Goal: Task Accomplishment & Management: Manage account settings

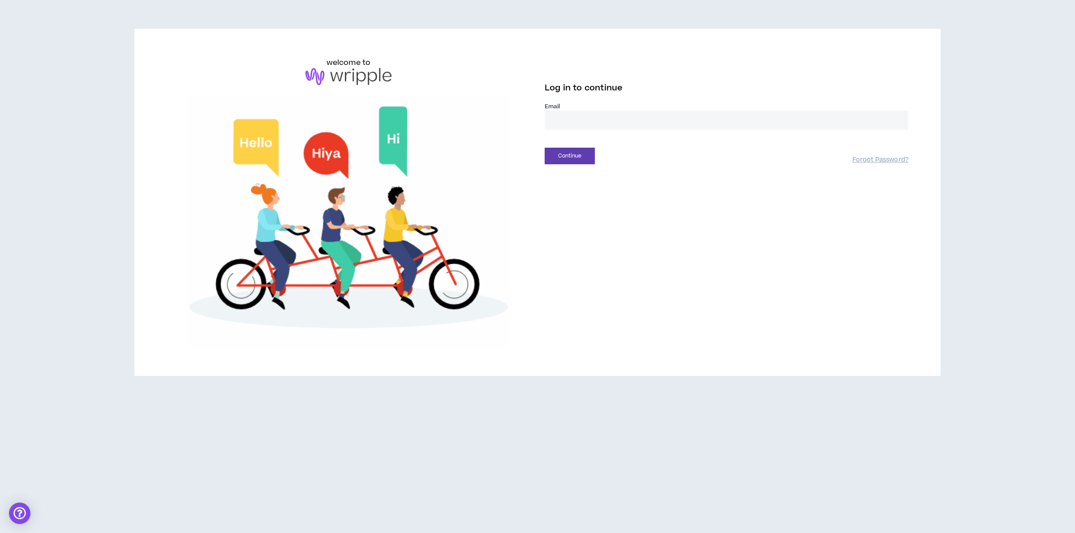
drag, startPoint x: 579, startPoint y: 121, endPoint x: 587, endPoint y: 123, distance: 8.8
click at [579, 121] on input "email" at bounding box center [727, 120] width 364 height 19
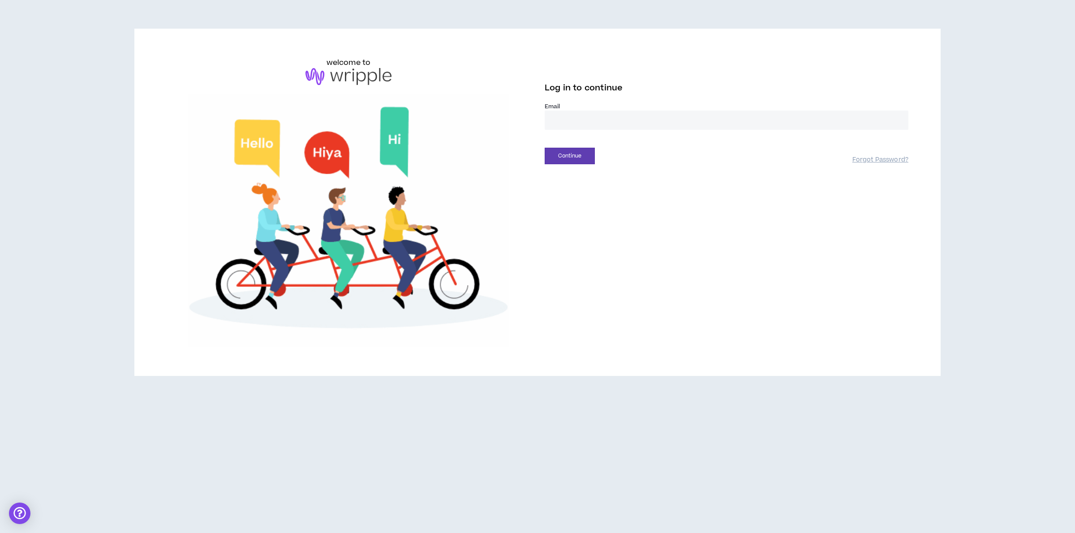
type input "**********"
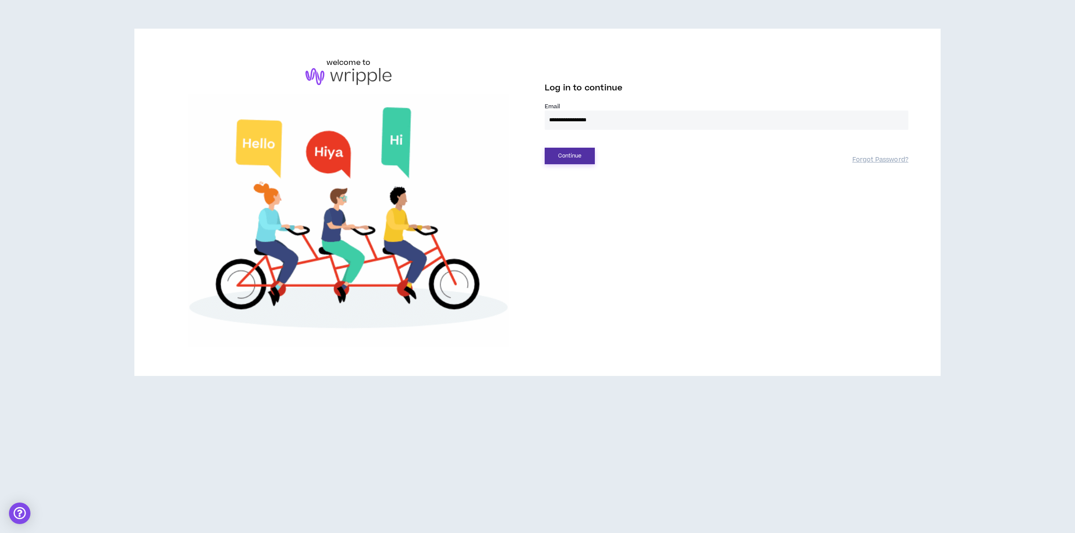
click at [570, 158] on button "Continue" at bounding box center [570, 156] width 50 height 17
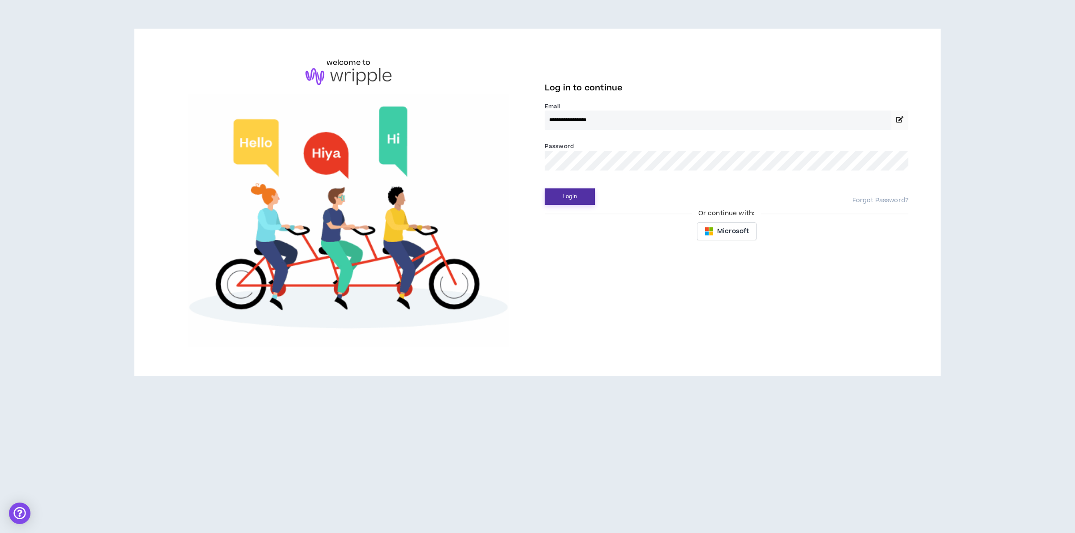
click at [578, 198] on button "Login" at bounding box center [570, 197] width 50 height 17
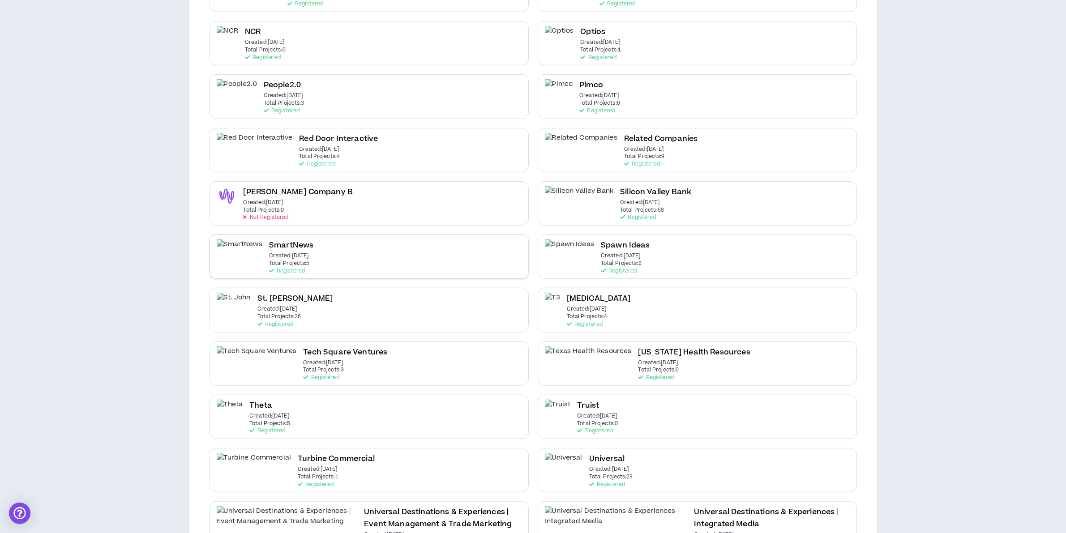
scroll to position [728, 0]
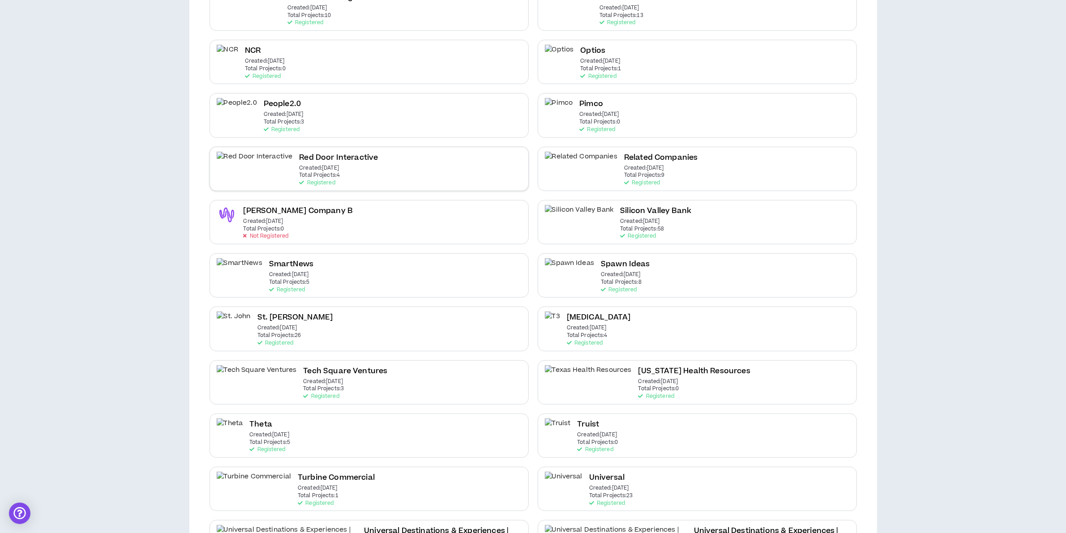
click at [326, 158] on div "Red Door Interactive Created: [DATE] Total Projects: 4 Registered" at bounding box center [369, 169] width 319 height 44
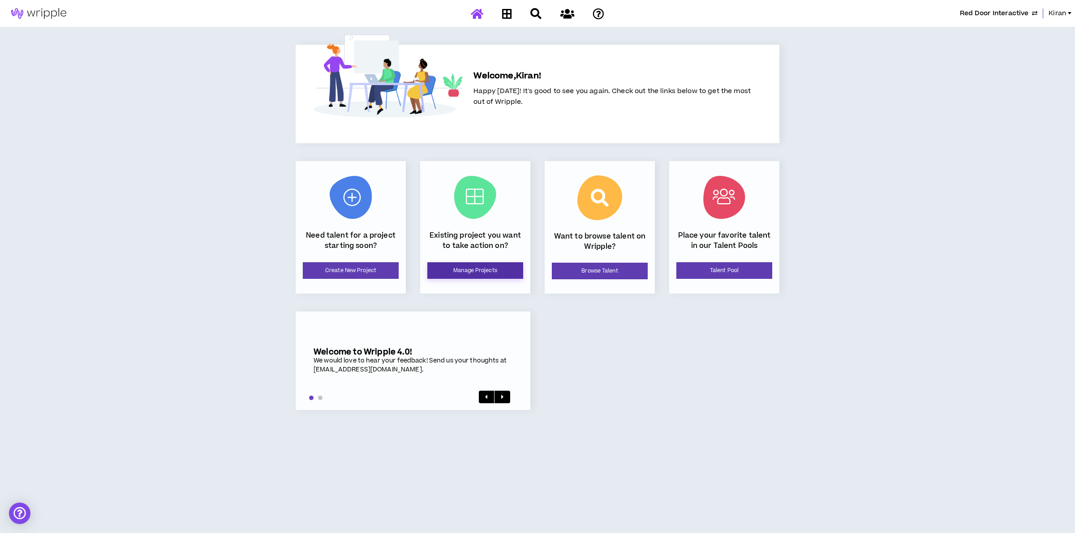
click at [486, 265] on link "Manage Projects" at bounding box center [475, 270] width 96 height 17
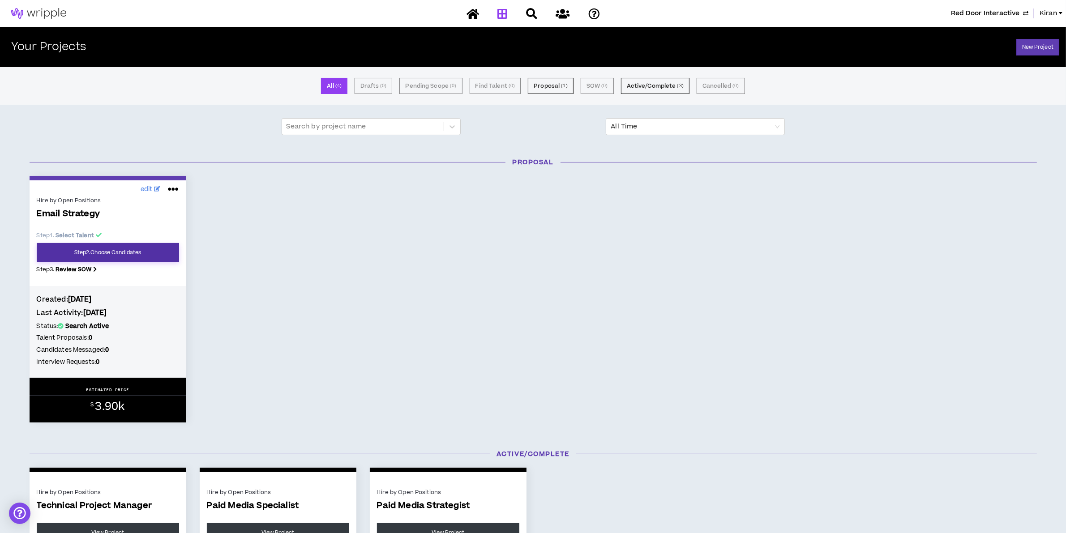
click at [144, 245] on link "Step 2 . Choose Candidates" at bounding box center [108, 252] width 142 height 19
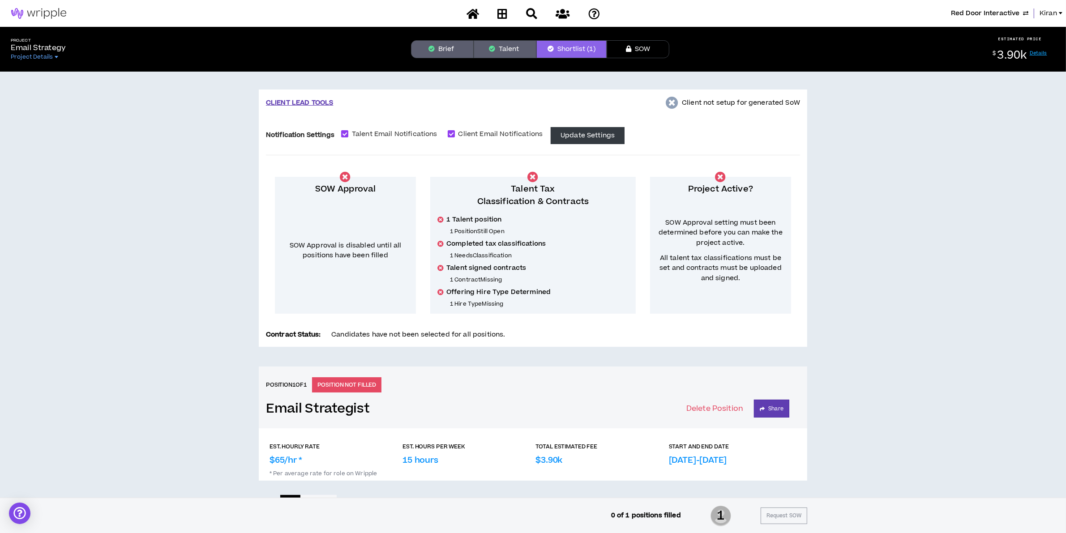
click at [499, 43] on button "Talent" at bounding box center [505, 49] width 63 height 18
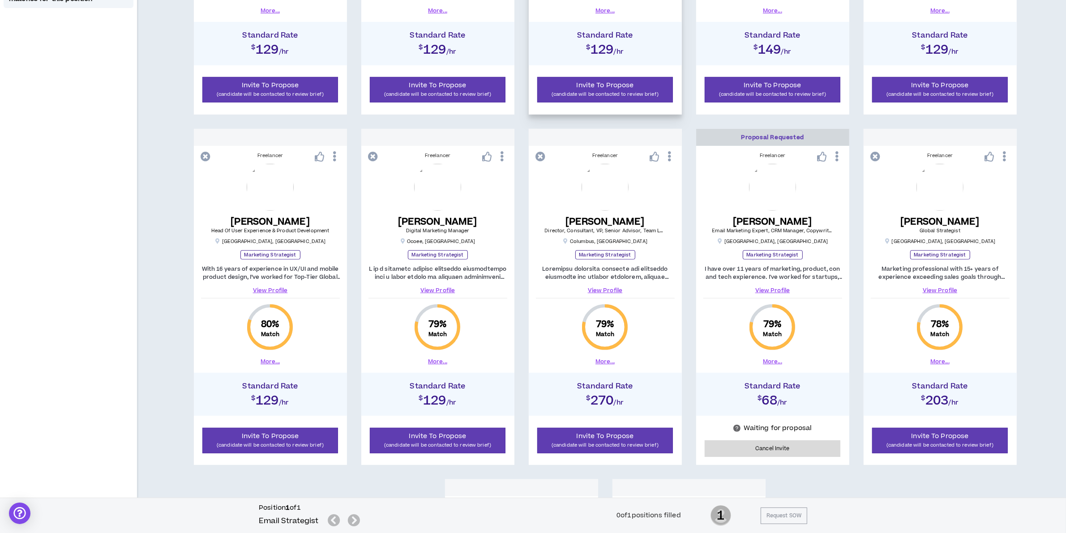
scroll to position [796, 0]
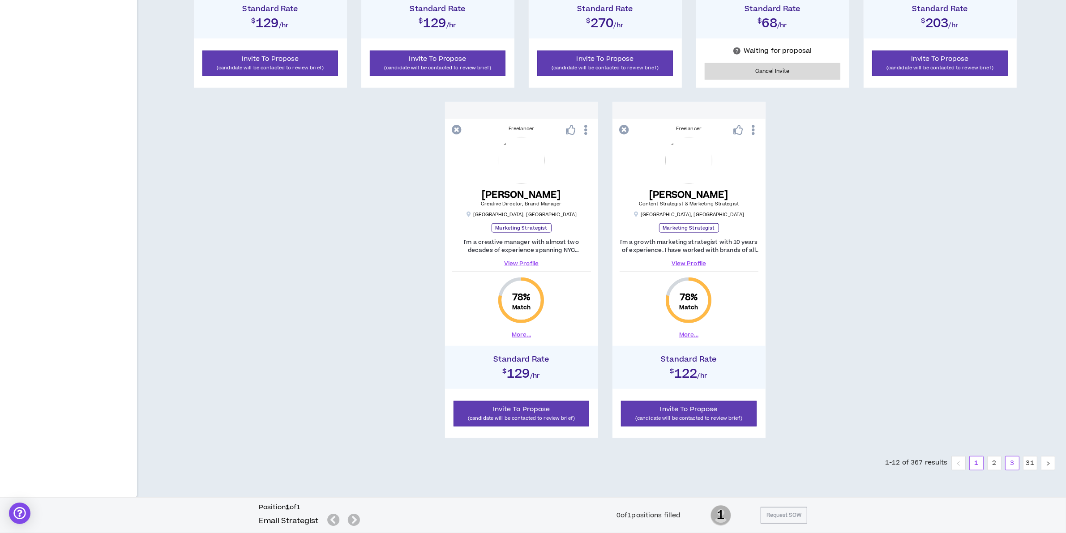
click at [1015, 464] on link "3" at bounding box center [1012, 463] width 13 height 13
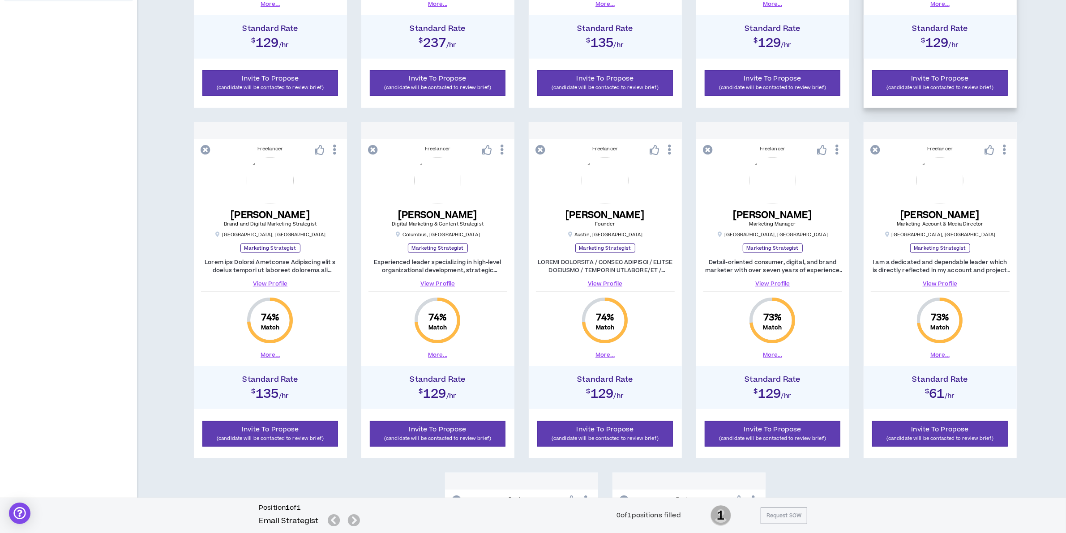
scroll to position [404, 0]
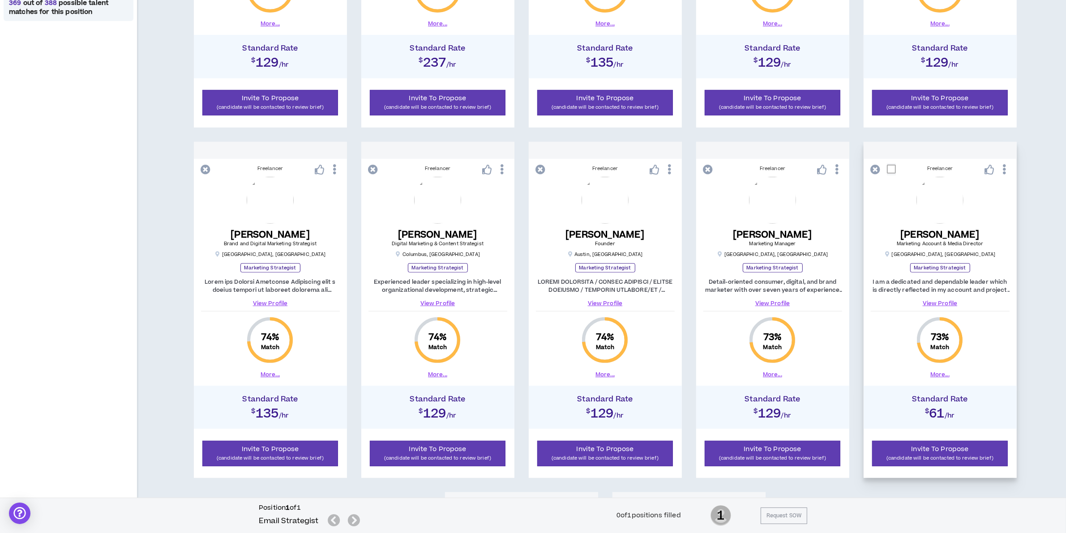
click at [942, 305] on link "View Profile" at bounding box center [940, 304] width 139 height 8
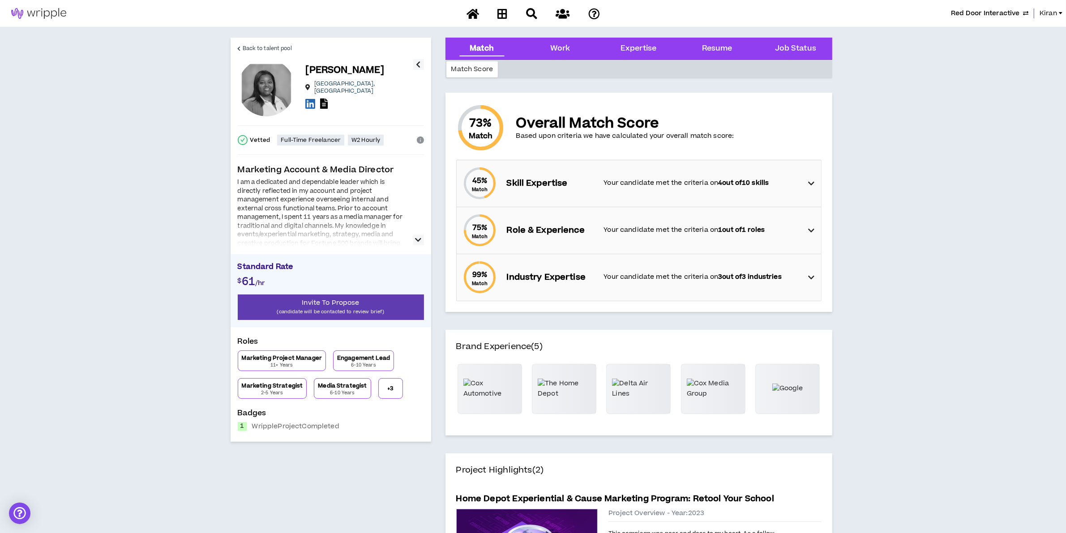
click at [411, 236] on div "I am a dedicated and dependable leader which is directly reflected in my accoun…" at bounding box center [331, 211] width 186 height 67
click at [416, 236] on icon "button" at bounding box center [419, 240] width 6 height 11
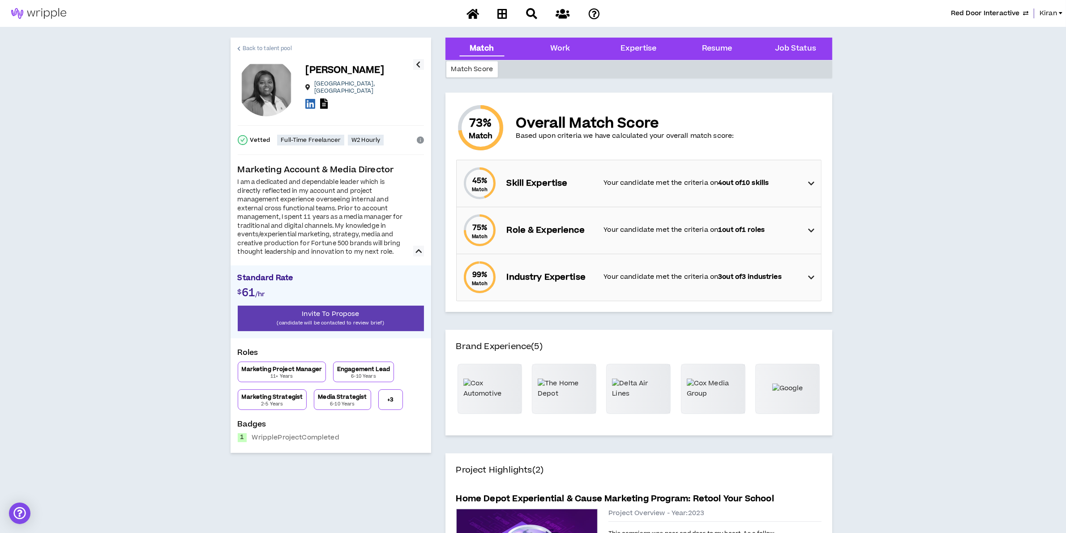
click at [251, 46] on span "Back to talent pool" at bounding box center [267, 48] width 49 height 9
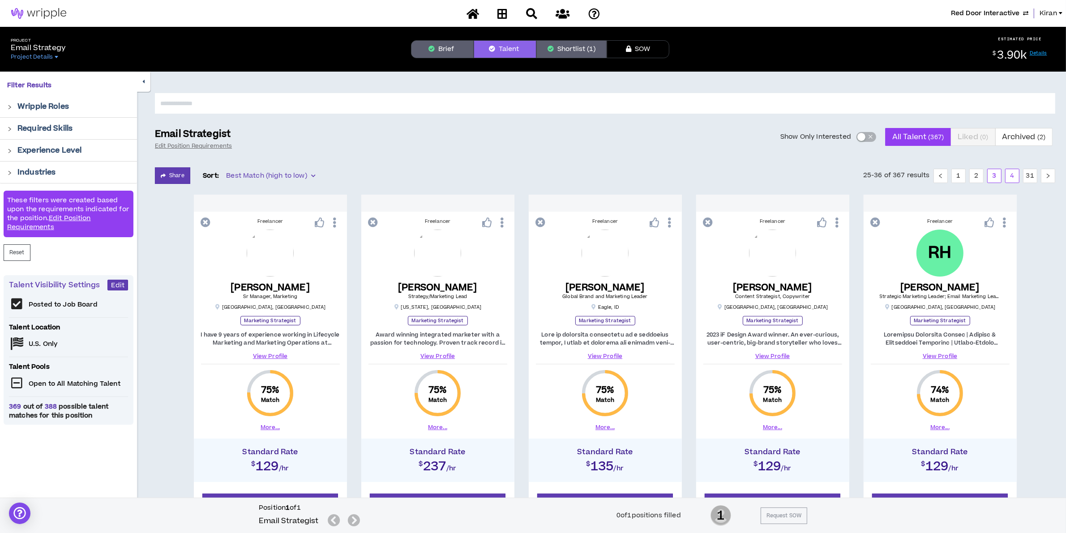
click at [1010, 171] on link "4" at bounding box center [1012, 175] width 13 height 13
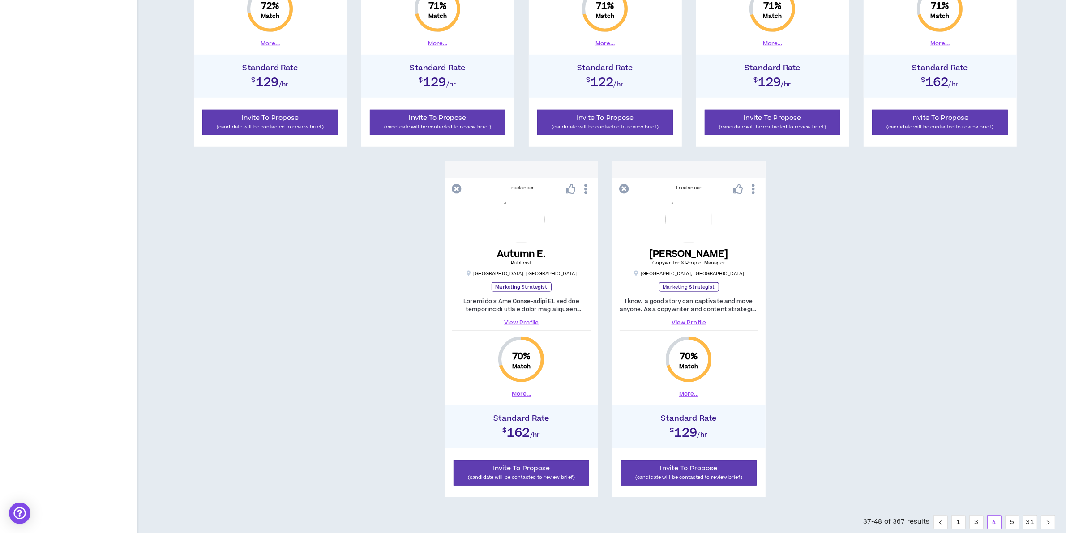
scroll to position [796, 0]
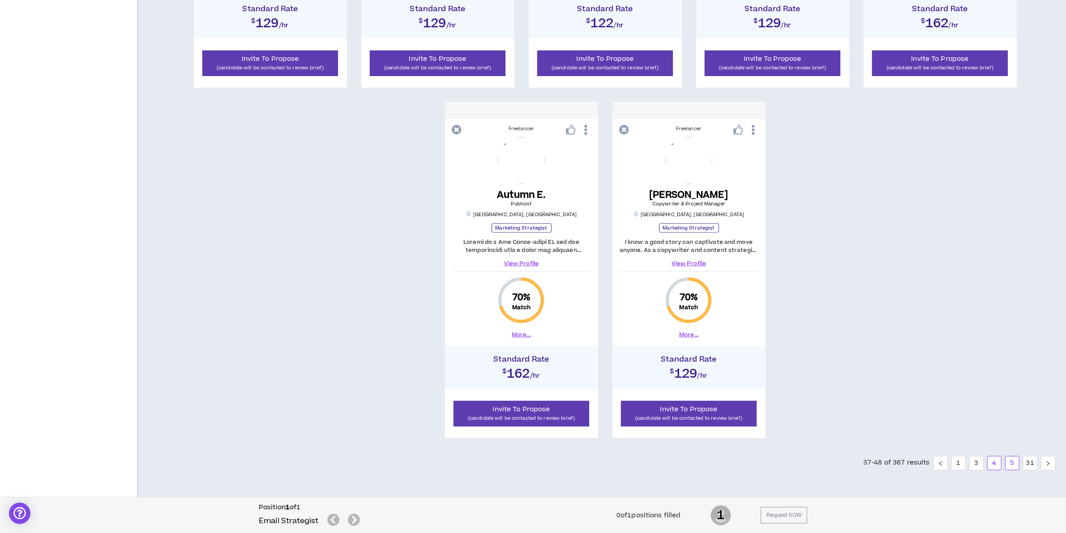
click at [1009, 459] on link "5" at bounding box center [1012, 463] width 13 height 13
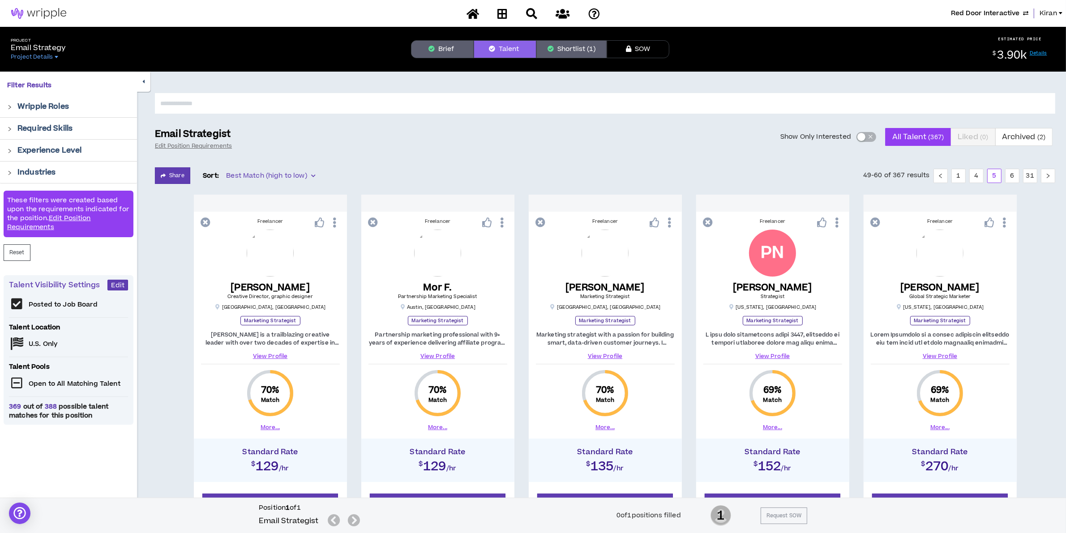
click at [57, 133] on p "Required Skills" at bounding box center [44, 128] width 55 height 11
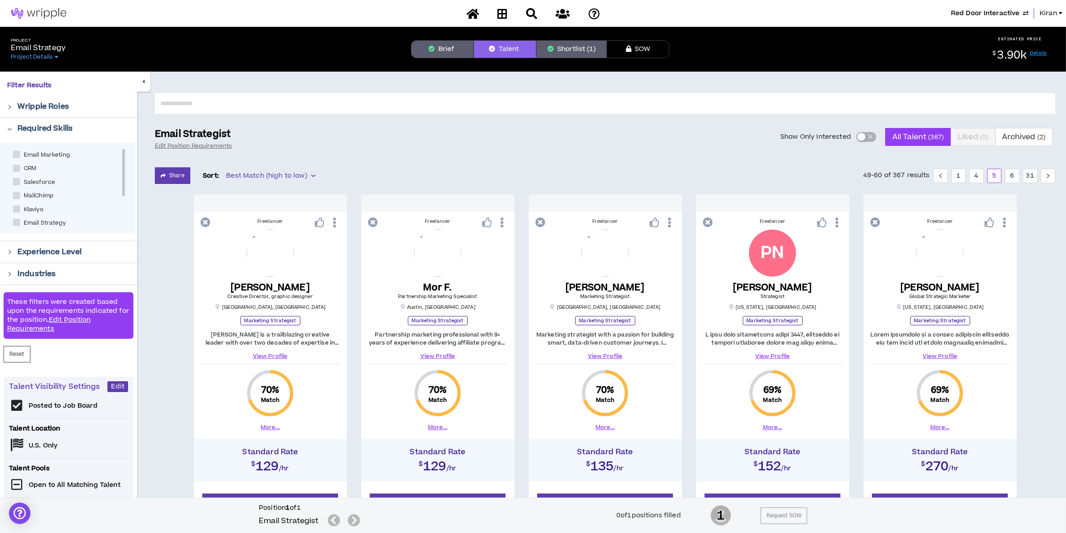
scroll to position [55, 0]
click at [47, 172] on span "Email Strategy" at bounding box center [44, 176] width 49 height 9
click at [21, 172] on span "Email Strategy" at bounding box center [44, 176] width 49 height 9
checkbox Strategy "****"
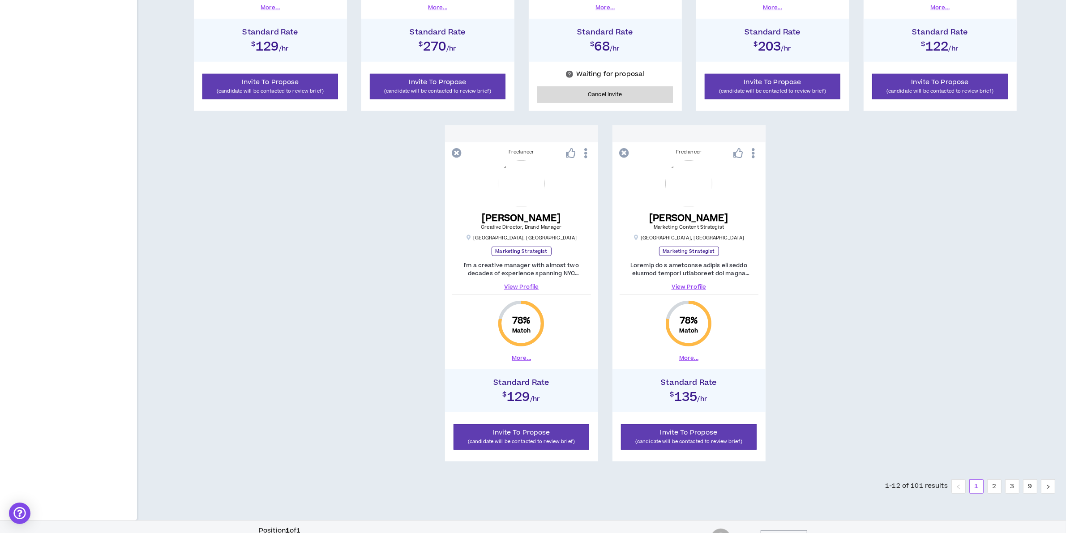
scroll to position [796, 0]
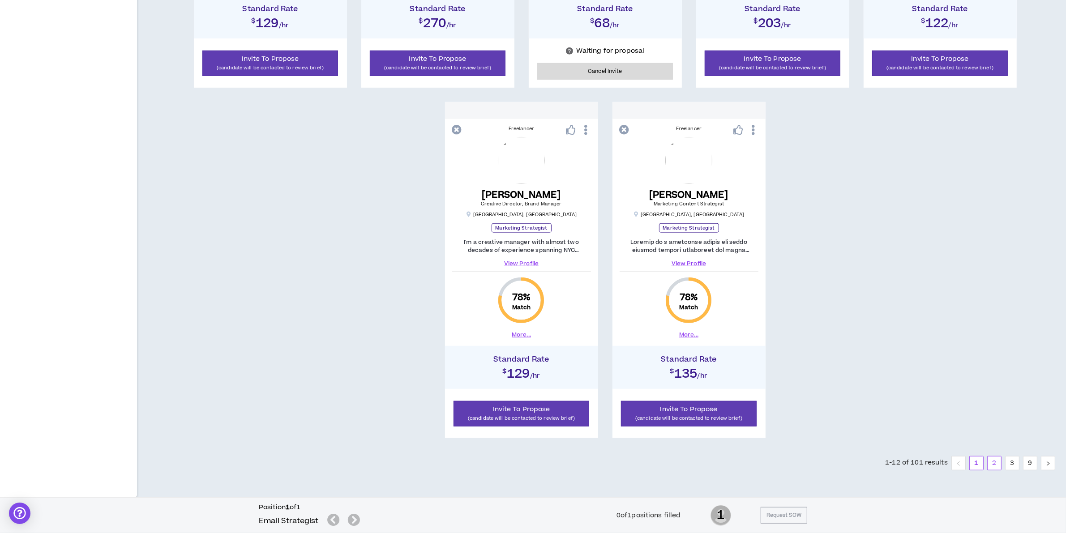
click at [993, 464] on link "2" at bounding box center [994, 463] width 13 height 13
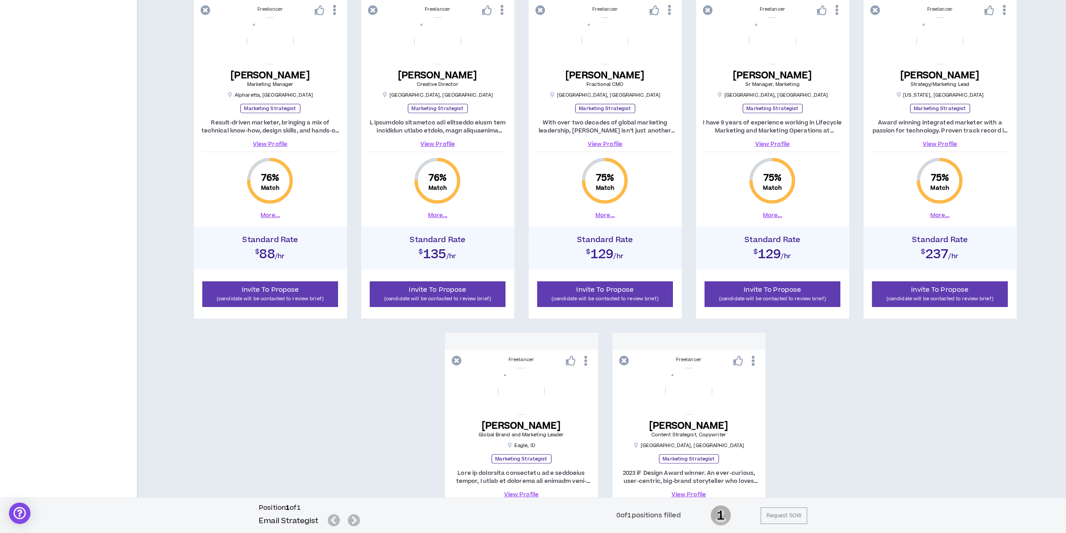
scroll to position [740, 0]
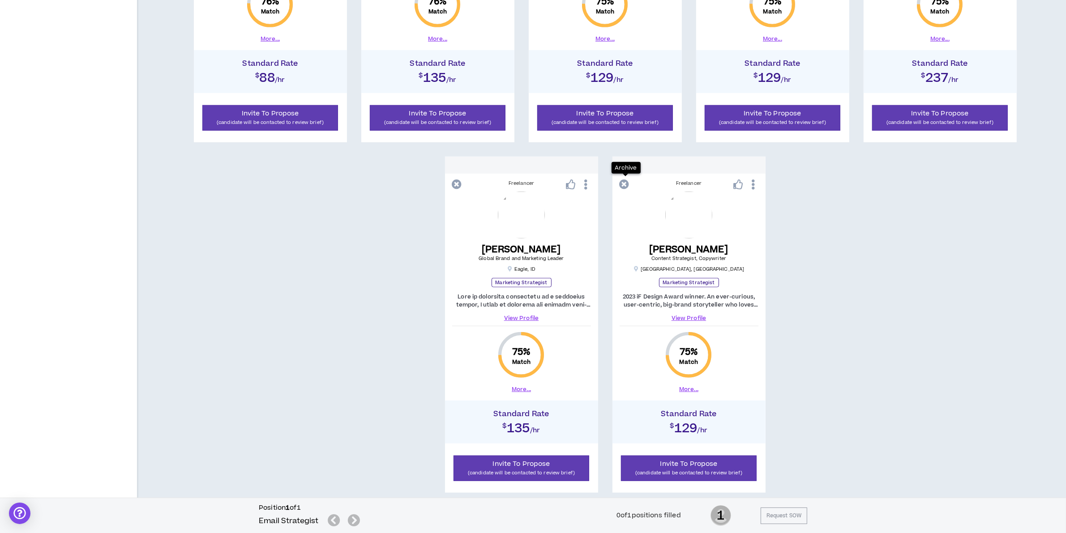
click at [624, 185] on icon at bounding box center [625, 185] width 10 height 10
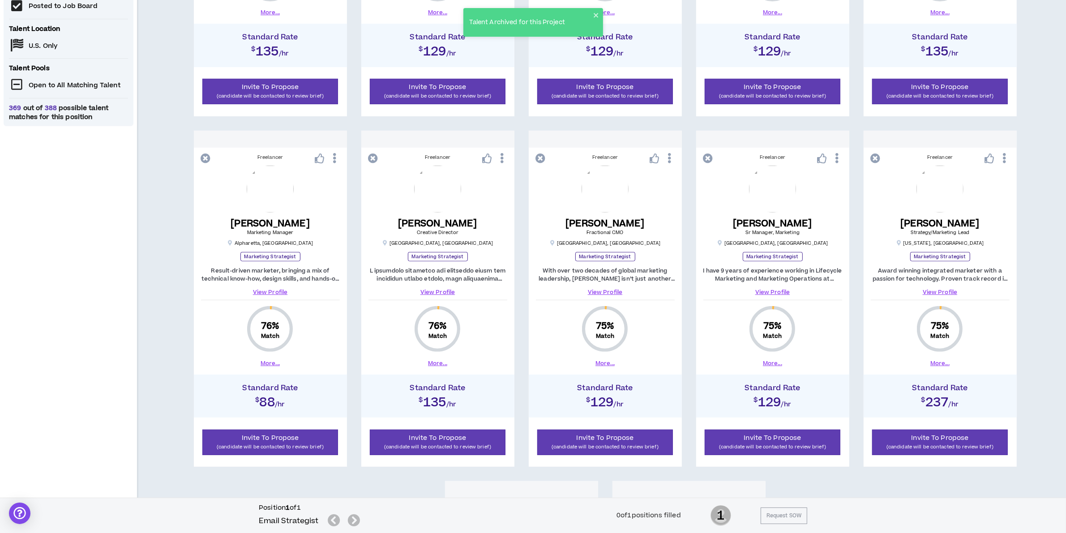
scroll to position [404, 0]
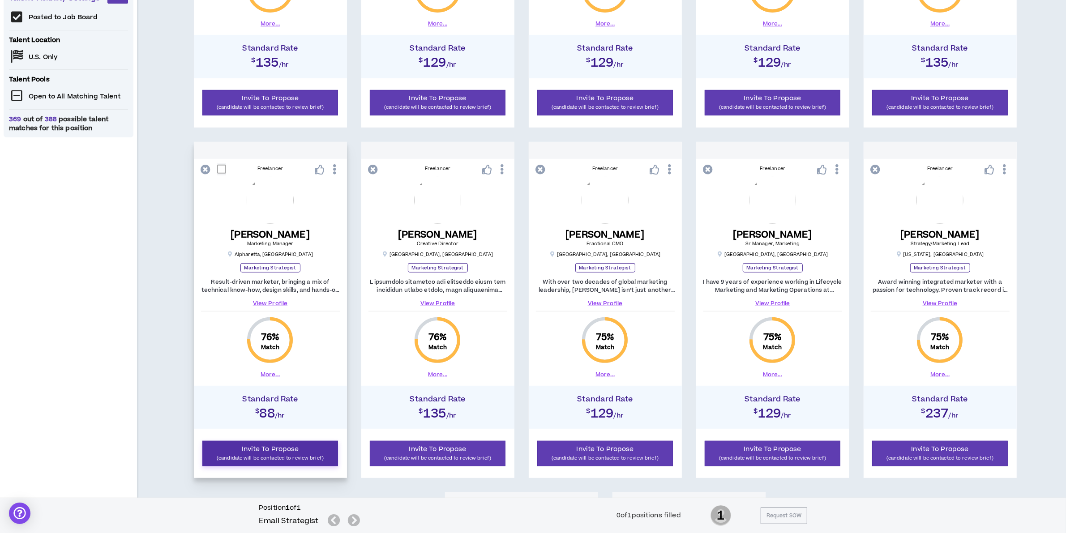
click at [257, 458] on p "(candidate will be contacted to review brief)" at bounding box center [270, 458] width 125 height 9
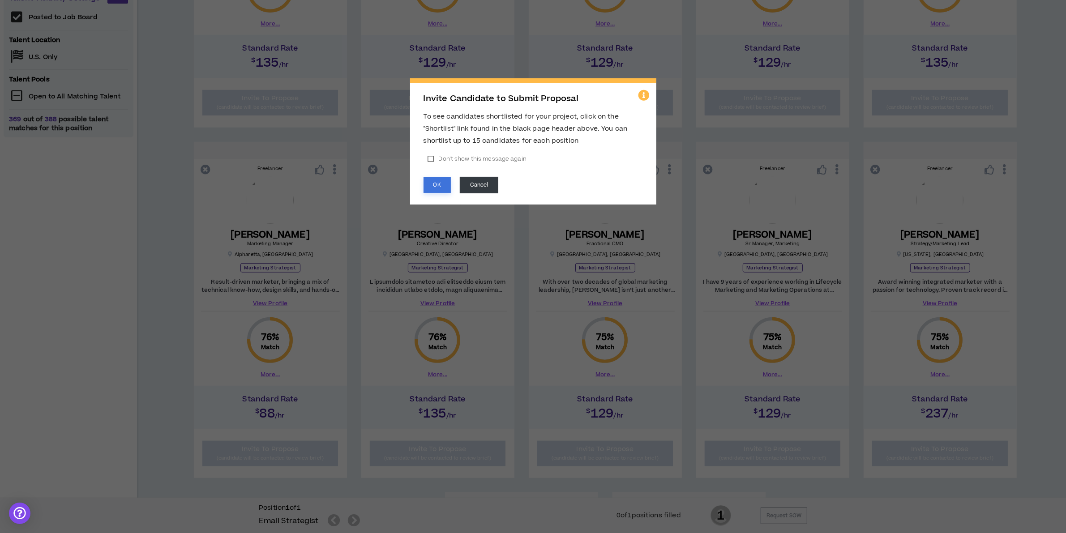
click at [448, 177] on button "OK" at bounding box center [437, 185] width 27 height 16
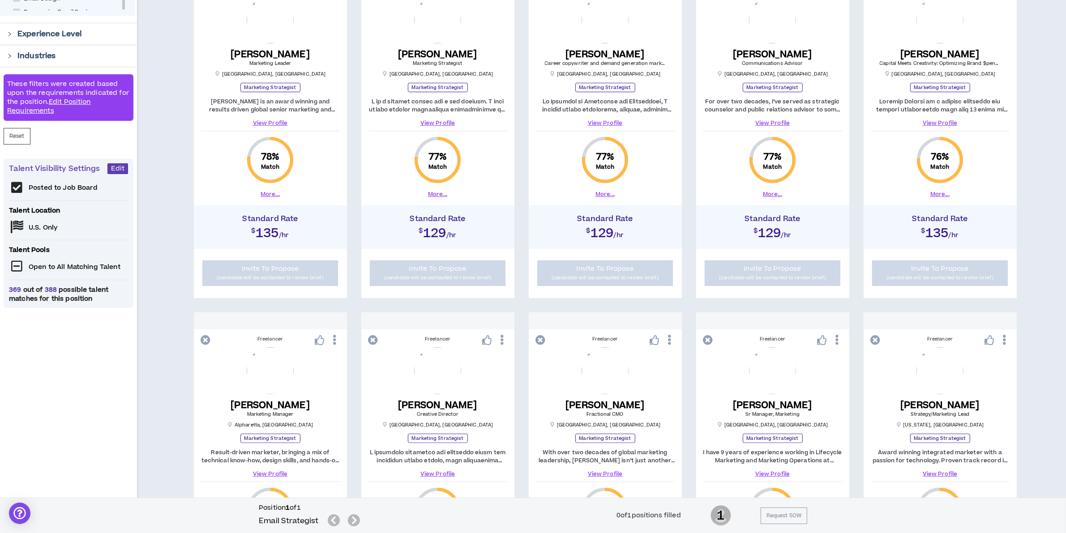
scroll to position [68, 0]
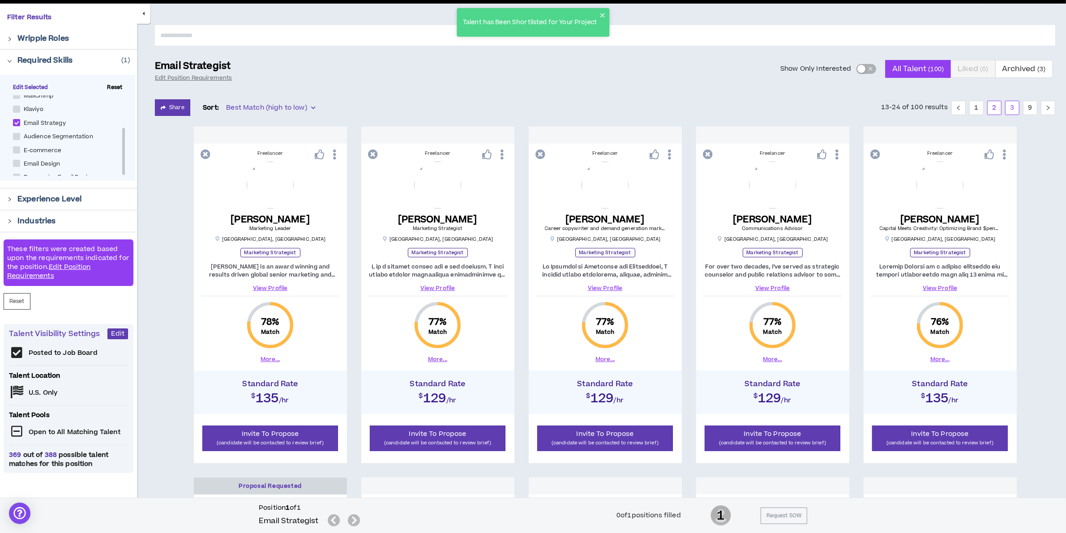
click at [1012, 111] on link "3" at bounding box center [1012, 107] width 13 height 13
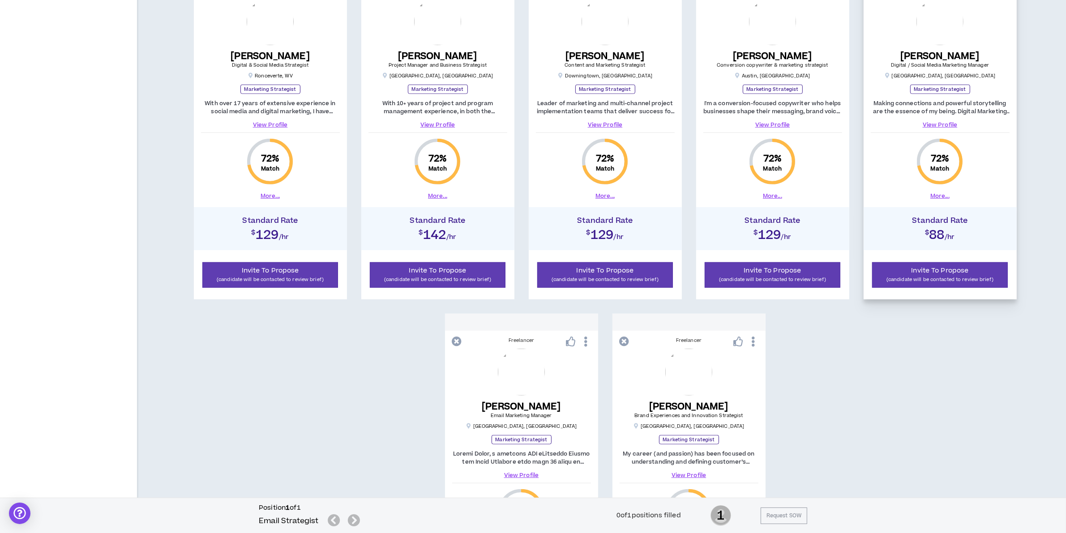
scroll to position [348, 0]
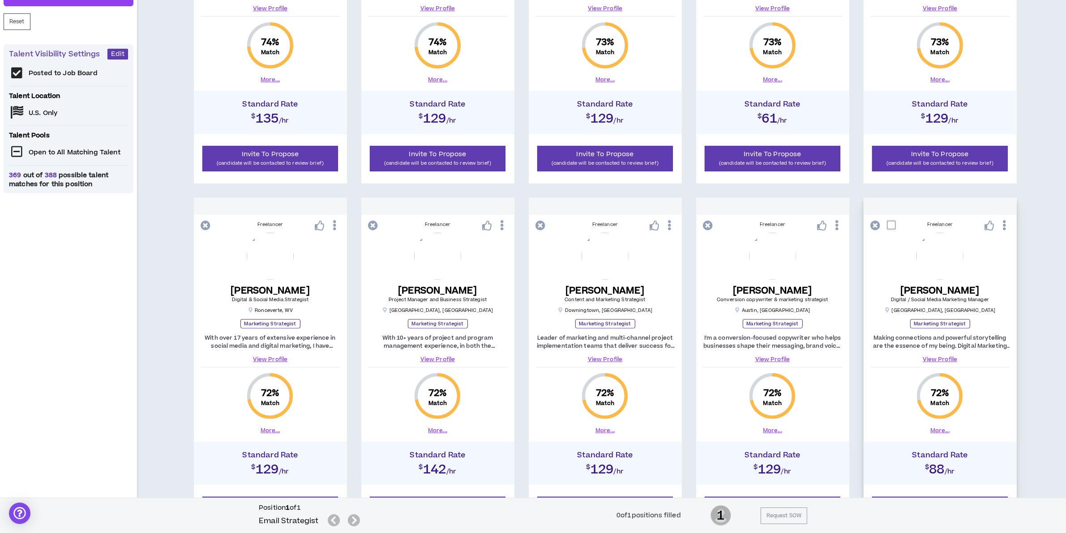
click at [934, 358] on link "View Profile" at bounding box center [940, 360] width 139 height 8
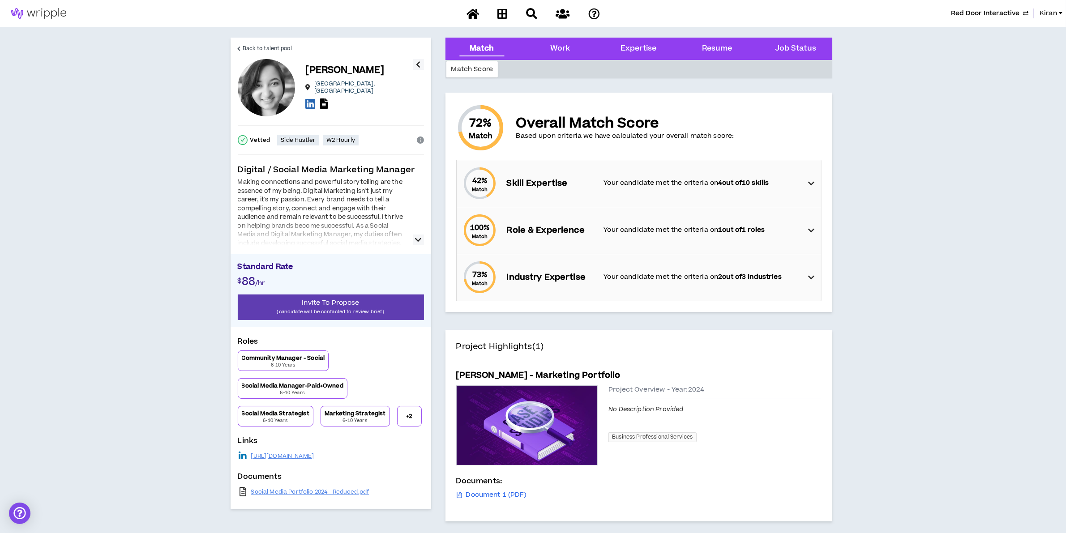
click at [415, 238] on button "button" at bounding box center [418, 240] width 11 height 11
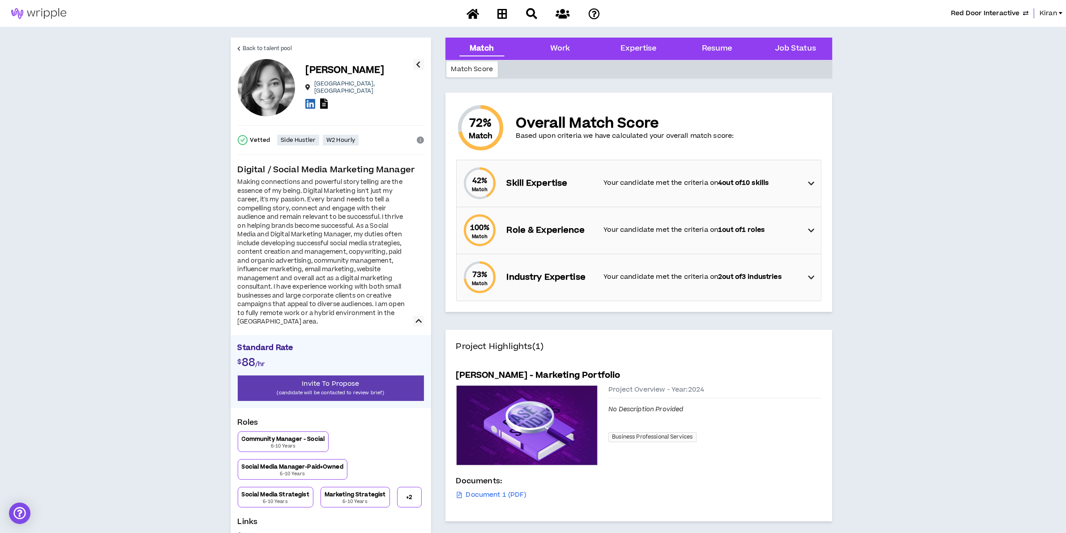
click at [413, 319] on button "button" at bounding box center [418, 321] width 11 height 11
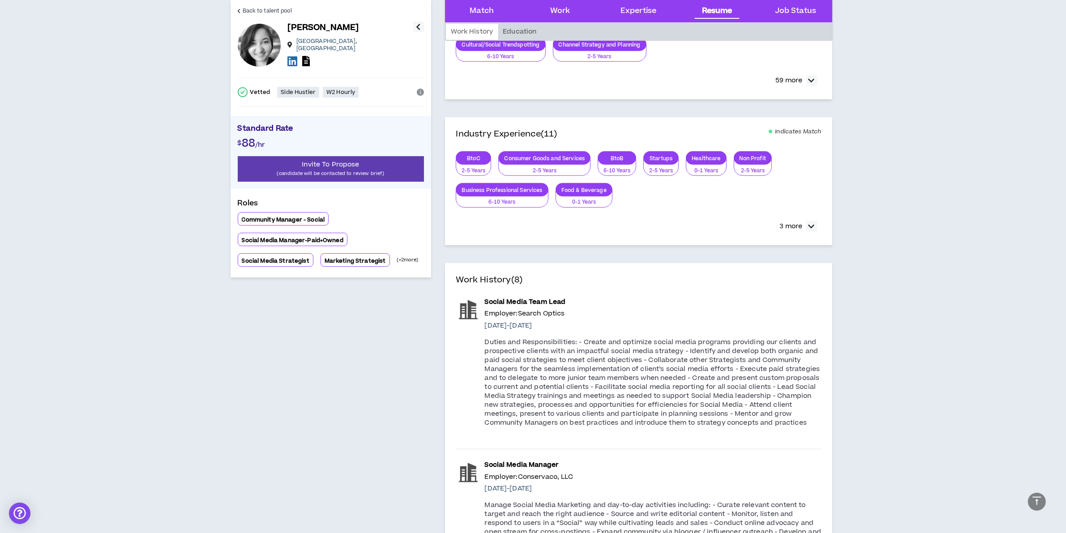
scroll to position [616, 0]
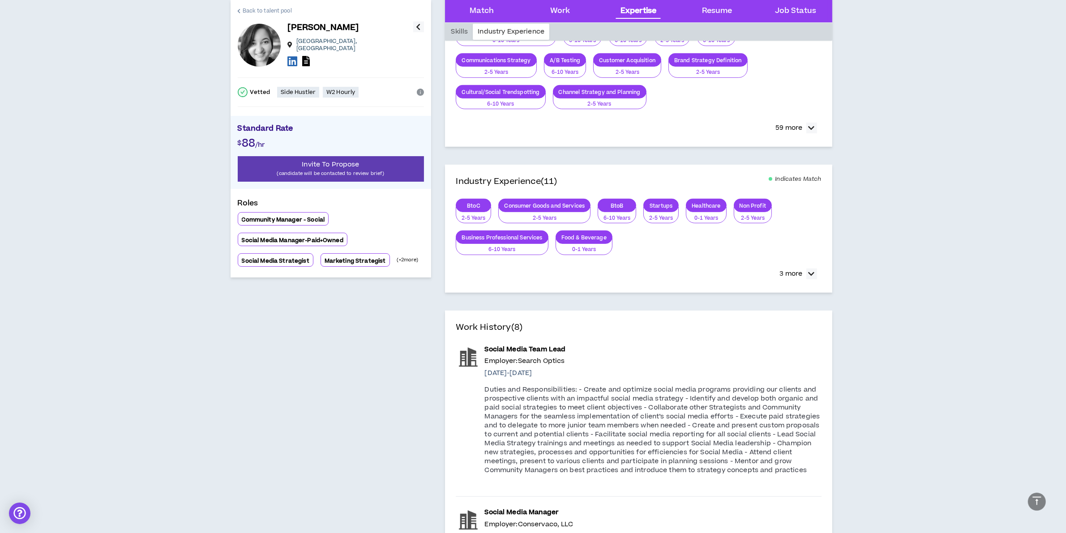
click at [243, 9] on span "Back to talent pool" at bounding box center [267, 11] width 49 height 9
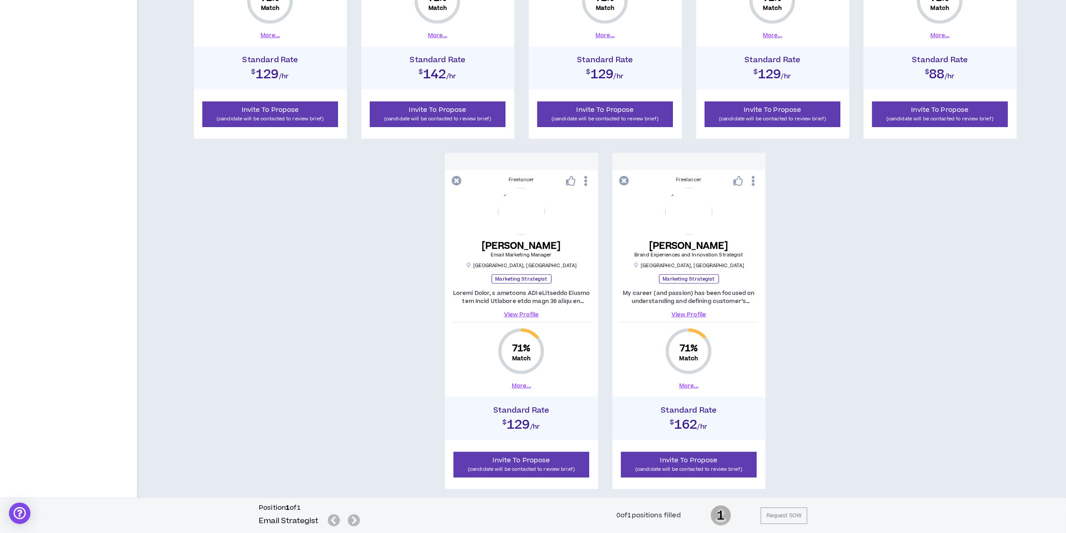
scroll to position [796, 0]
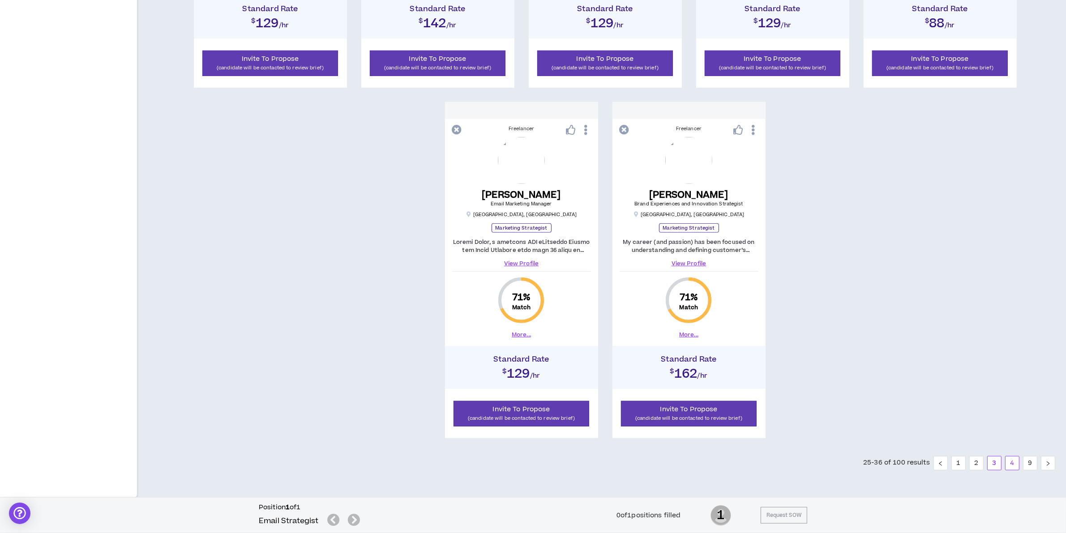
click at [1015, 460] on link "4" at bounding box center [1012, 463] width 13 height 13
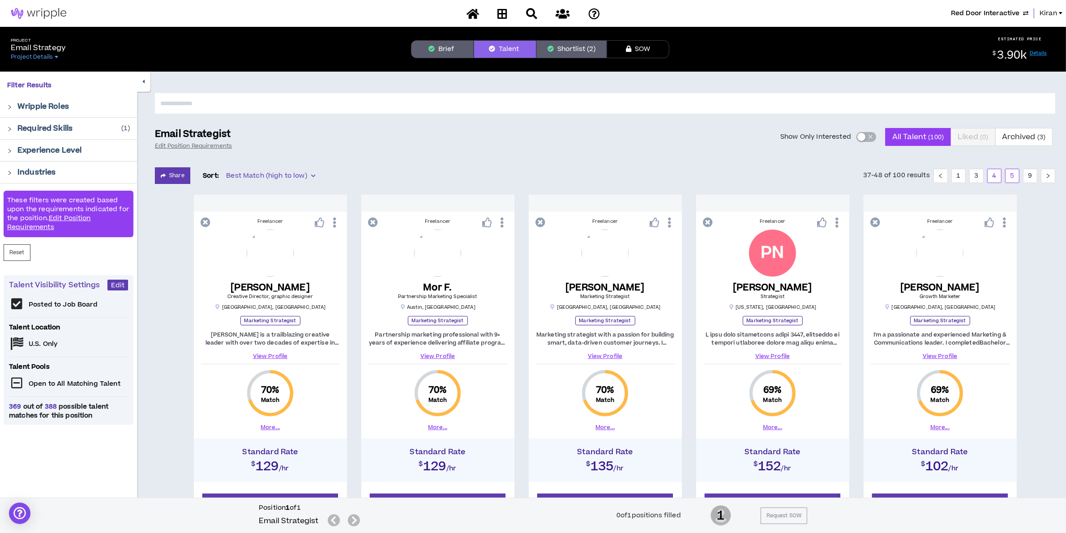
click at [1015, 177] on link "5" at bounding box center [1012, 175] width 13 height 13
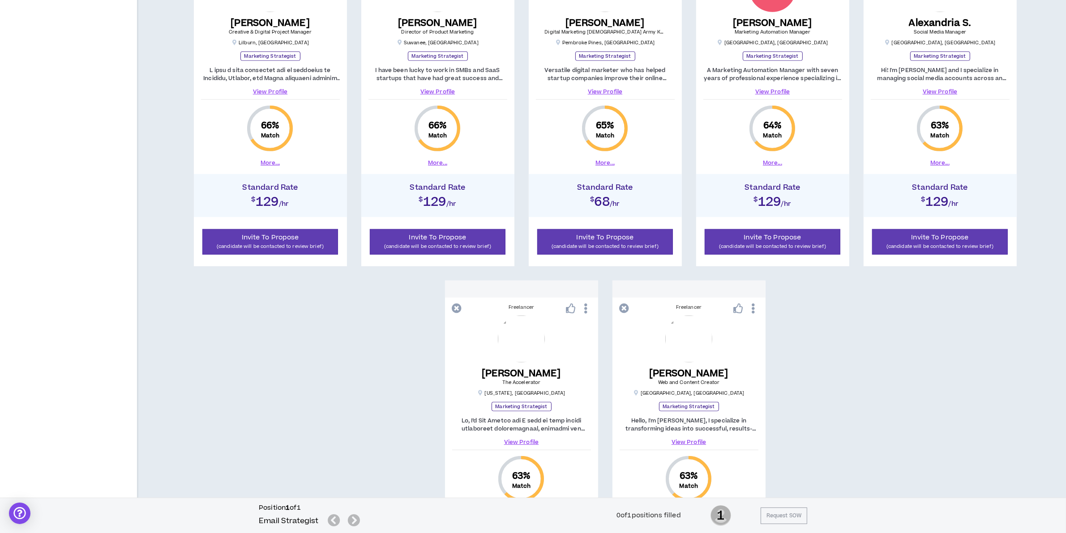
scroll to position [796, 0]
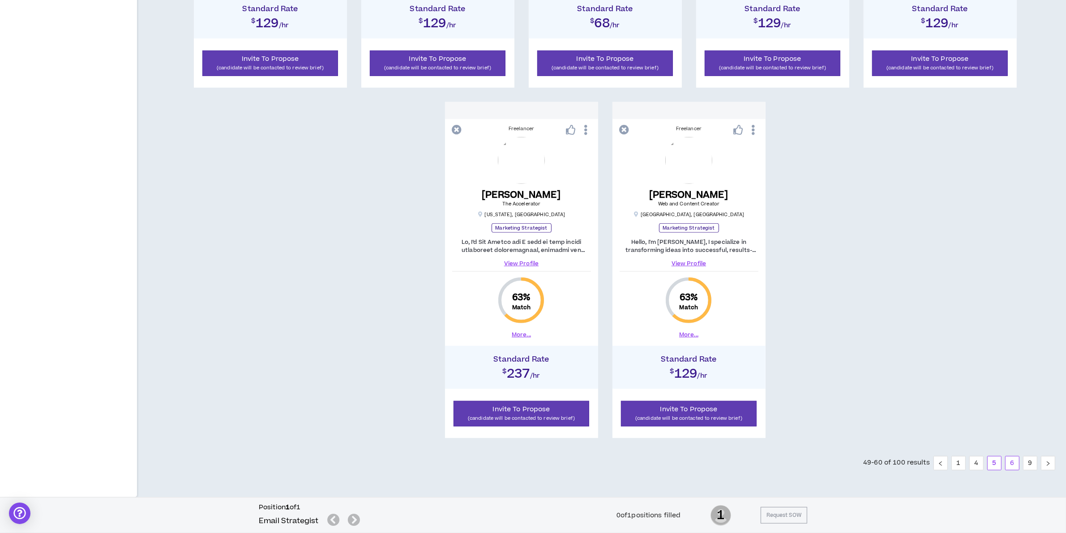
click at [1012, 467] on link "6" at bounding box center [1012, 463] width 13 height 13
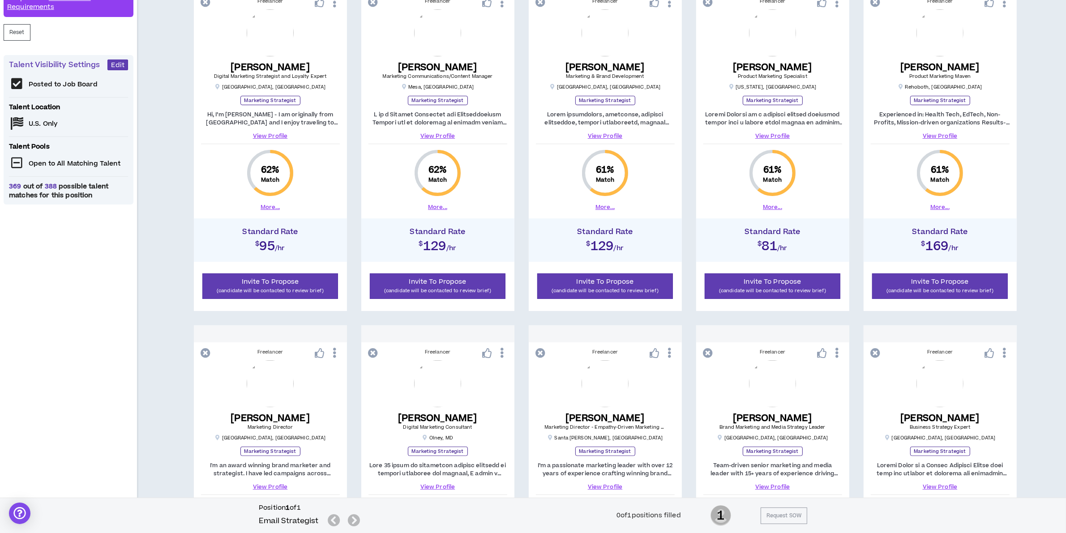
scroll to position [124, 0]
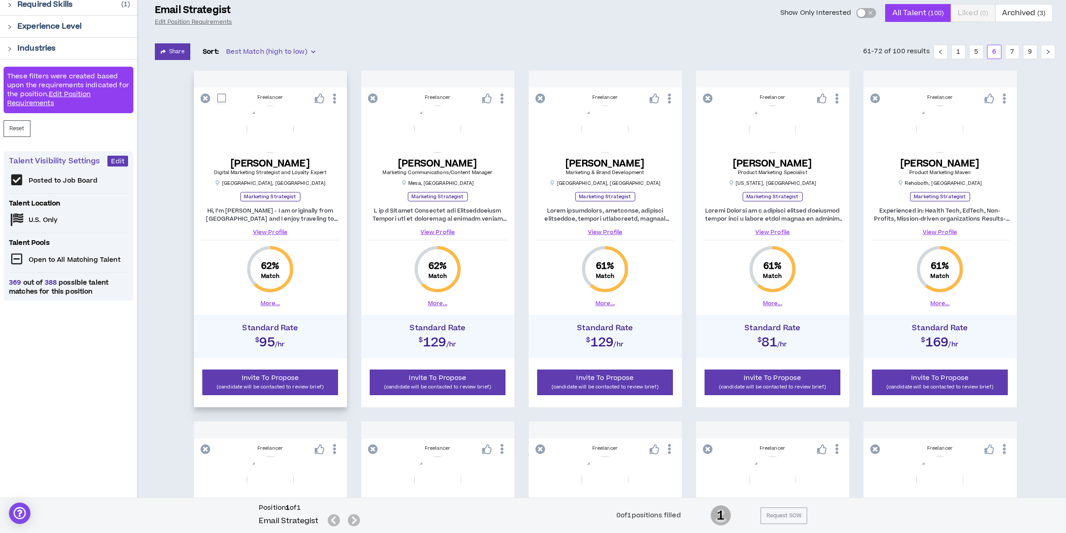
click at [268, 233] on link "View Profile" at bounding box center [270, 232] width 139 height 8
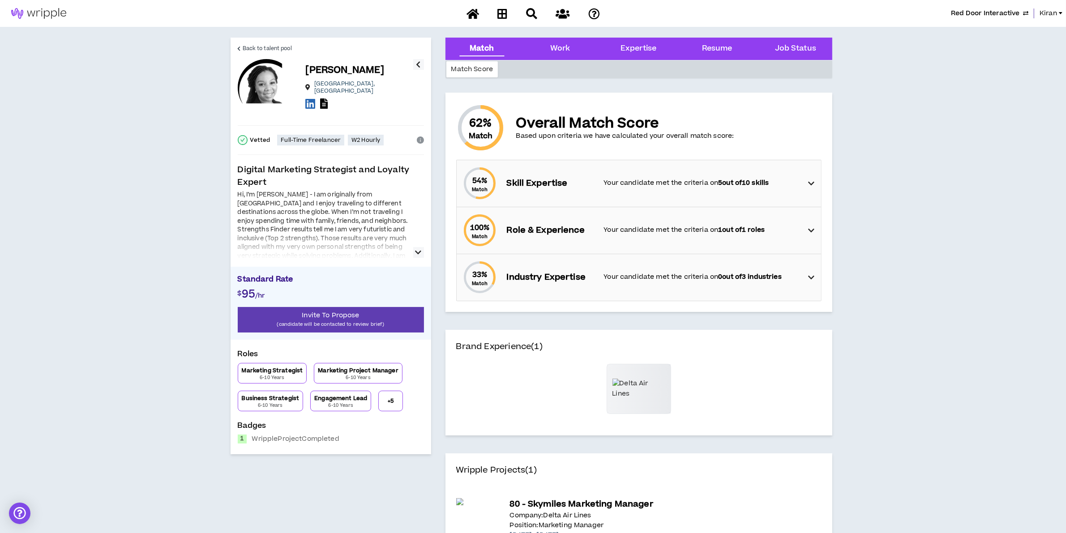
click at [236, 43] on div "Back to talent pool [PERSON_NAME] [GEOGRAPHIC_DATA] , [GEOGRAPHIC_DATA] Vetted …" at bounding box center [331, 246] width 201 height 417
click at [240, 43] on link "Back to talent pool" at bounding box center [265, 48] width 54 height 21
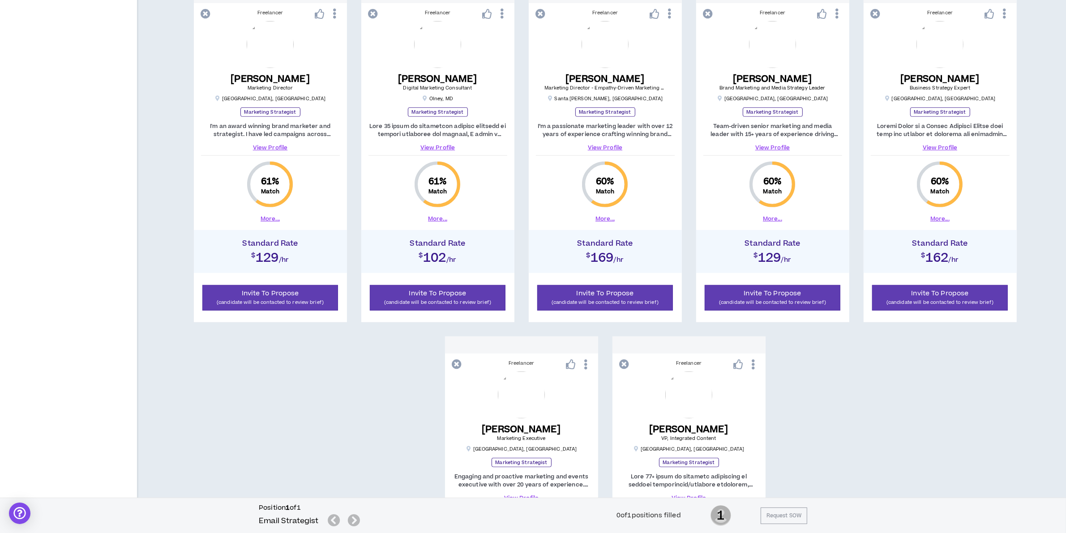
scroll to position [796, 0]
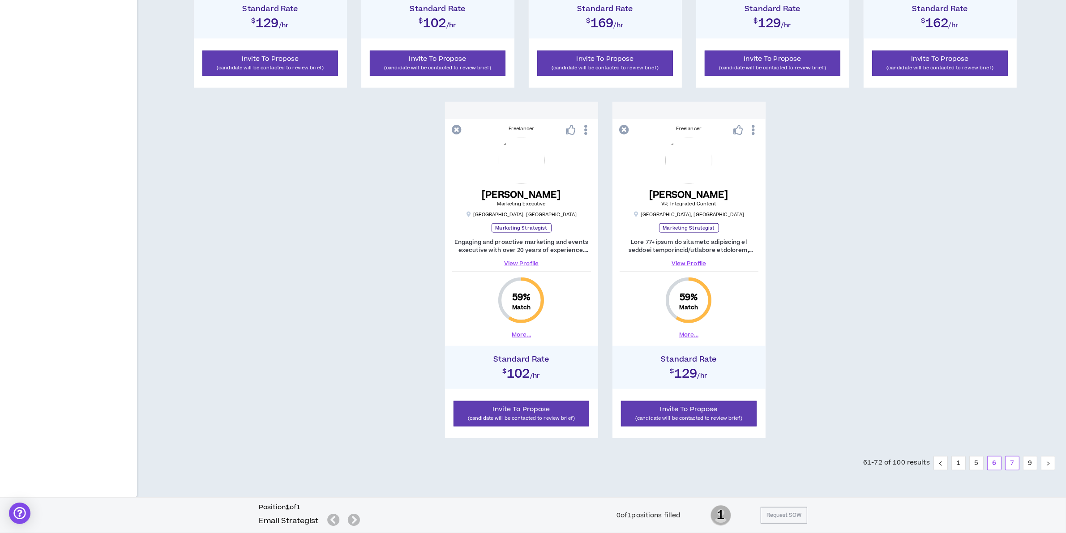
click at [1017, 462] on link "7" at bounding box center [1012, 463] width 13 height 13
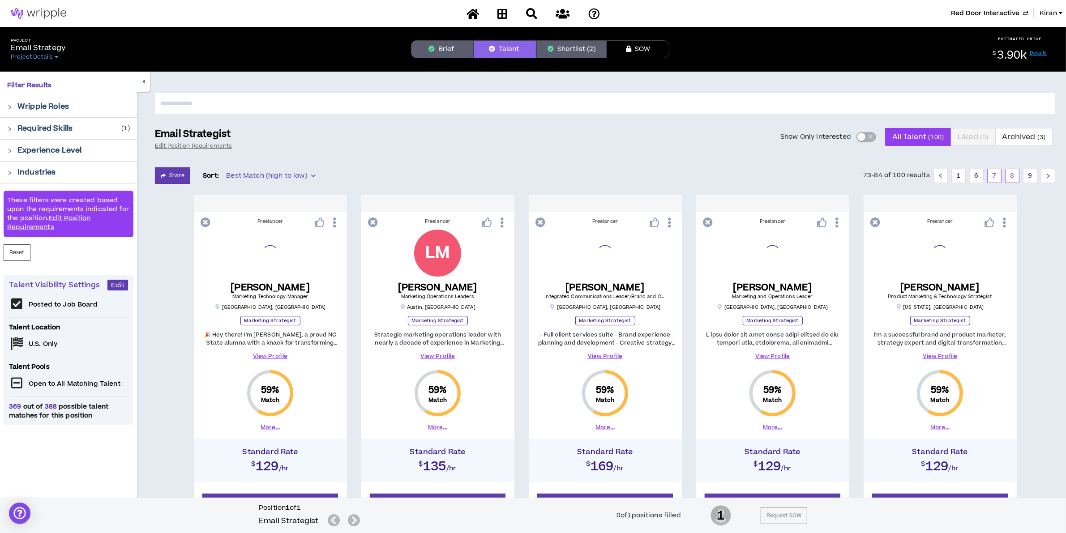
click at [1015, 172] on link "8" at bounding box center [1012, 175] width 13 height 13
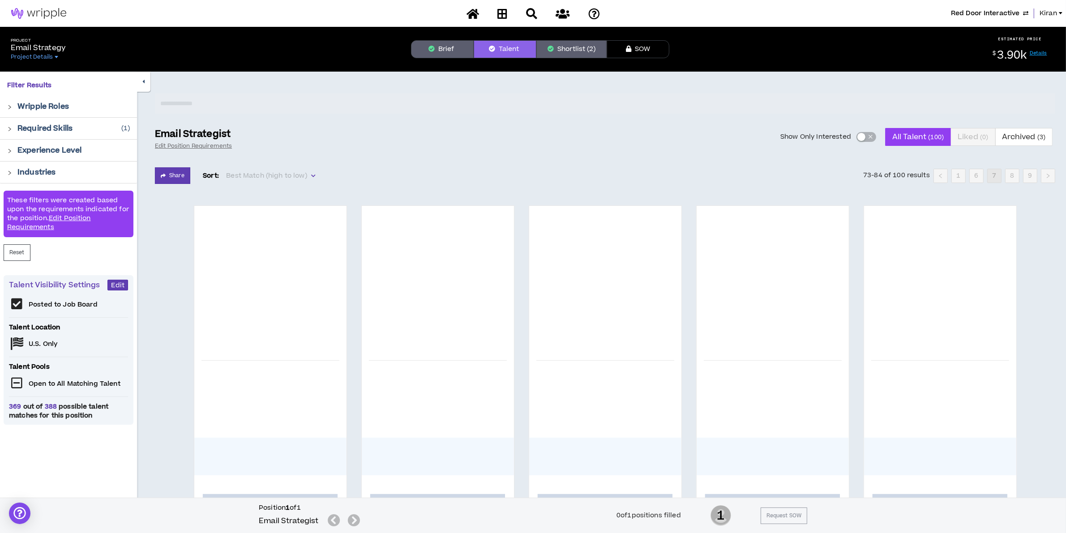
click at [446, 46] on button "Brief" at bounding box center [442, 49] width 63 height 18
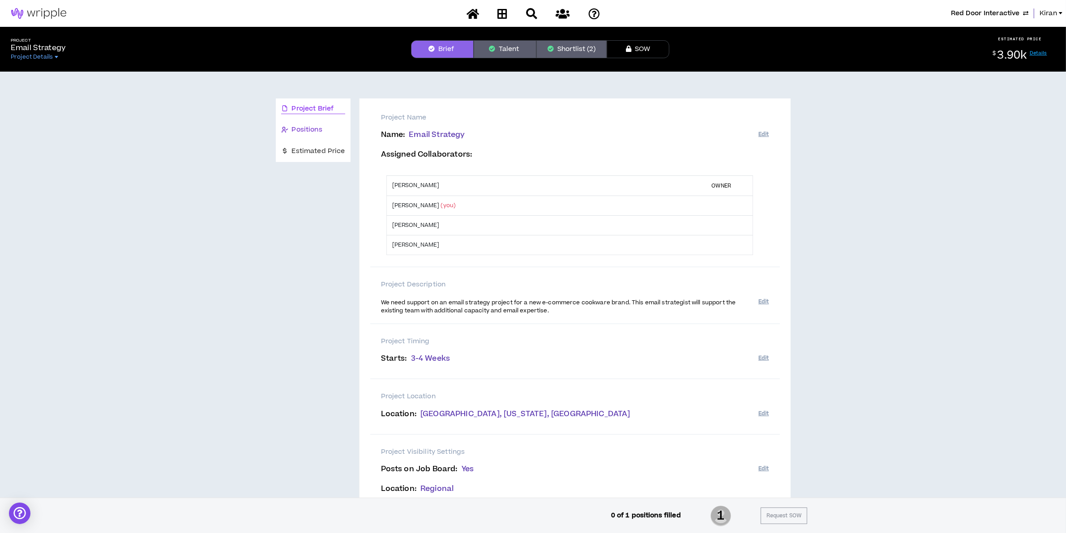
click at [321, 129] on span "Positions" at bounding box center [307, 130] width 30 height 10
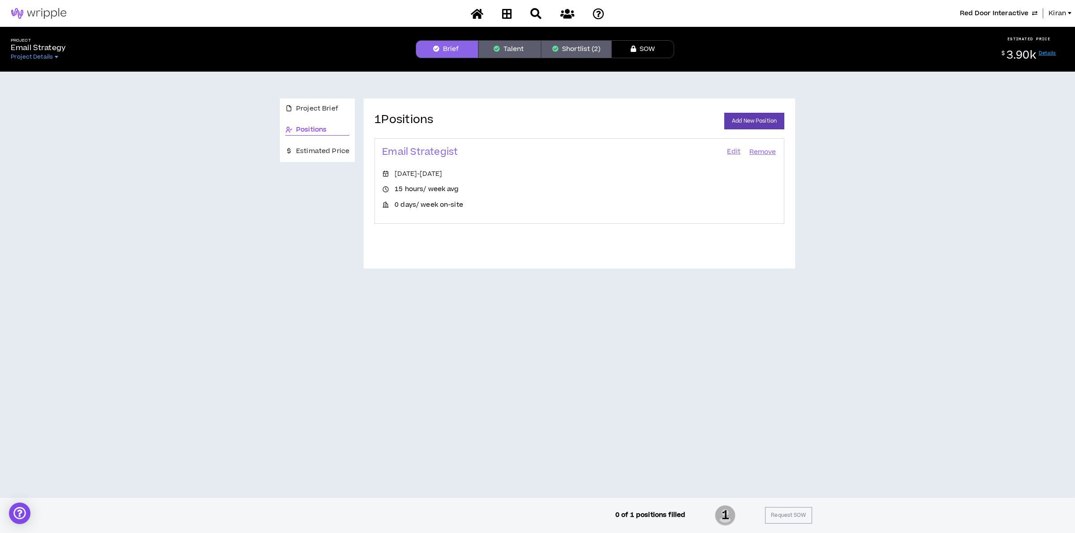
click at [731, 148] on link "Edit" at bounding box center [733, 152] width 15 height 13
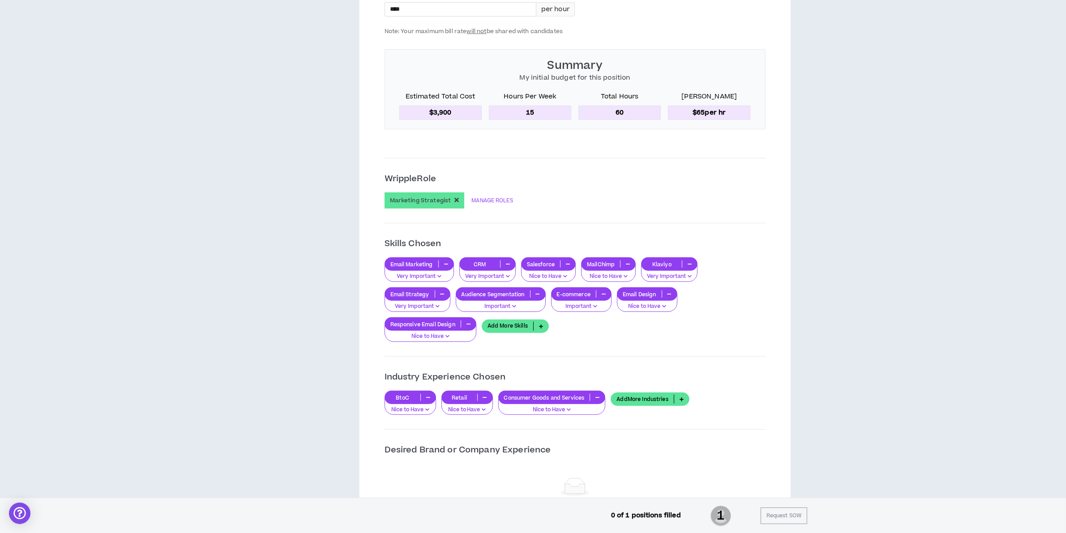
scroll to position [710, 0]
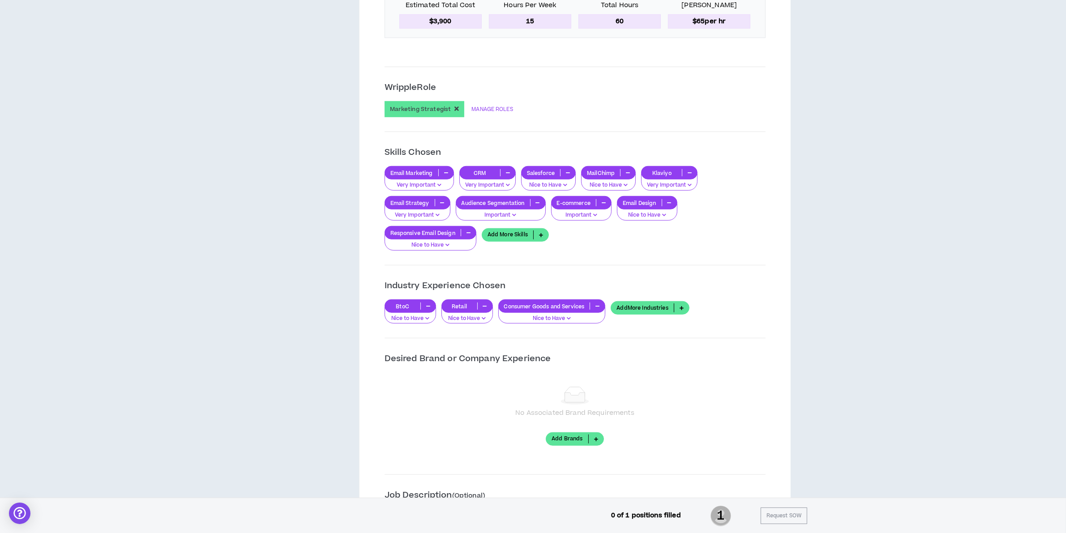
drag, startPoint x: 693, startPoint y: 446, endPoint x: 377, endPoint y: 188, distance: 407.8
click at [377, 188] on div "**********" at bounding box center [575, 337] width 410 height 1849
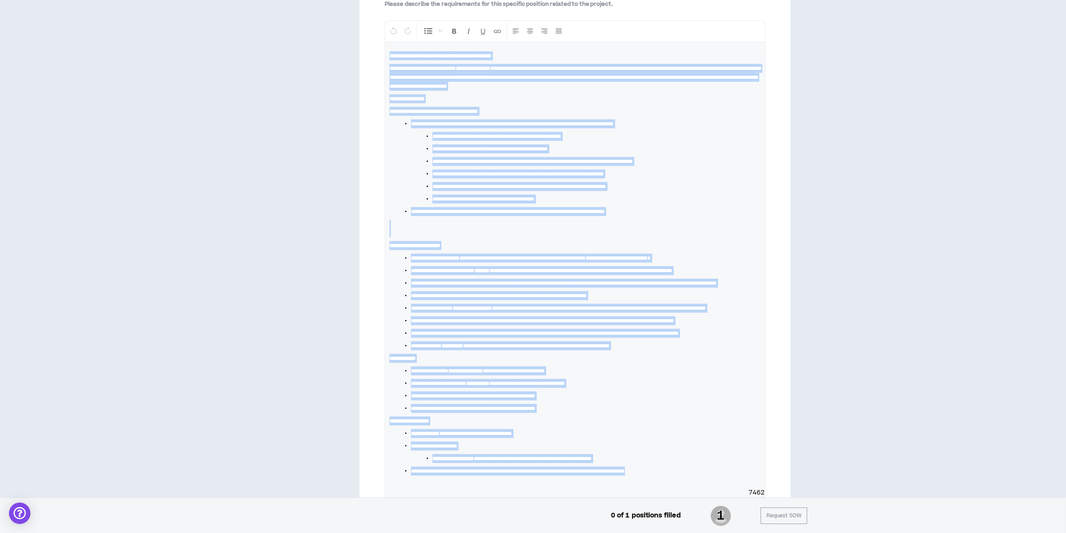
scroll to position [1214, 0]
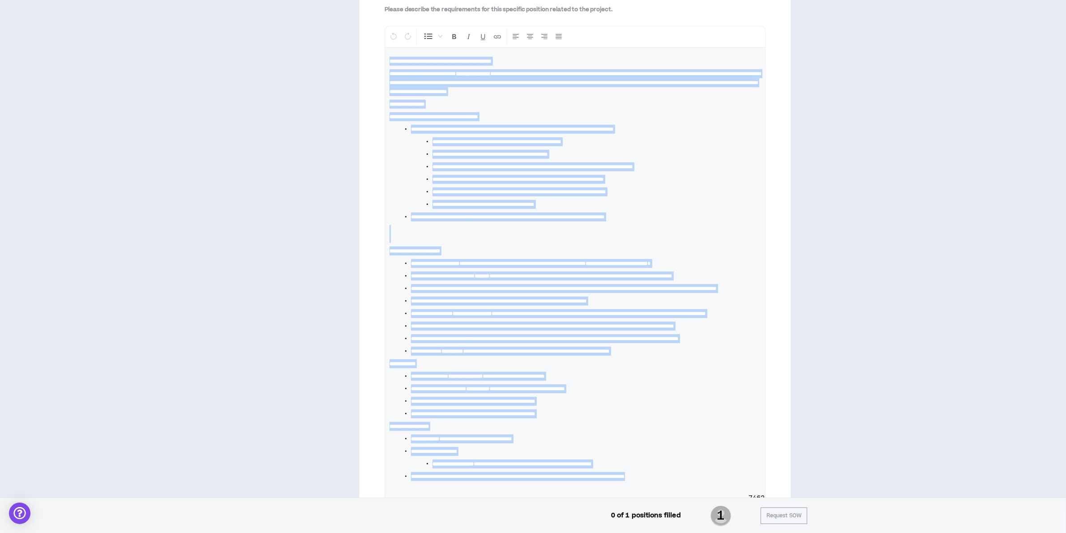
click at [606, 193] on span "**********" at bounding box center [520, 191] width 174 height 5
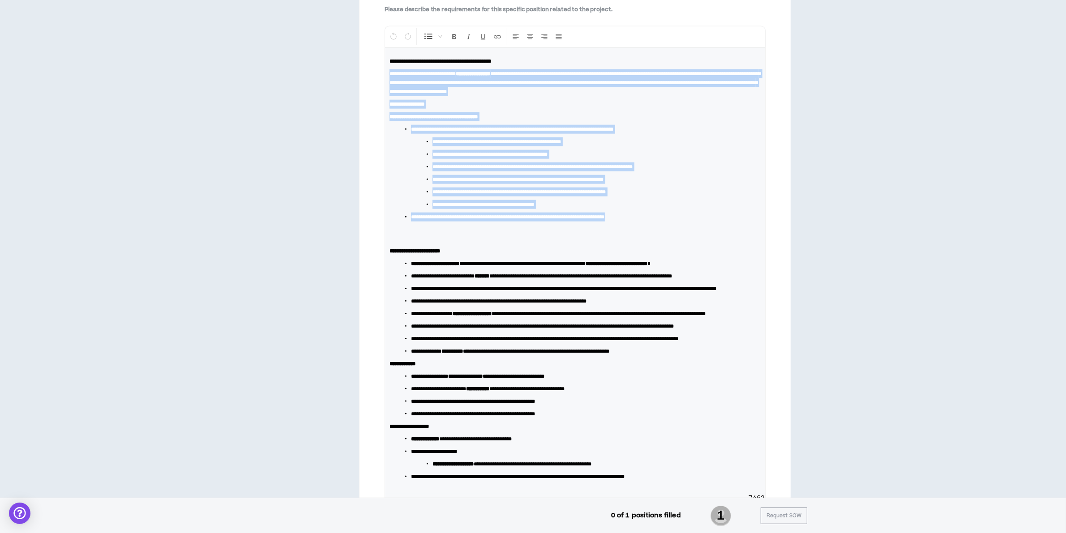
drag, startPoint x: 654, startPoint y: 223, endPoint x: 379, endPoint y: 76, distance: 312.0
copy div "**********"
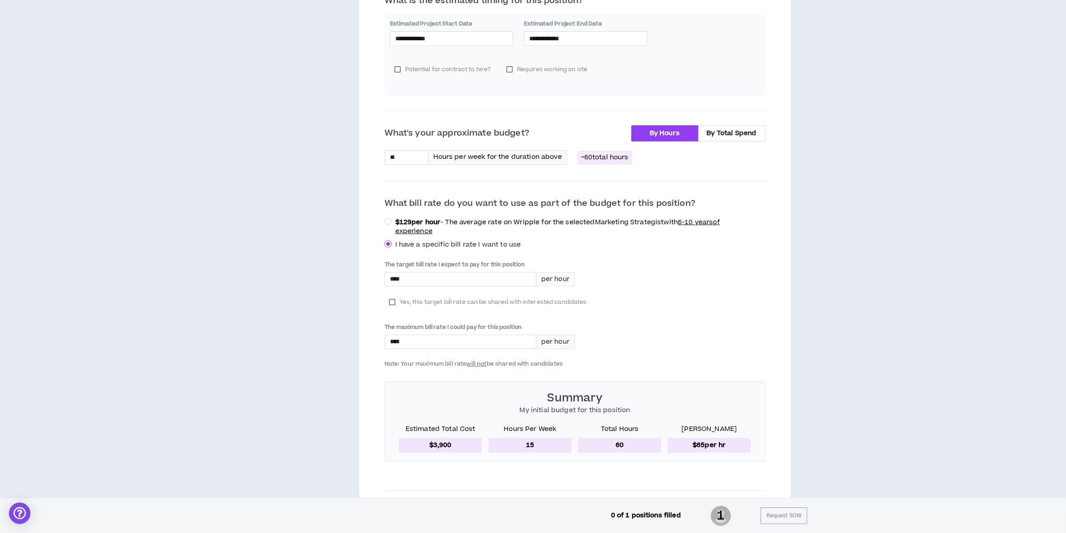
scroll to position [0, 0]
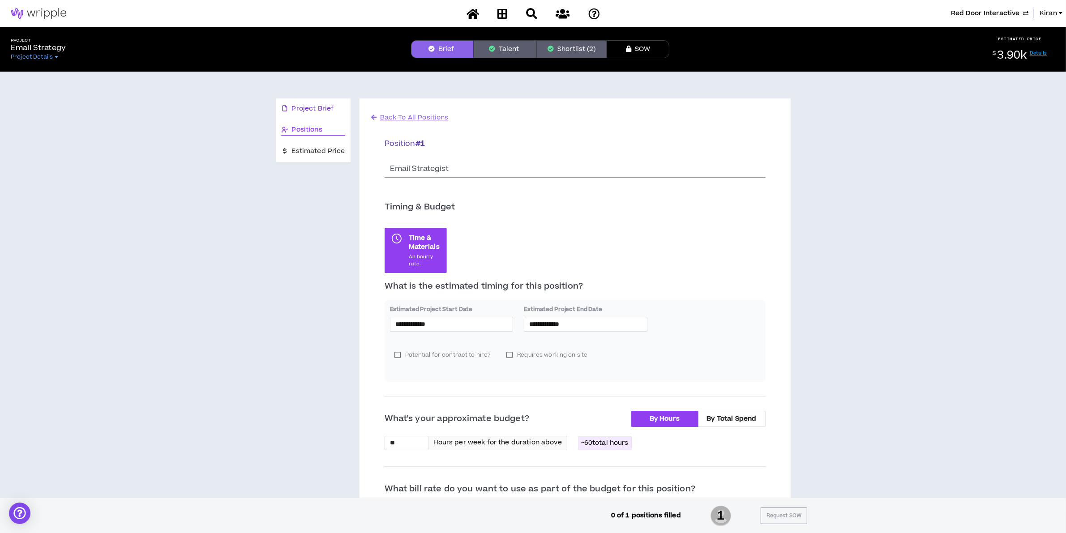
click at [307, 108] on span "Project Brief" at bounding box center [313, 109] width 42 height 10
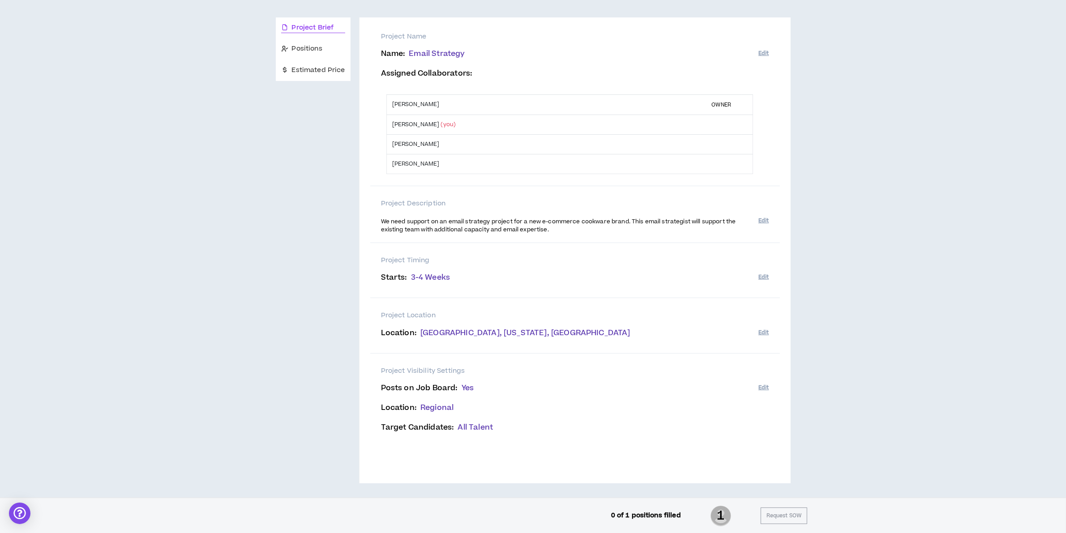
scroll to position [83, 0]
click at [774, 216] on div "Project Description We need support on an email strategy project for a new e-co…" at bounding box center [575, 213] width 410 height 57
click at [765, 216] on button "Edit" at bounding box center [764, 219] width 10 height 15
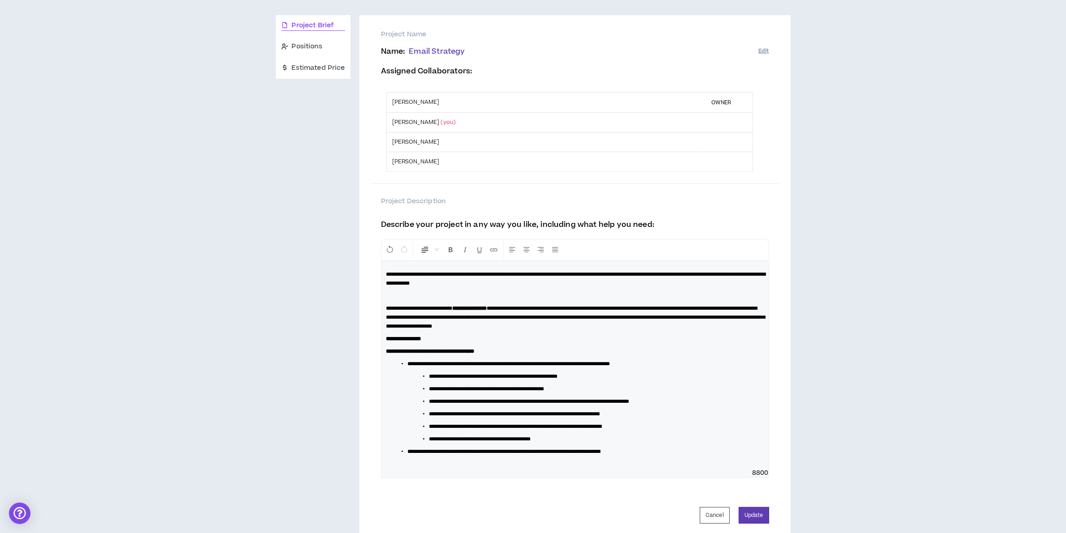
click at [447, 296] on p at bounding box center [575, 296] width 378 height 9
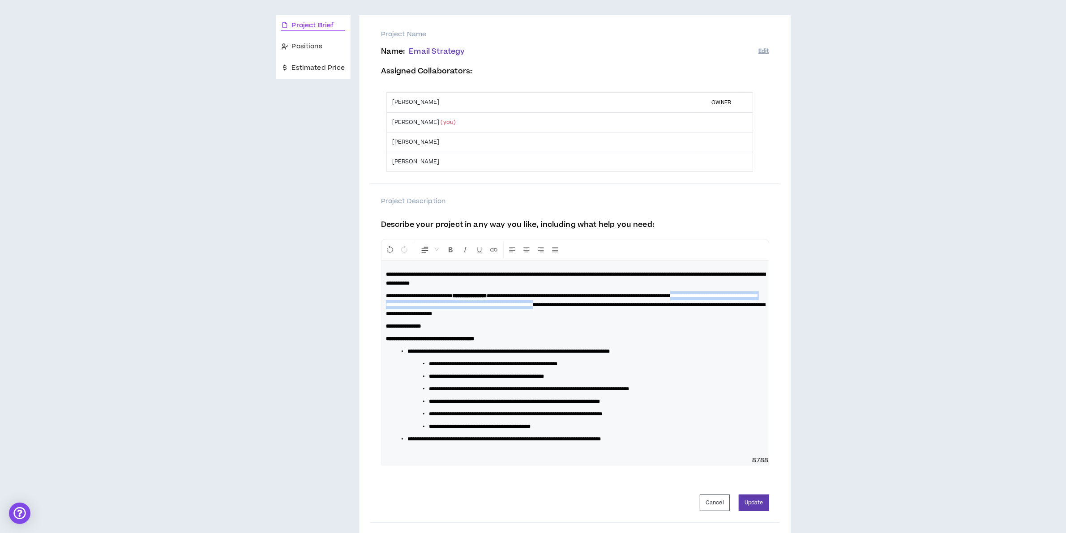
drag, startPoint x: 688, startPoint y: 308, endPoint x: 299, endPoint y: 308, distance: 388.3
click at [299, 308] on div "**********" at bounding box center [533, 389] width 515 height 748
click at [603, 314] on span "**********" at bounding box center [576, 304] width 380 height 23
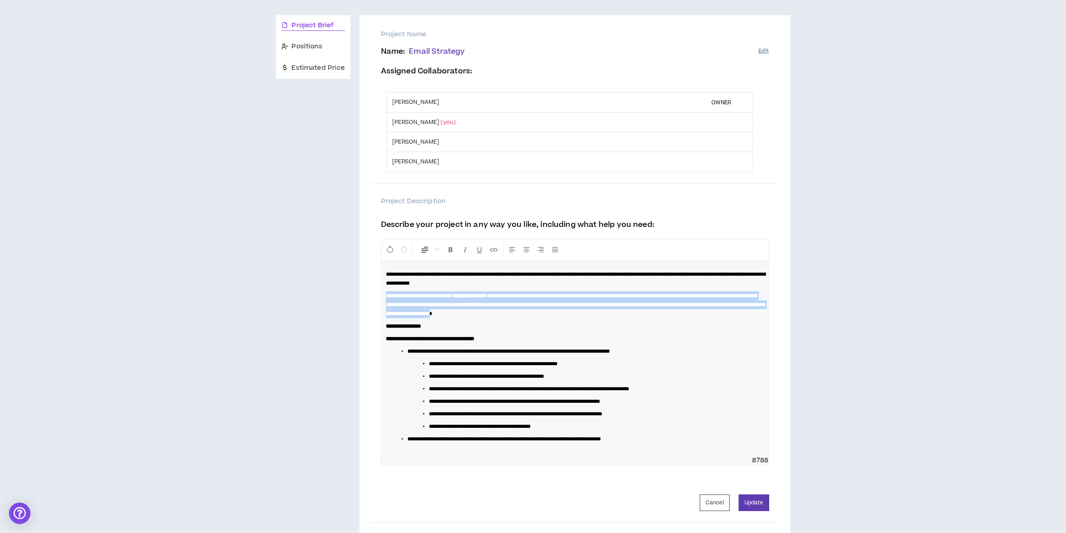
drag, startPoint x: 667, startPoint y: 317, endPoint x: 381, endPoint y: 300, distance: 287.2
click at [382, 300] on div "**********" at bounding box center [575, 358] width 387 height 195
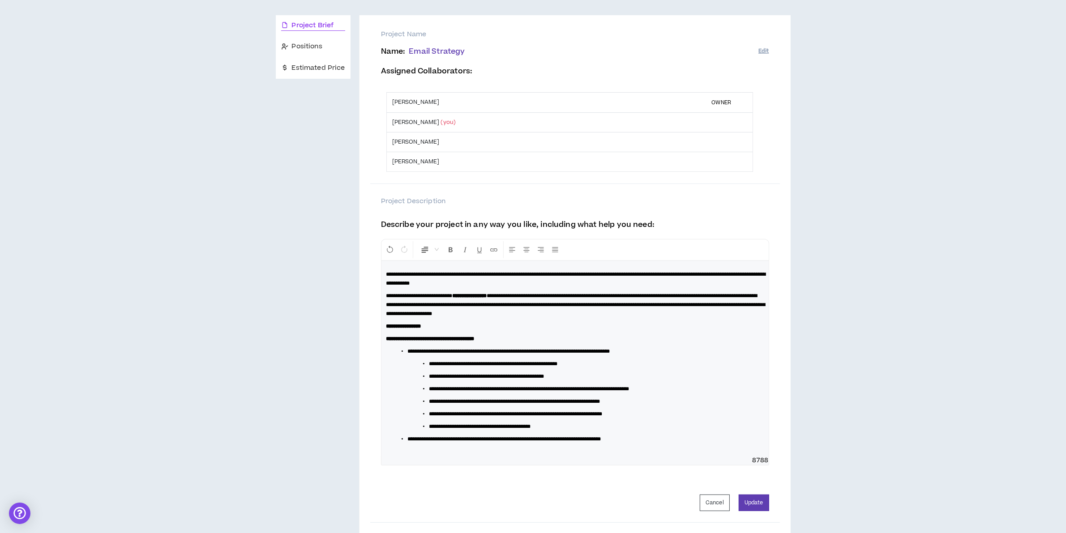
click at [595, 347] on div "**********" at bounding box center [575, 358] width 387 height 195
drag, startPoint x: 488, startPoint y: 305, endPoint x: 351, endPoint y: 301, distance: 137.6
click at [351, 301] on div "**********" at bounding box center [533, 389] width 515 height 748
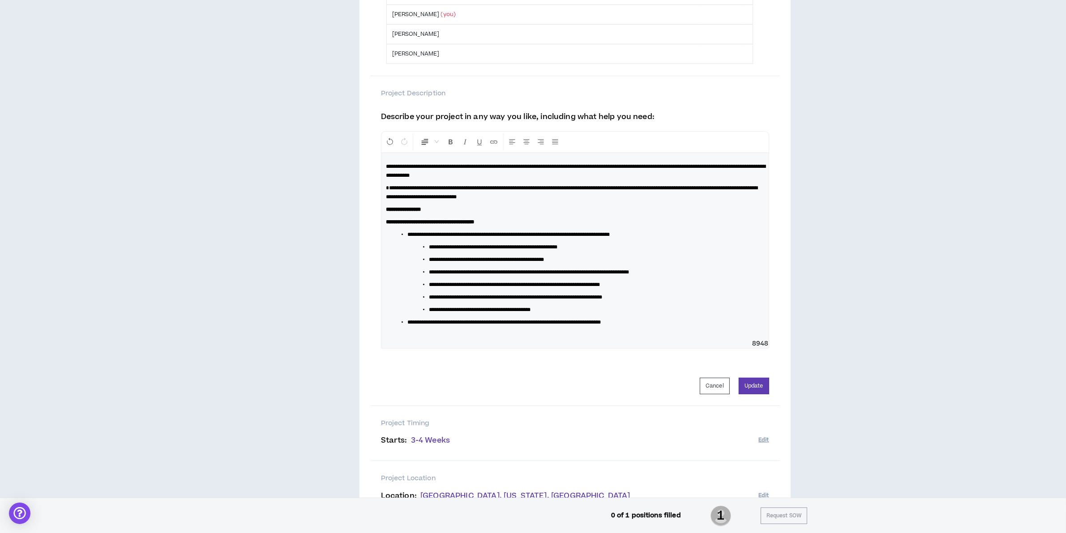
scroll to position [195, 0]
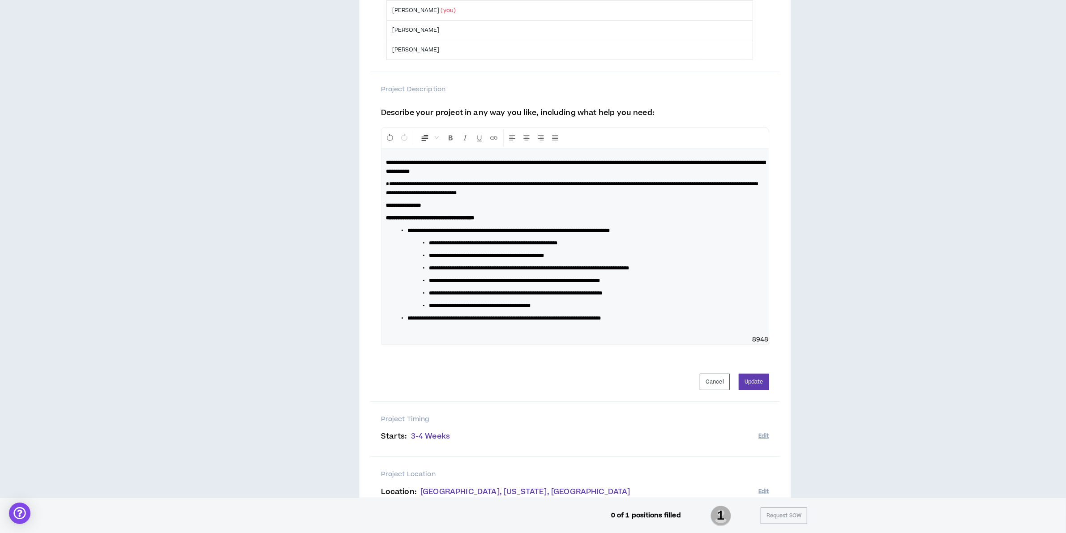
click at [654, 305] on li "**********" at bounding box center [582, 305] width 307 height 9
click at [663, 326] on div "**********" at bounding box center [575, 242] width 387 height 186
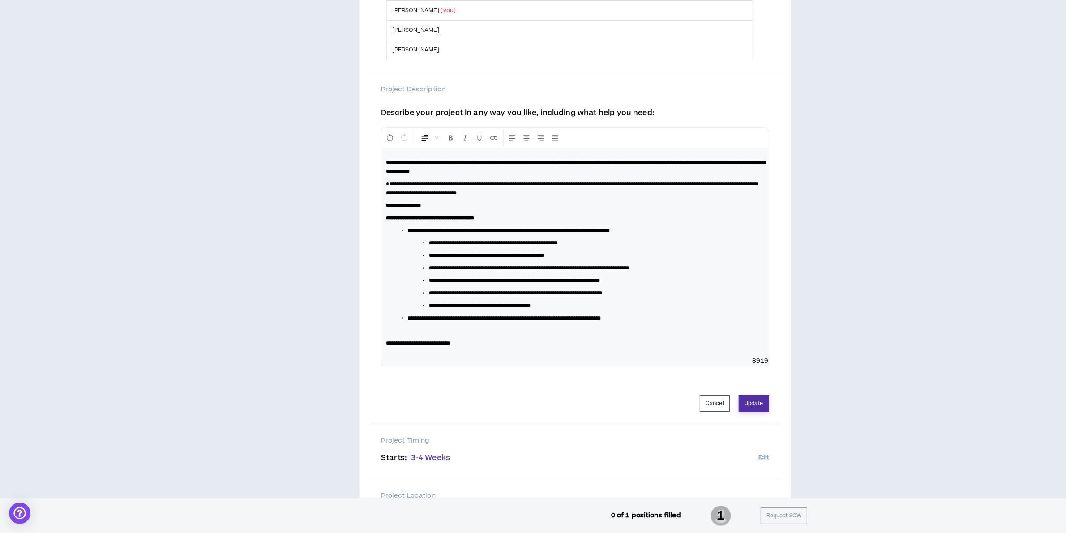
click at [759, 400] on button "Update" at bounding box center [754, 403] width 30 height 17
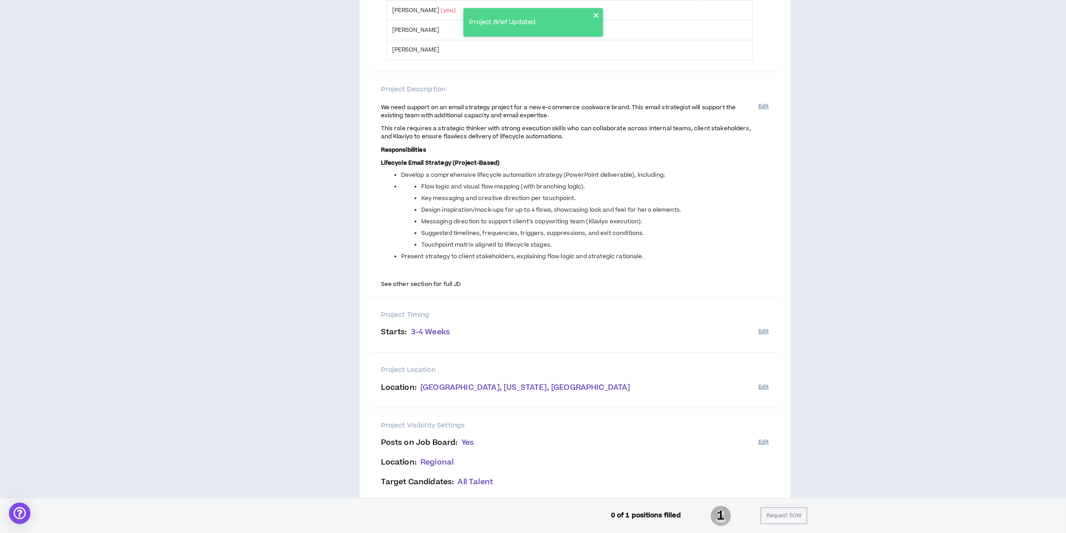
drag, startPoint x: 597, startPoint y: 12, endPoint x: 509, endPoint y: 46, distance: 94.0
click at [597, 12] on icon "close" at bounding box center [596, 15] width 6 height 7
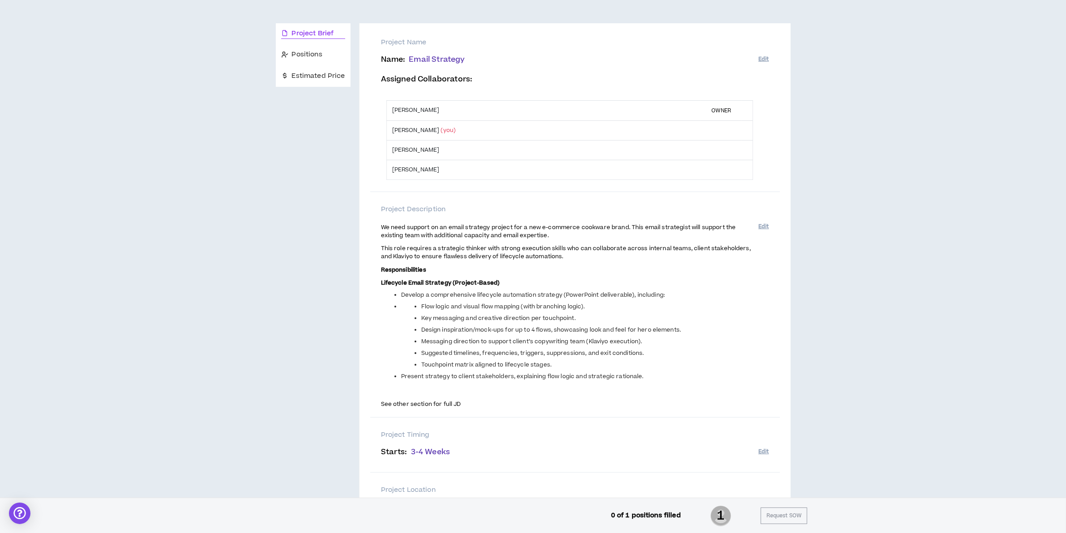
scroll to position [0, 0]
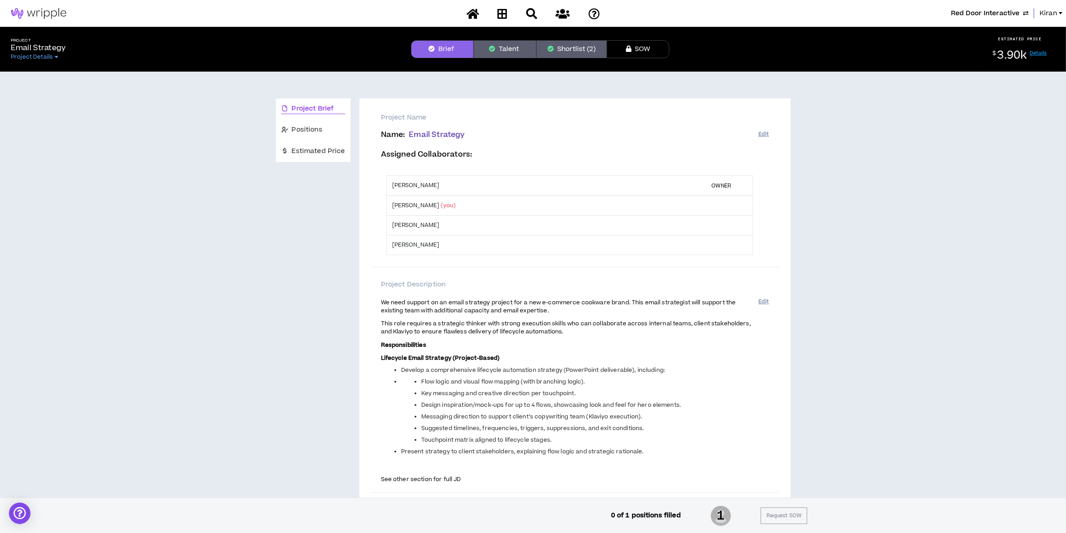
click at [984, 11] on span "Red Door Interactive" at bounding box center [985, 14] width 69 height 10
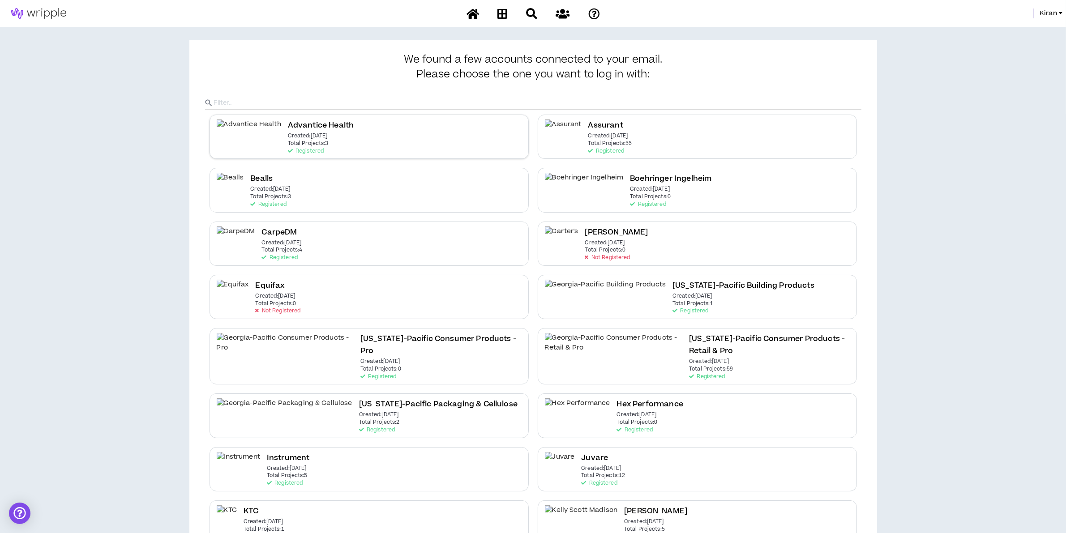
click at [331, 147] on div "Advantice Health Created: [DATE] Total Projects: 3 Registered" at bounding box center [369, 137] width 319 height 44
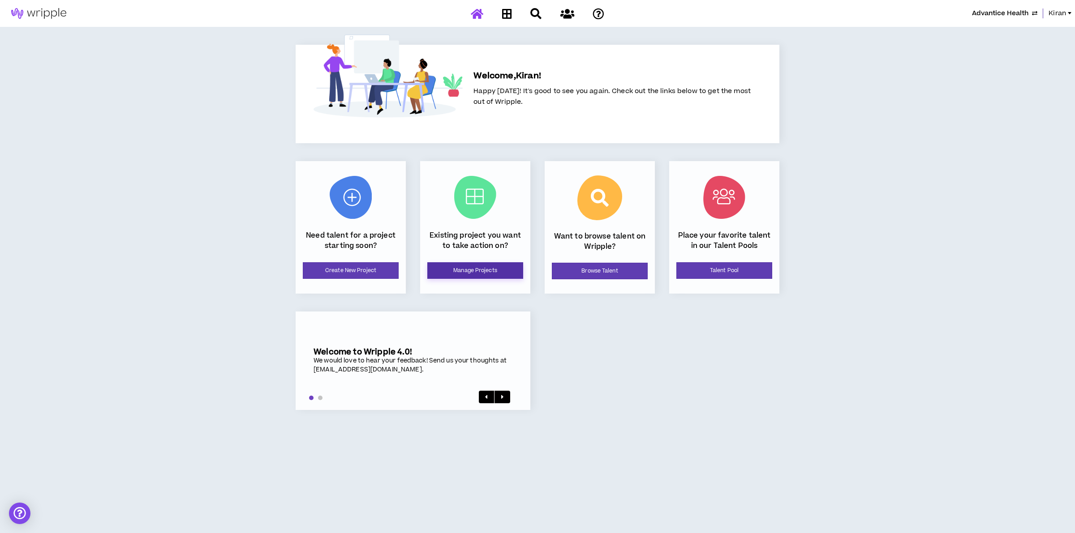
click at [470, 271] on link "Manage Projects" at bounding box center [475, 270] width 96 height 17
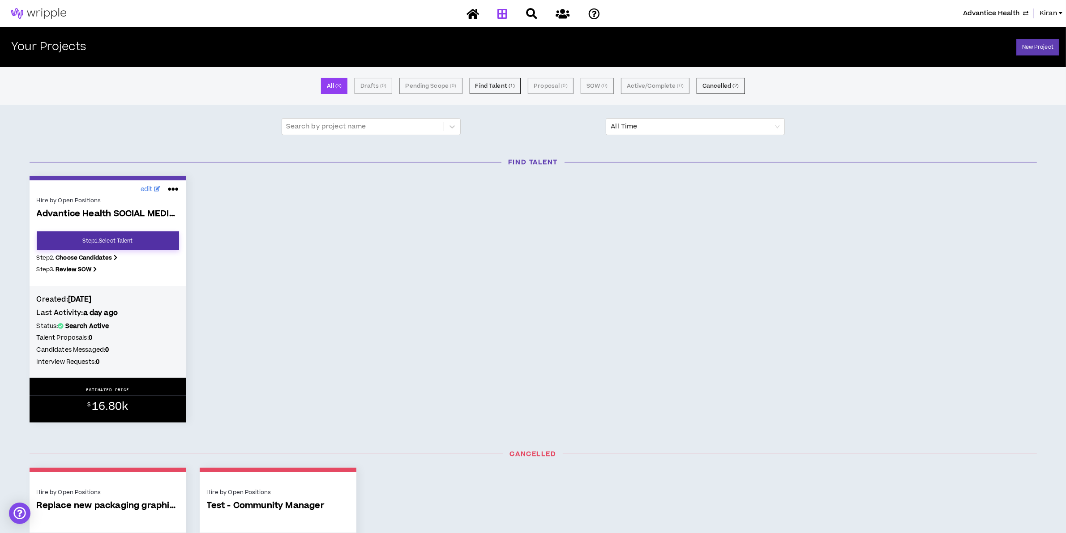
click at [122, 241] on link "Step 1 . Select Talent" at bounding box center [108, 241] width 142 height 19
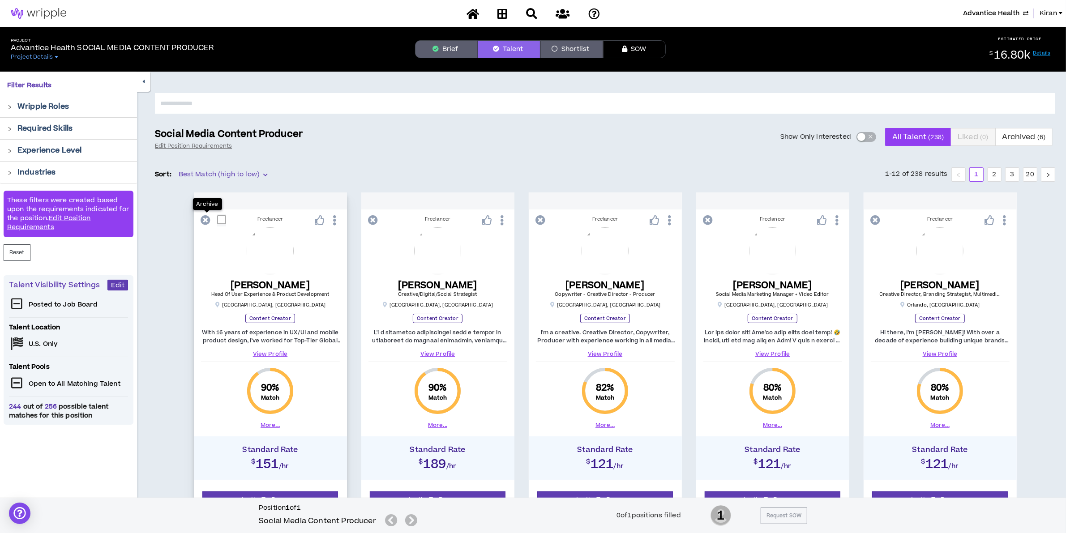
click at [205, 221] on icon at bounding box center [206, 220] width 10 height 10
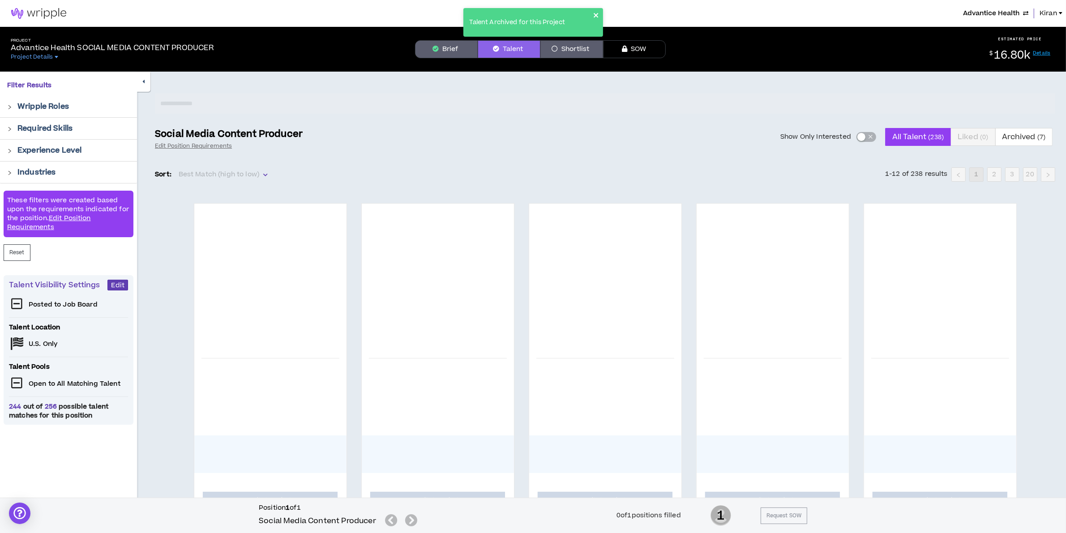
click at [598, 13] on icon "close" at bounding box center [596, 15] width 6 height 7
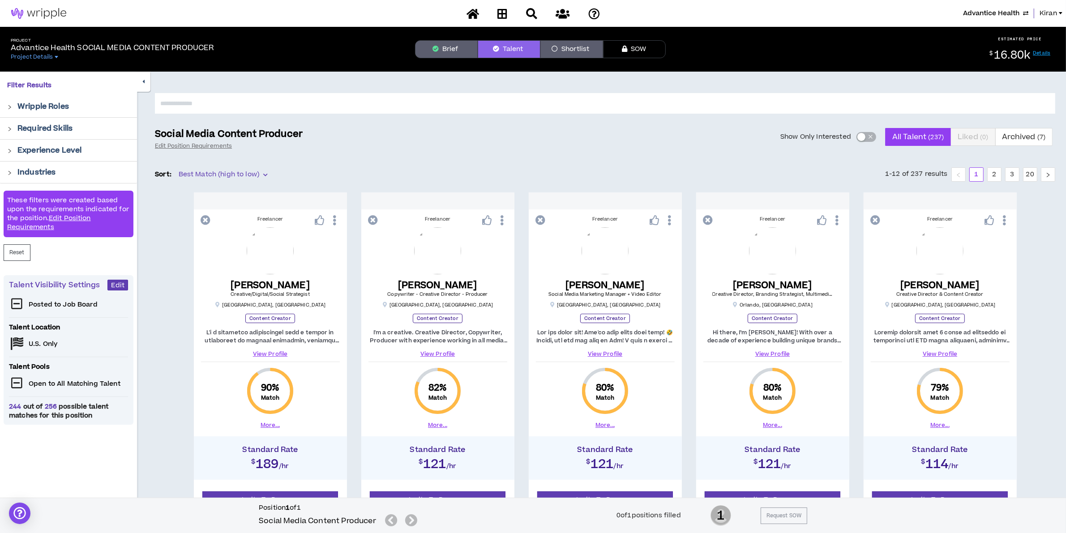
click at [448, 51] on button "Brief" at bounding box center [446, 49] width 63 height 18
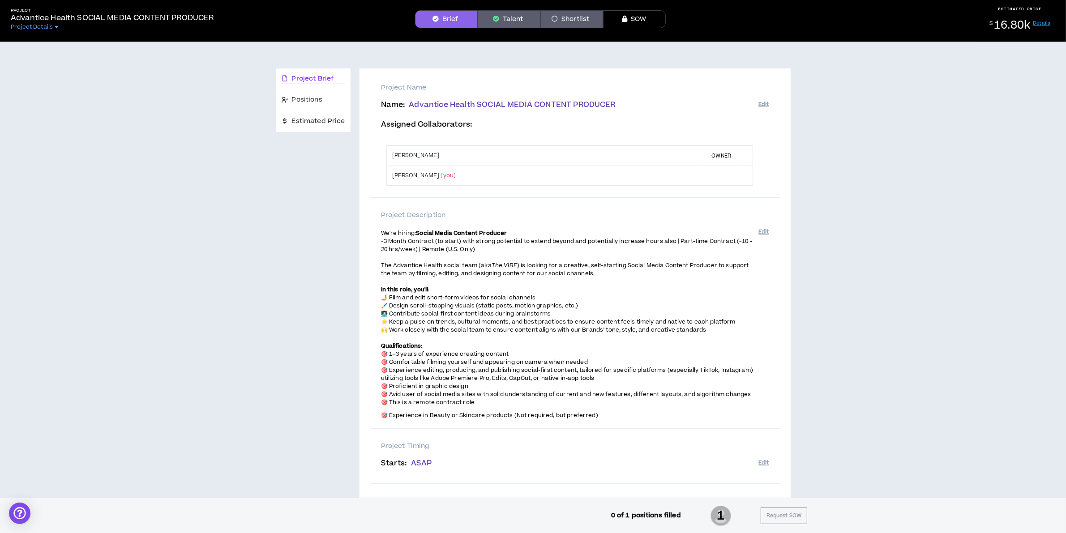
scroll to position [56, 0]
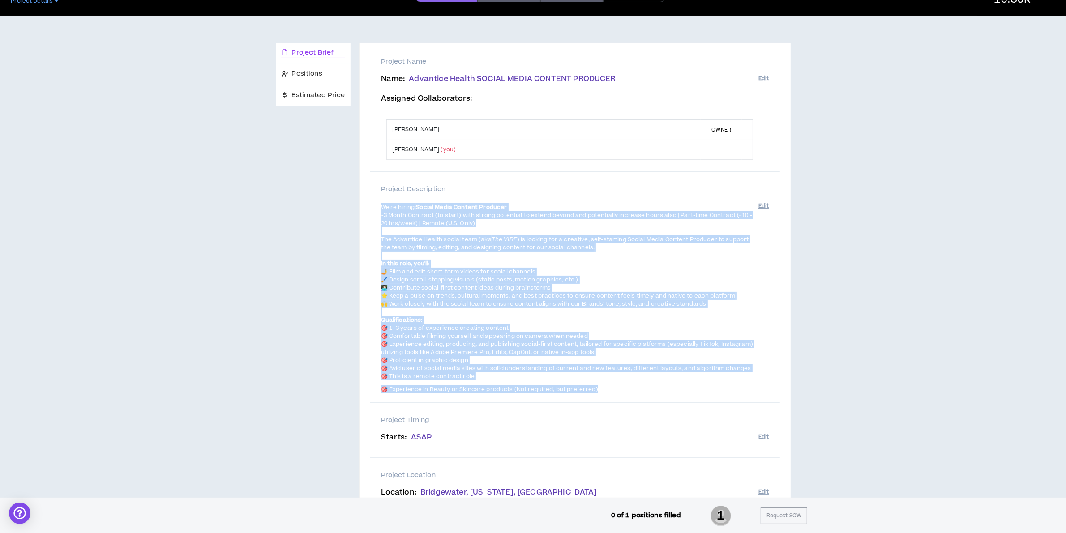
drag, startPoint x: 610, startPoint y: 389, endPoint x: 374, endPoint y: 211, distance: 294.5
click at [374, 211] on div "Project Description We're hiring: Social Media Content Producer ~3 Month Contra…" at bounding box center [575, 287] width 410 height 231
copy span "Lo'ip dolors: Ametco Adipi Elitsed Doeiusmo ~8 Tempo Incididu (ut labor) etdo m…"
click at [920, 307] on div "Project Brief Positions Estimated Price Project Name Name : Advantice Health SO…" at bounding box center [533, 338] width 1059 height 644
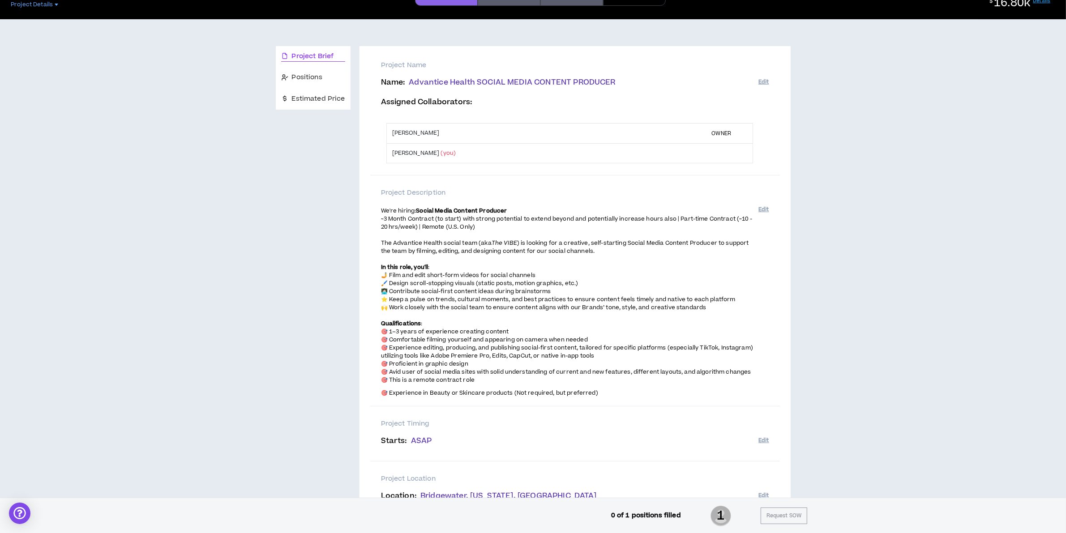
scroll to position [0, 0]
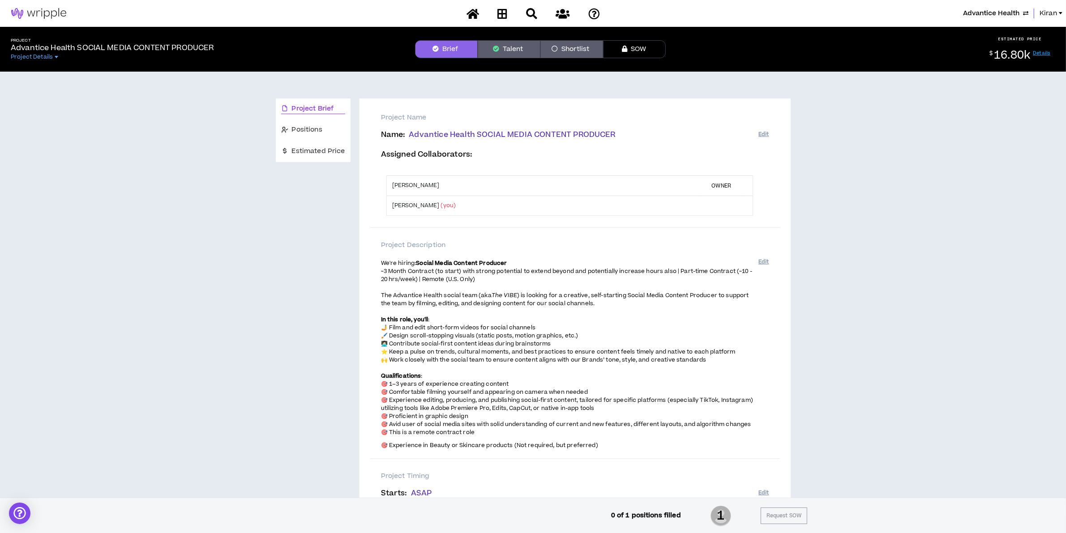
click at [520, 43] on button "Talent" at bounding box center [509, 49] width 63 height 18
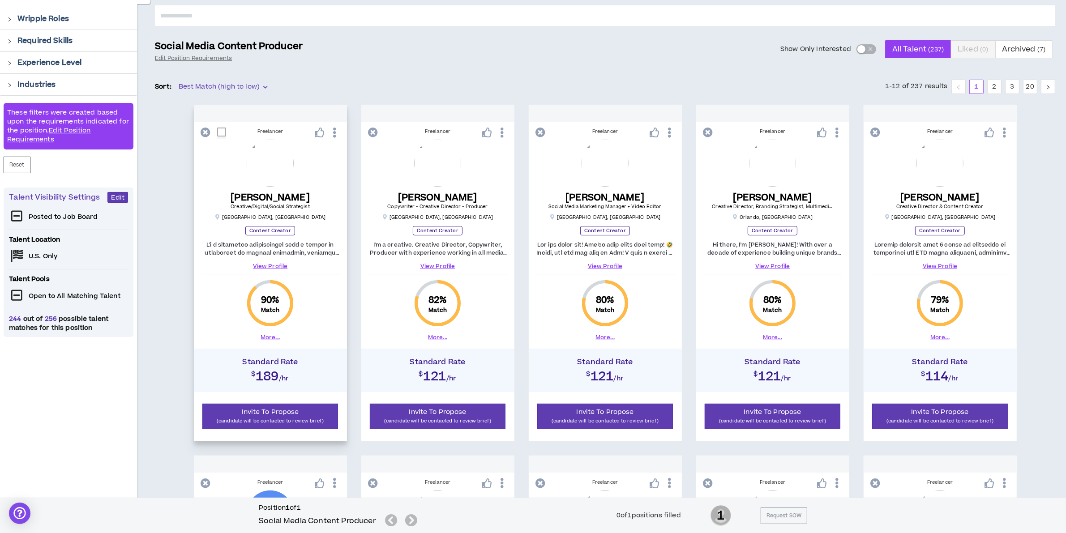
scroll to position [112, 0]
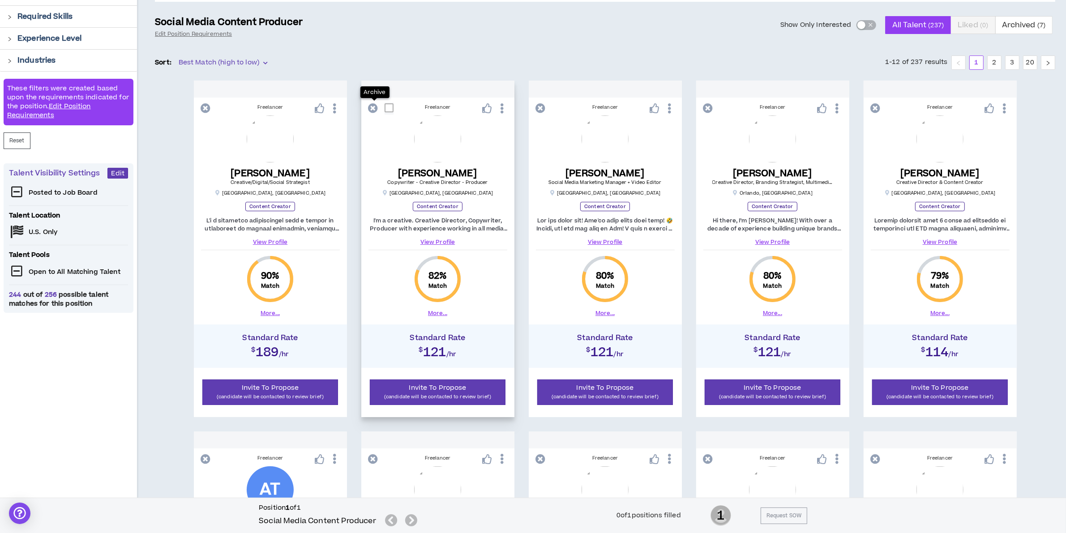
click at [373, 111] on icon at bounding box center [374, 108] width 10 height 10
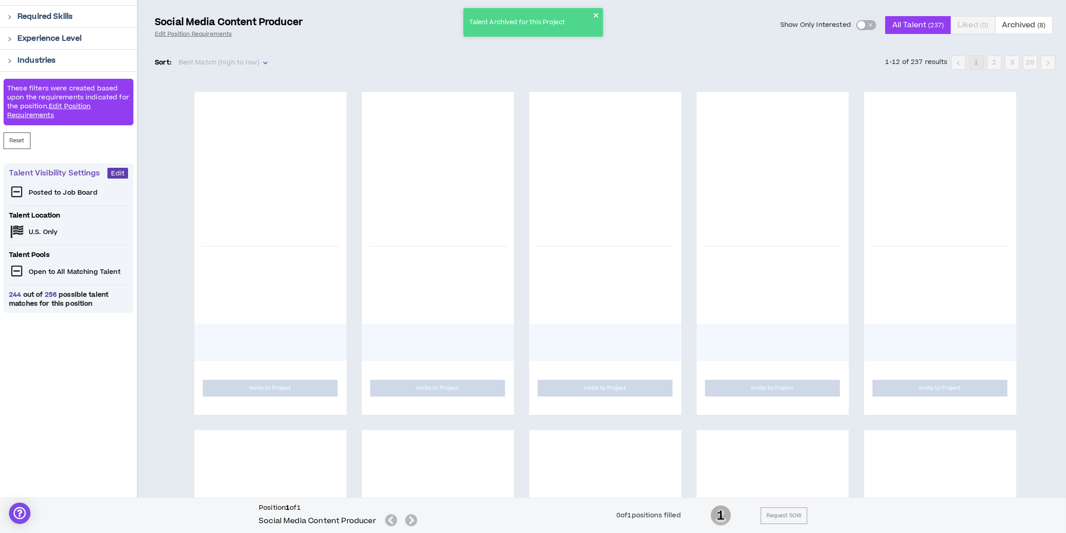
click at [599, 16] on icon "close" at bounding box center [596, 15] width 6 height 7
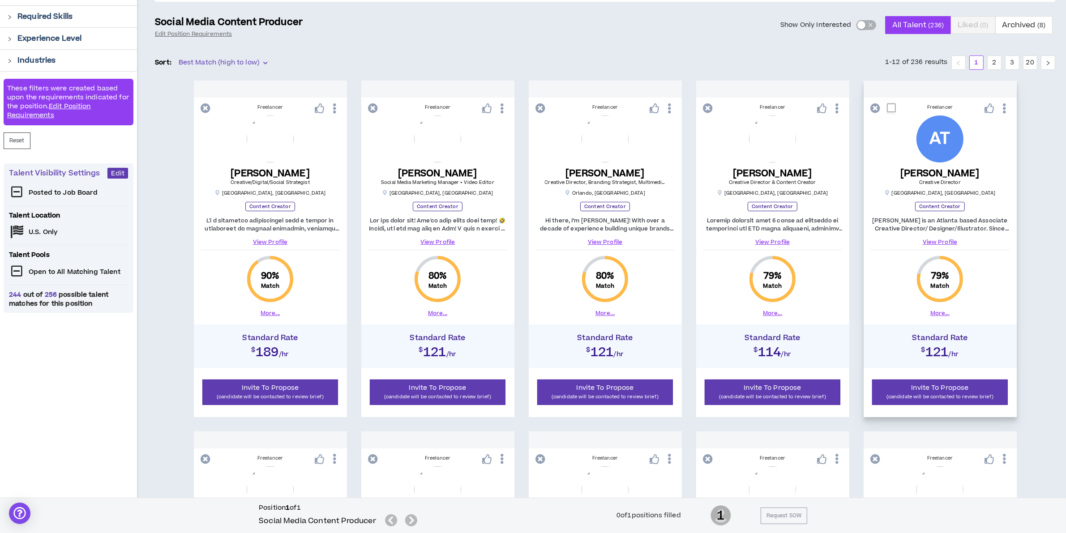
click at [873, 106] on icon at bounding box center [876, 108] width 10 height 10
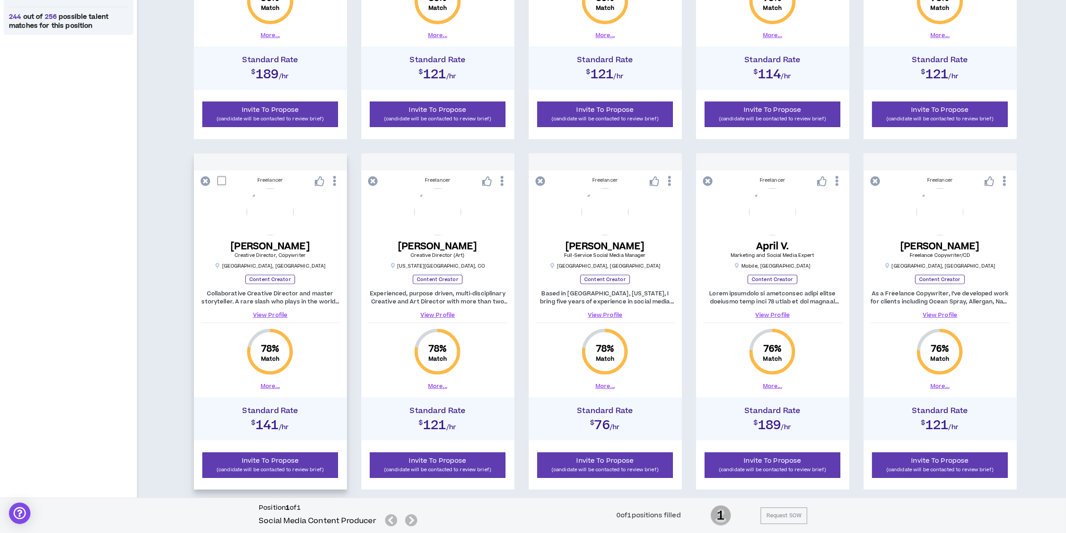
scroll to position [392, 0]
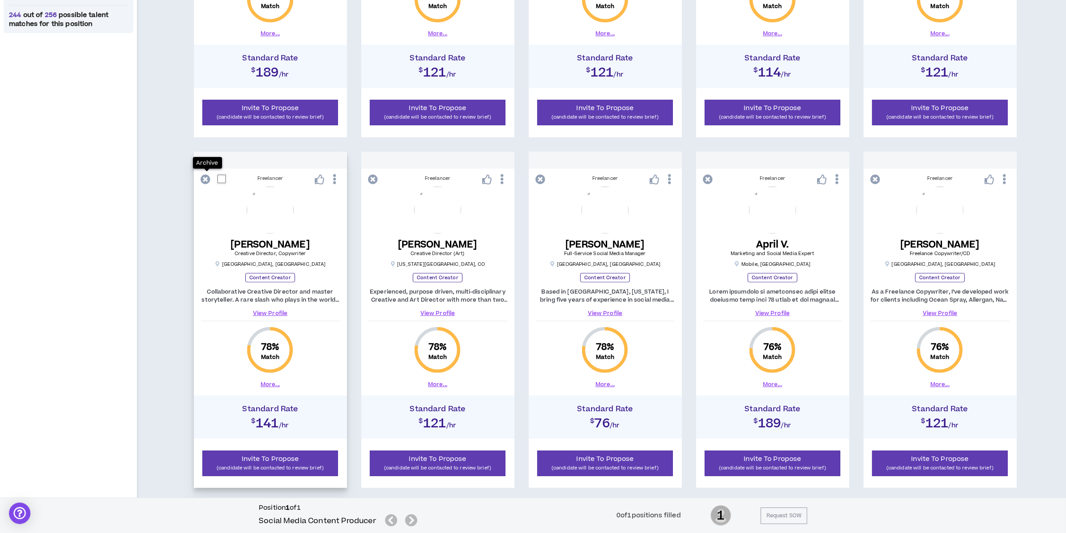
click at [202, 185] on button at bounding box center [207, 179] width 13 height 15
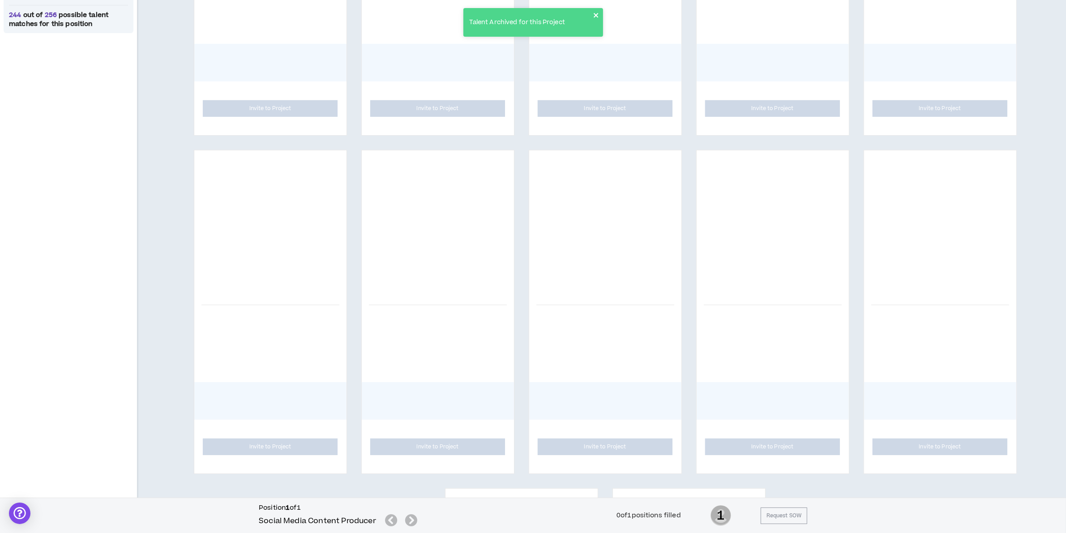
click at [597, 16] on icon "close" at bounding box center [596, 15] width 4 height 4
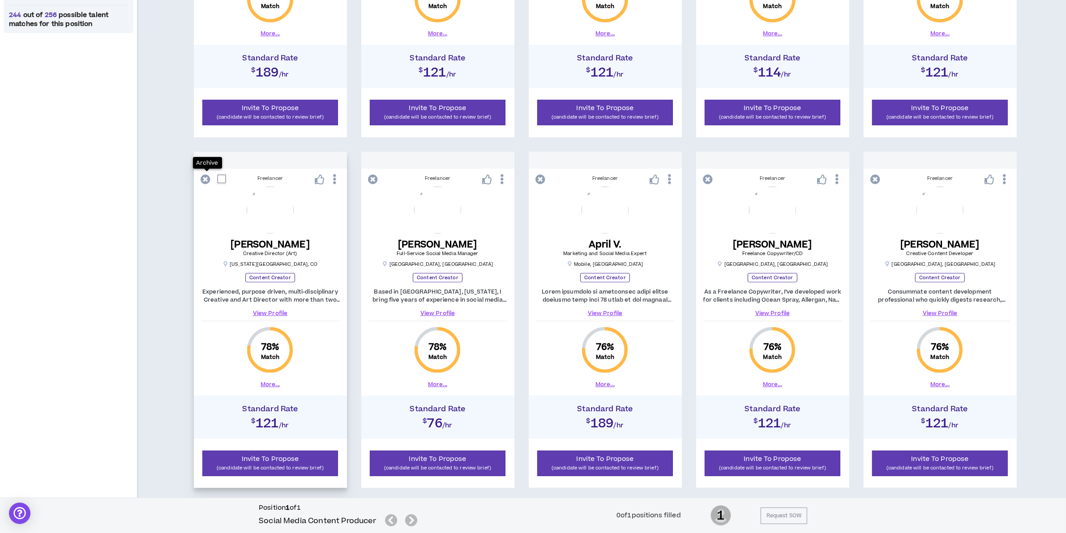
click at [211, 182] on icon at bounding box center [206, 180] width 10 height 10
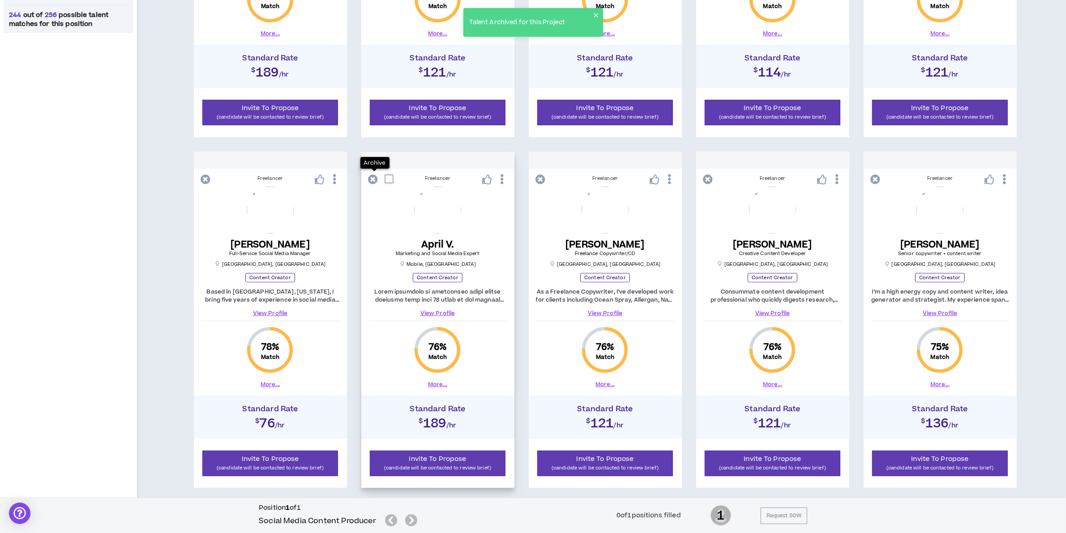
click at [373, 181] on icon at bounding box center [374, 180] width 10 height 10
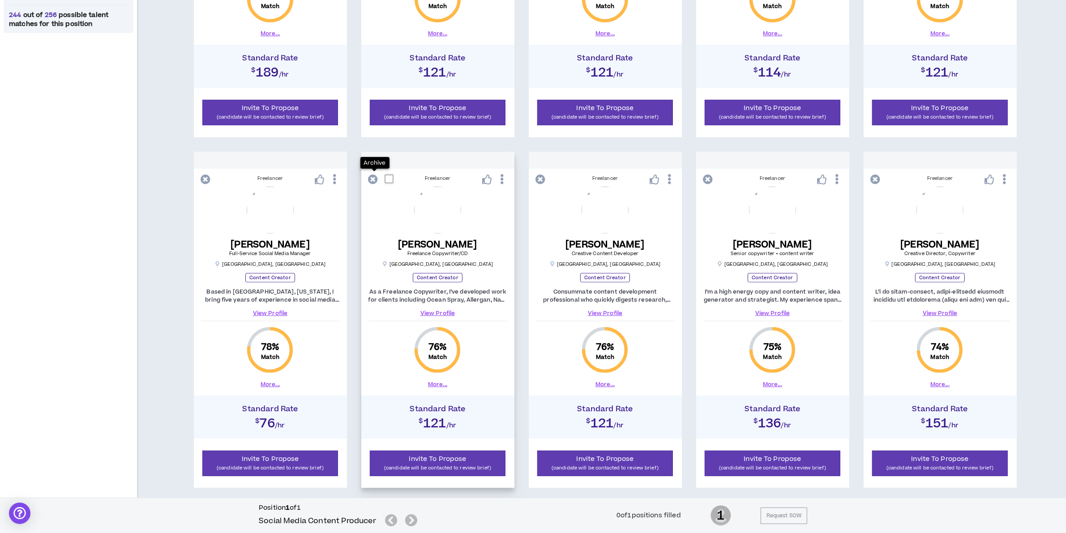
click at [372, 177] on icon at bounding box center [374, 180] width 10 height 10
click at [542, 184] on icon at bounding box center [541, 180] width 10 height 10
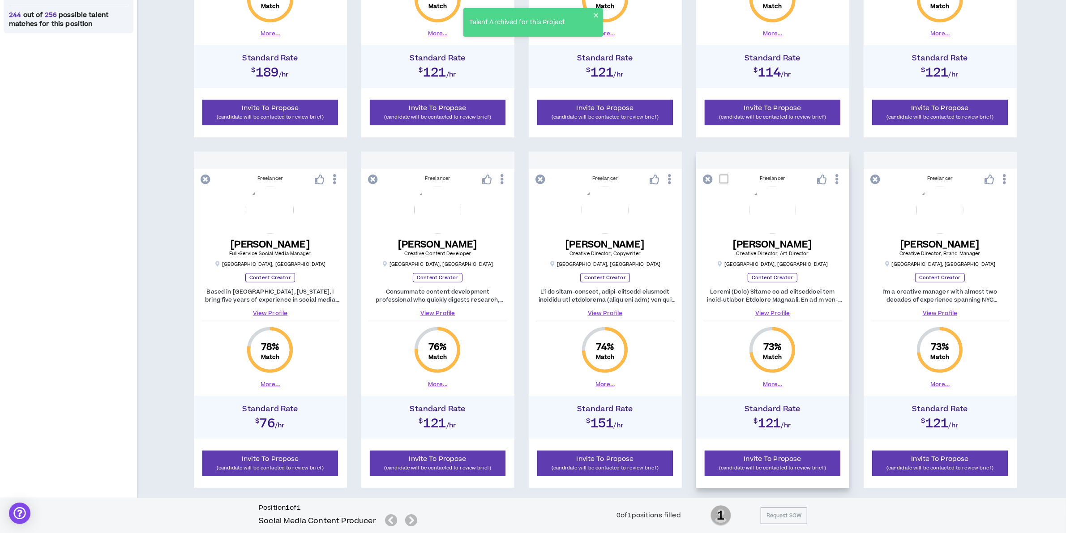
click at [709, 180] on icon at bounding box center [709, 180] width 10 height 10
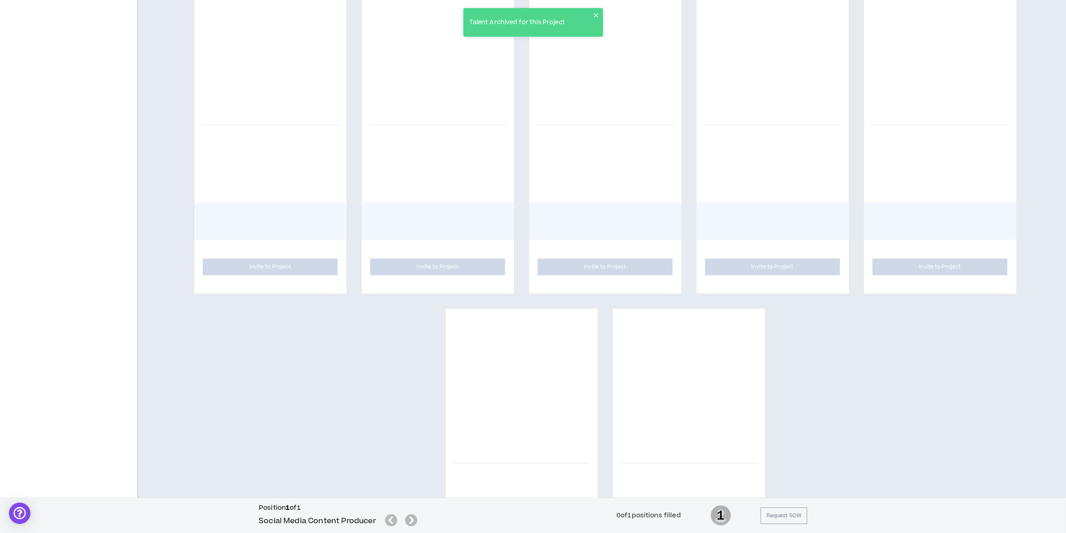
scroll to position [504, 0]
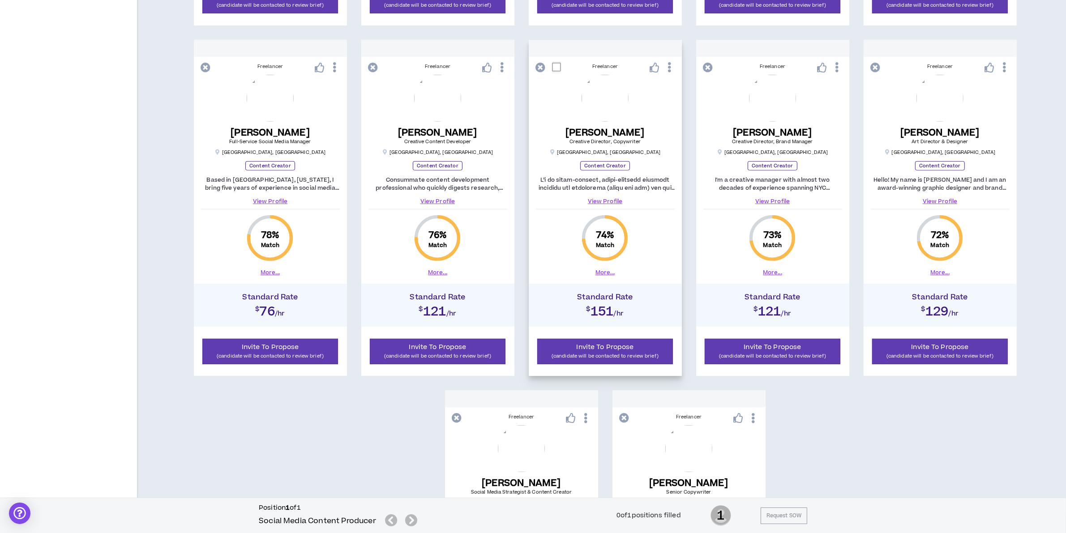
click at [539, 69] on icon at bounding box center [541, 68] width 10 height 10
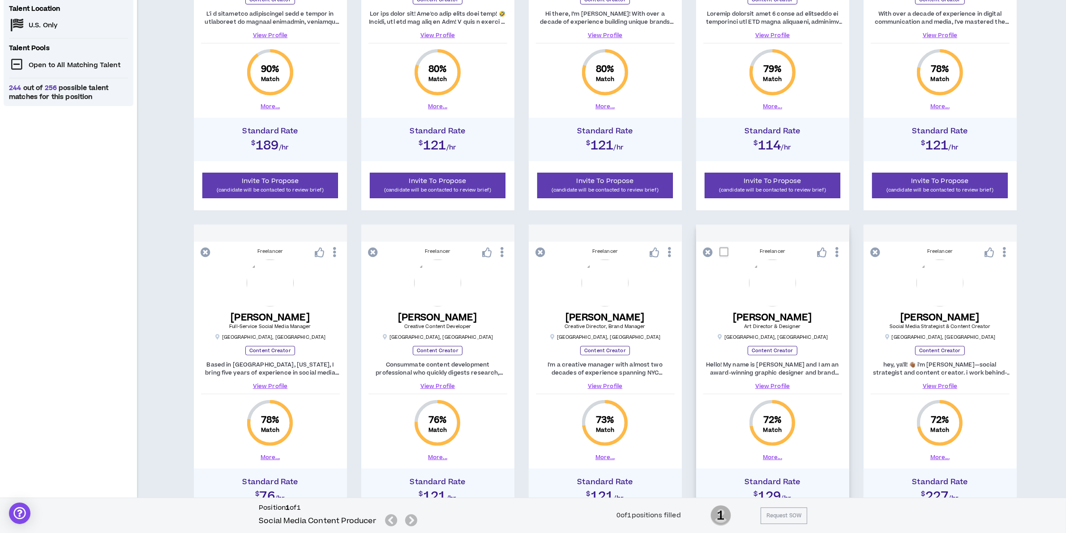
scroll to position [346, 0]
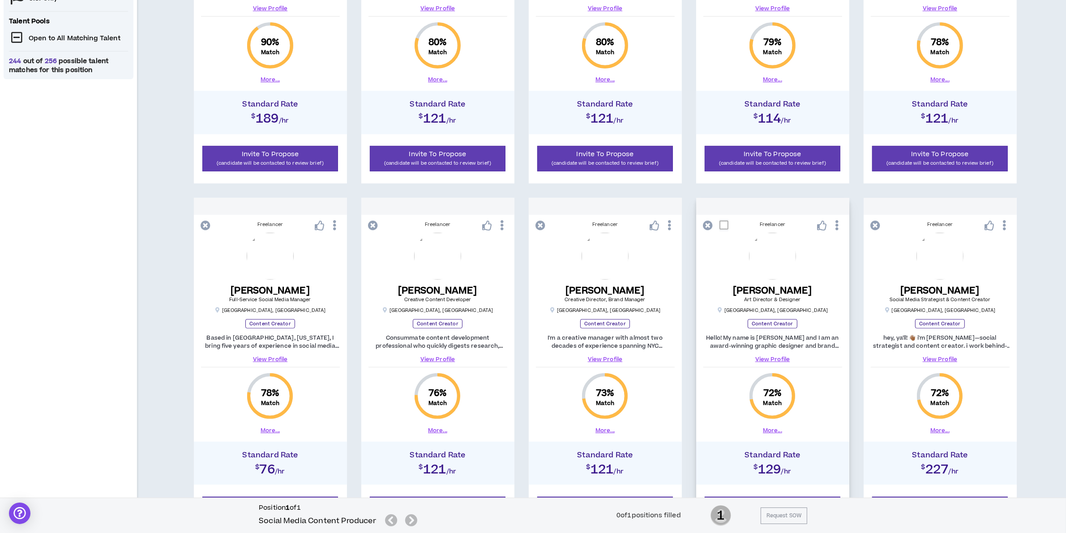
click at [706, 226] on icon at bounding box center [709, 226] width 10 height 10
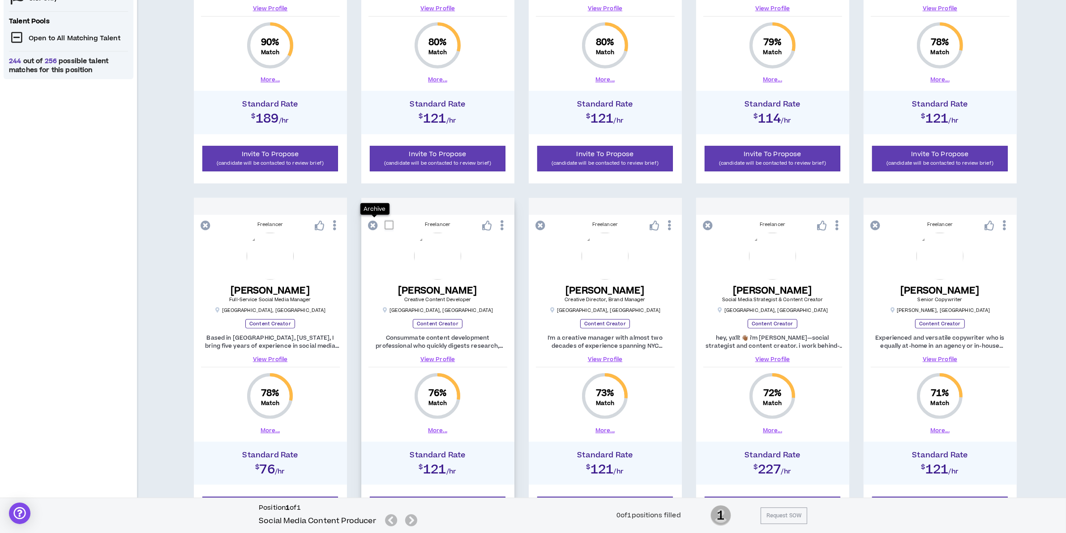
click at [371, 227] on icon at bounding box center [374, 226] width 10 height 10
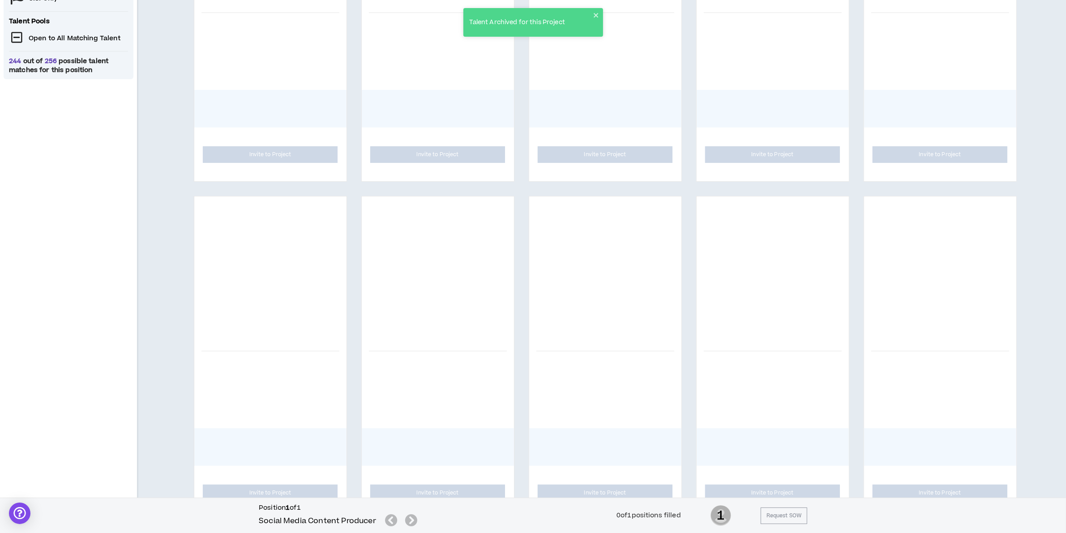
click at [601, 10] on div "Talent Archived for this Project" at bounding box center [534, 22] width 140 height 29
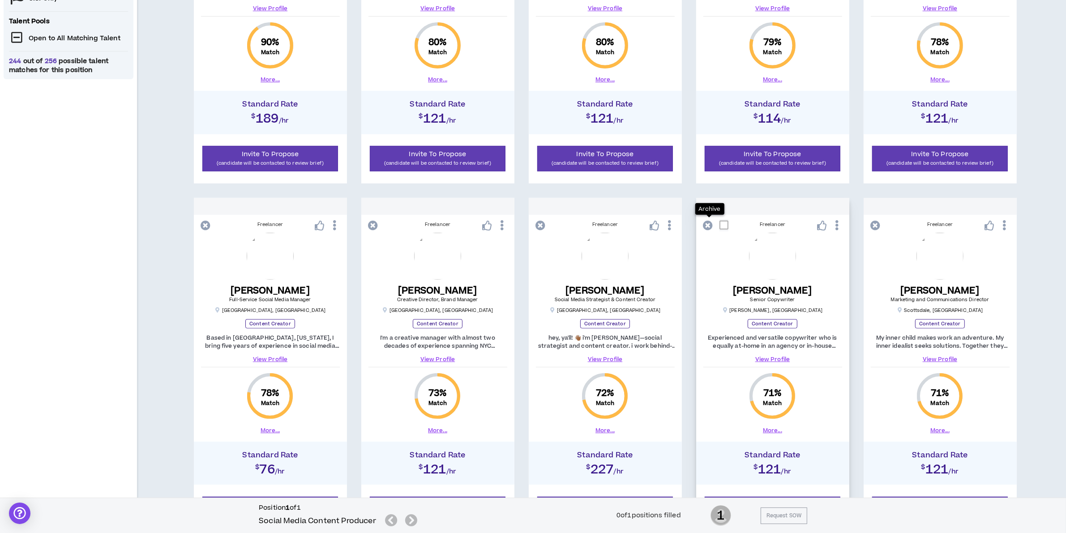
click at [710, 227] on icon at bounding box center [709, 226] width 10 height 10
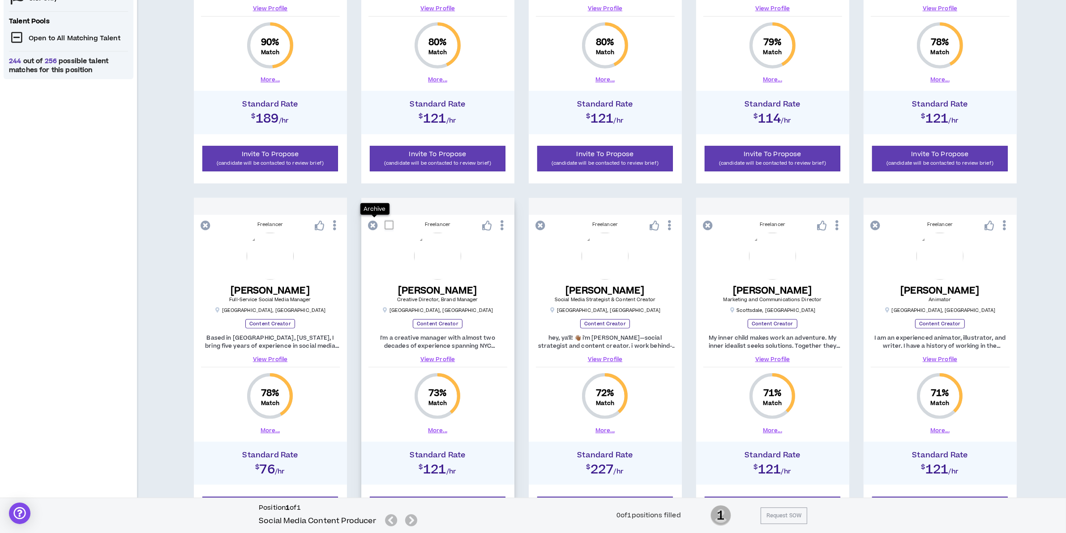
click at [375, 225] on icon at bounding box center [374, 226] width 10 height 10
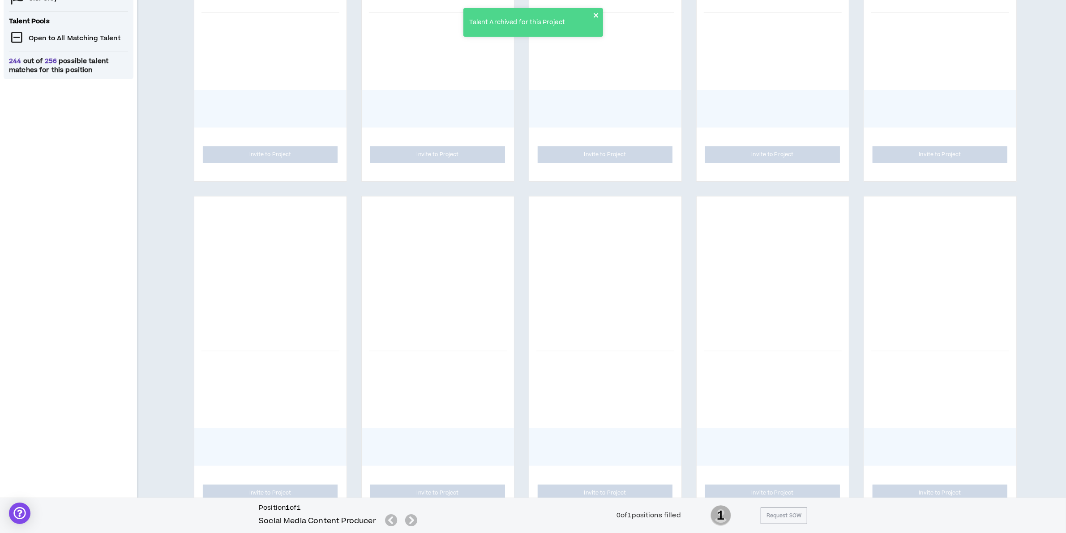
click at [593, 14] on icon "close" at bounding box center [596, 15] width 6 height 7
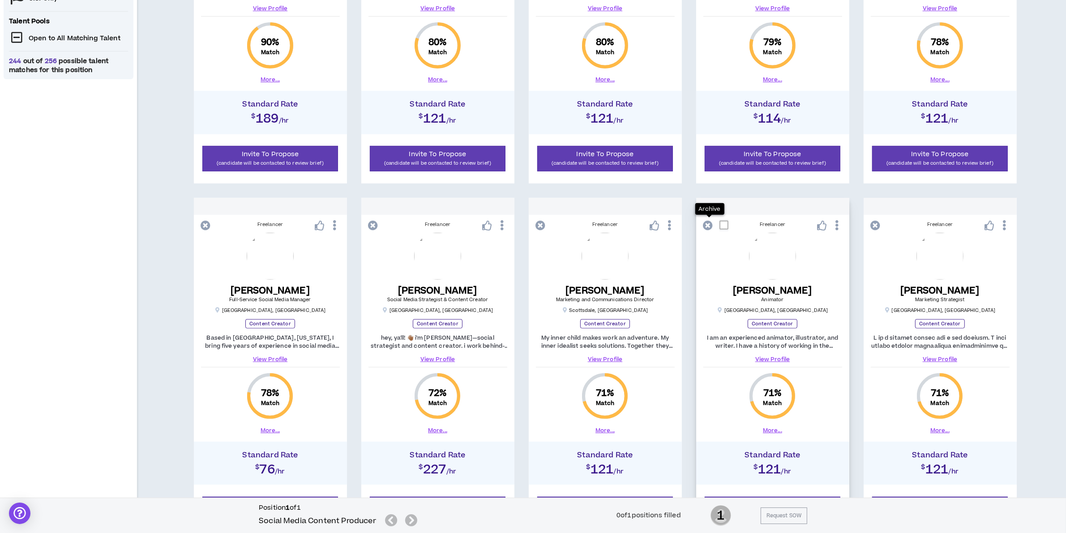
click at [710, 225] on icon at bounding box center [709, 226] width 10 height 10
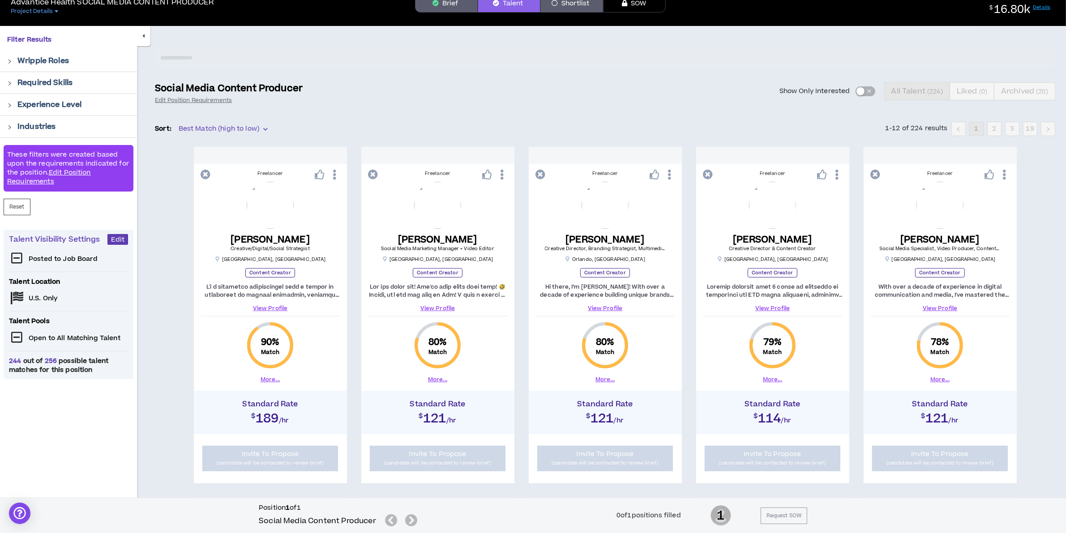
scroll to position [0, 0]
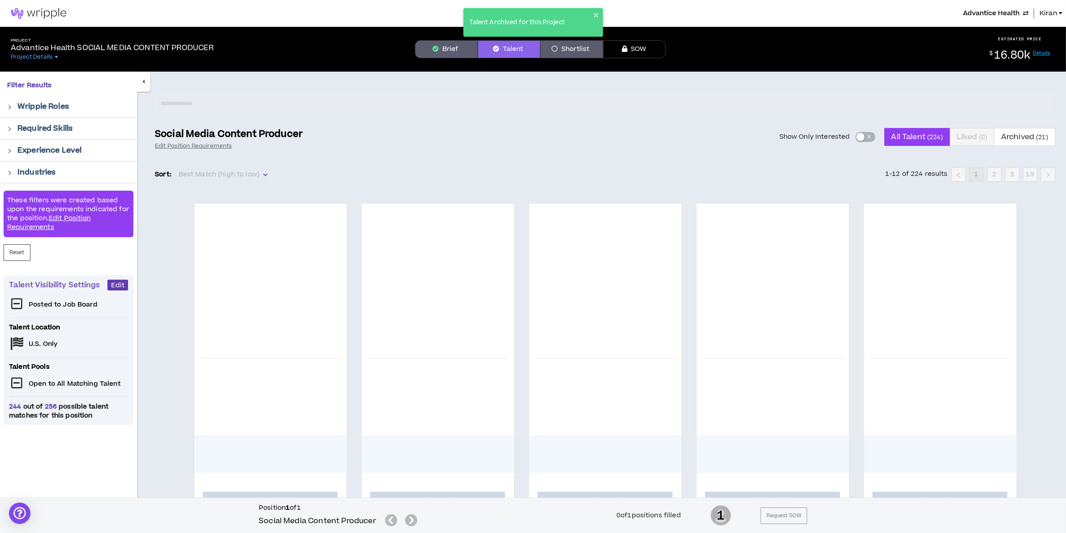
click at [65, 126] on p "Required Skills" at bounding box center [44, 128] width 55 height 11
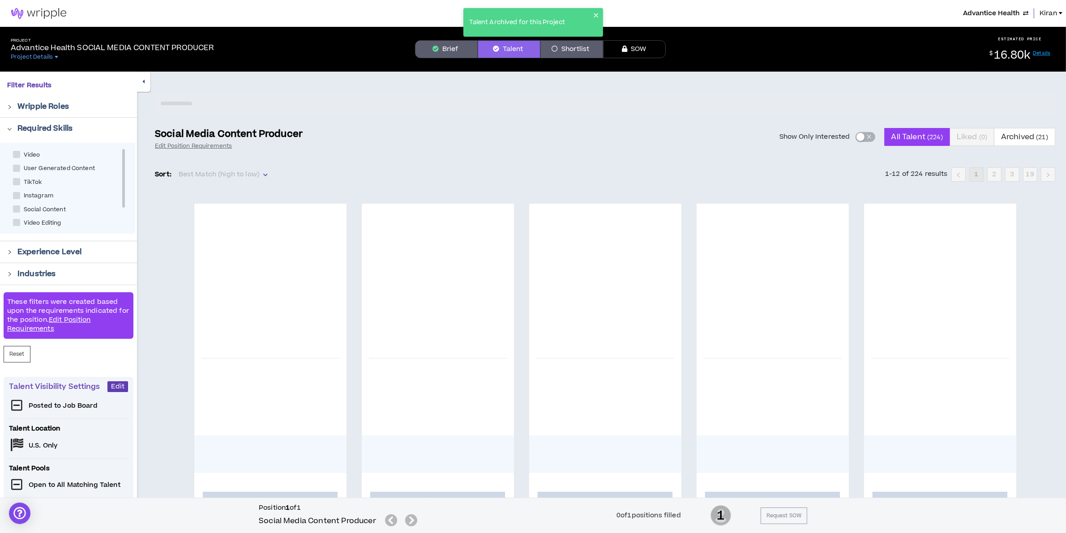
click at [65, 126] on p "Required Skills" at bounding box center [44, 128] width 55 height 11
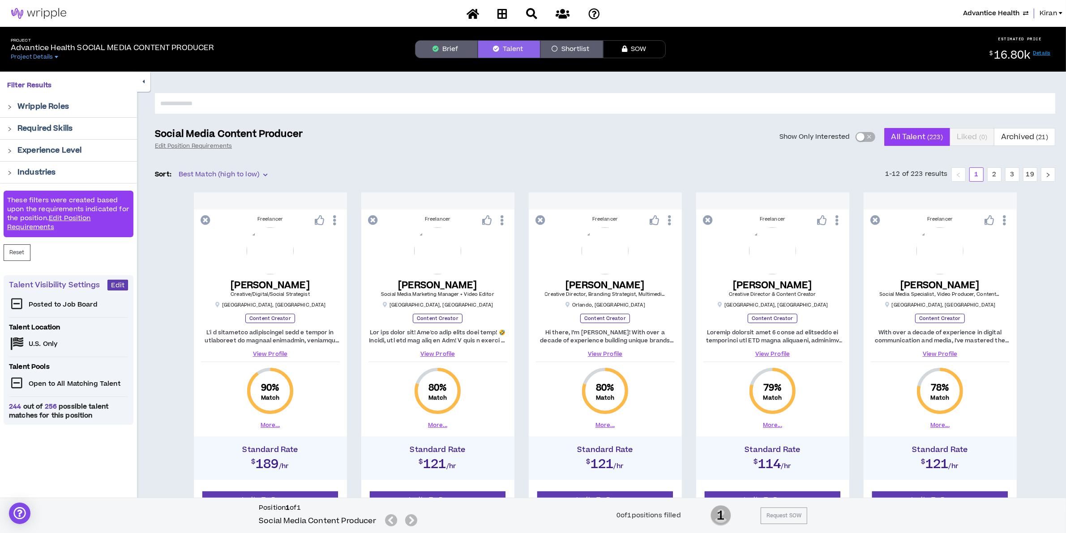
click at [443, 44] on button "Brief" at bounding box center [446, 49] width 63 height 18
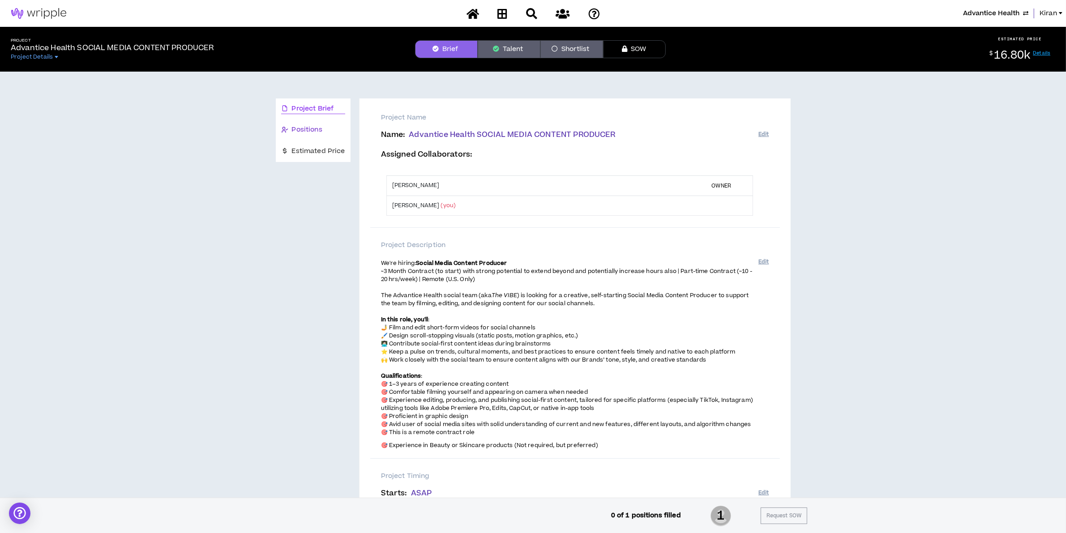
click at [297, 130] on span "Positions" at bounding box center [307, 130] width 30 height 10
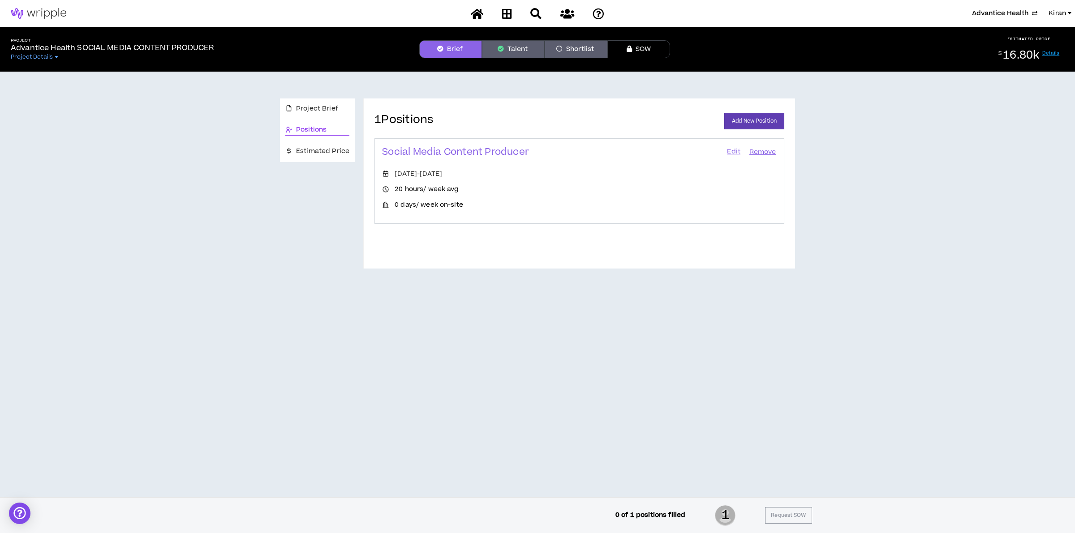
click at [730, 153] on link "Edit" at bounding box center [733, 152] width 15 height 13
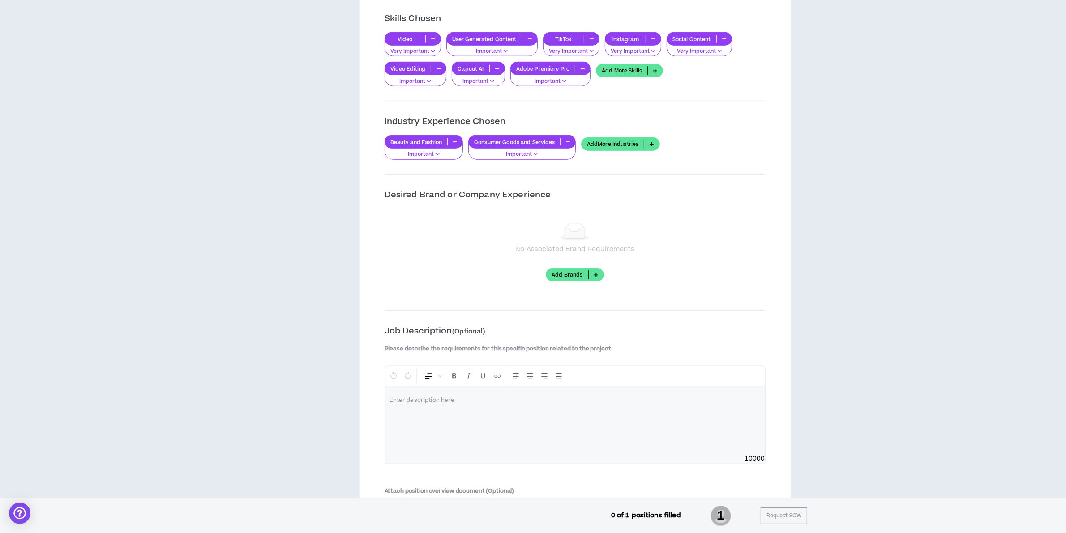
scroll to position [840, 0]
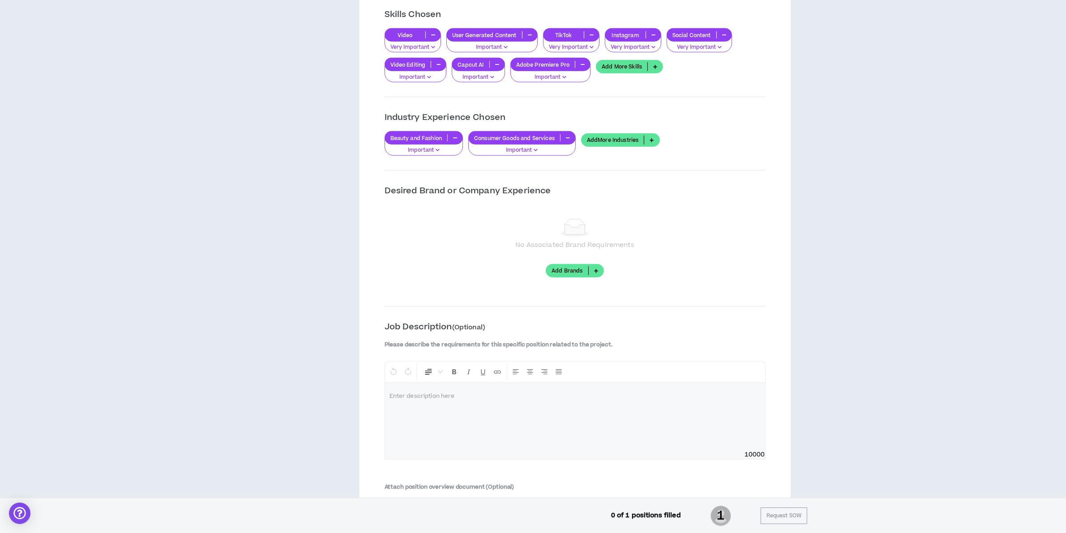
click at [624, 72] on link "Add More Skills" at bounding box center [629, 66] width 67 height 13
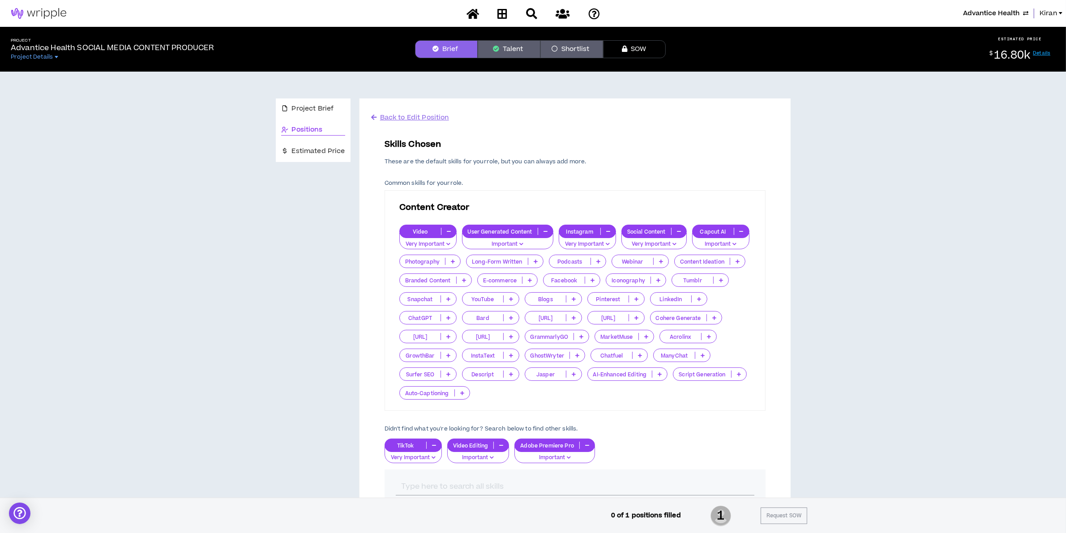
scroll to position [56, 0]
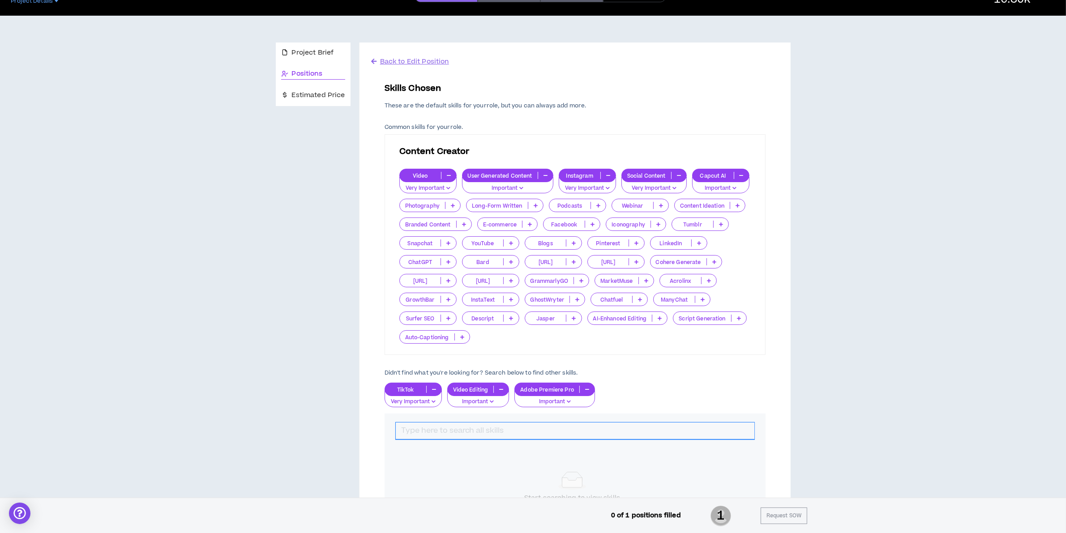
click at [428, 430] on input "text" at bounding box center [575, 431] width 359 height 17
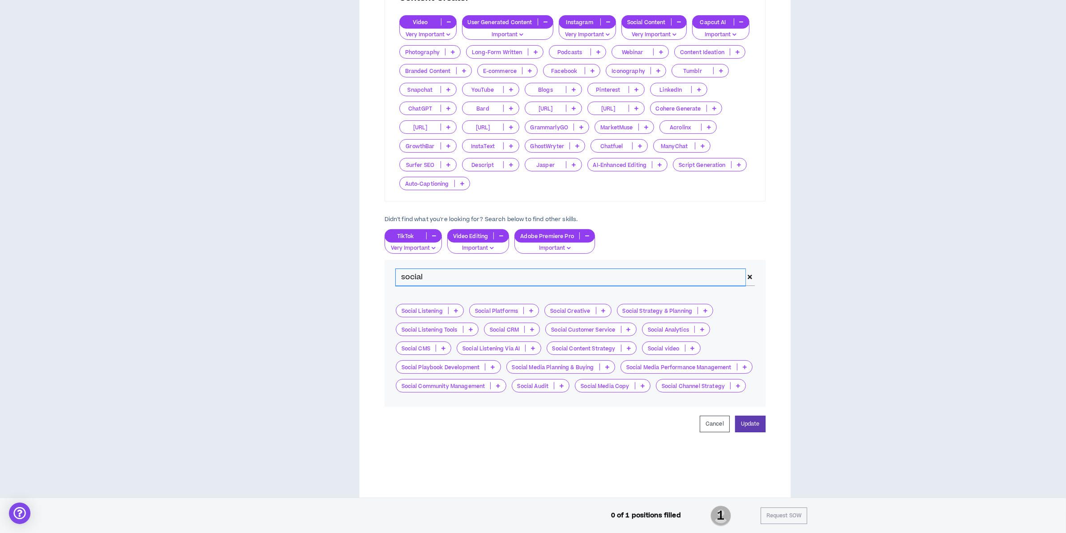
scroll to position [224, 0]
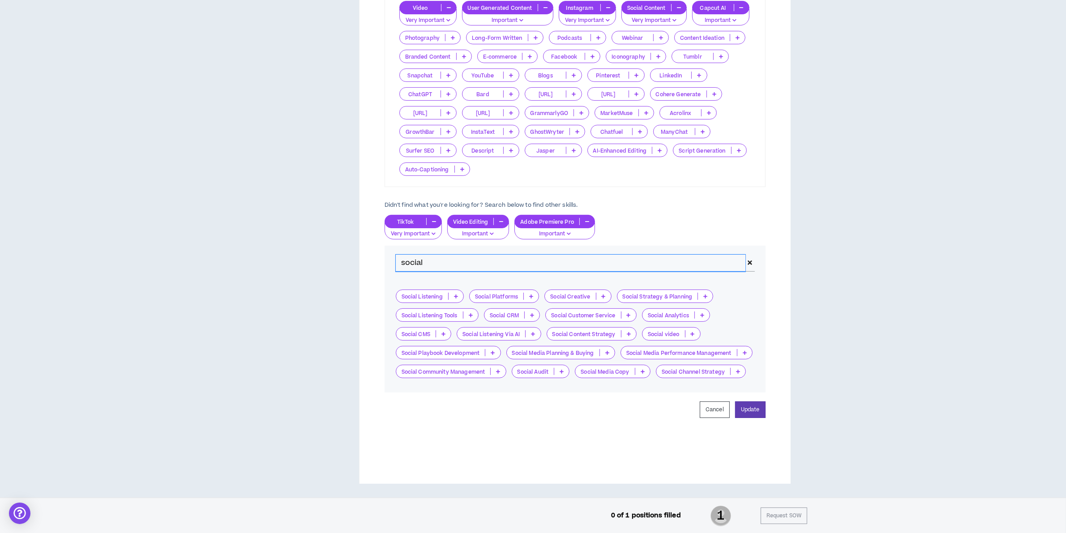
type input "social"
click at [694, 332] on icon at bounding box center [693, 334] width 4 height 4
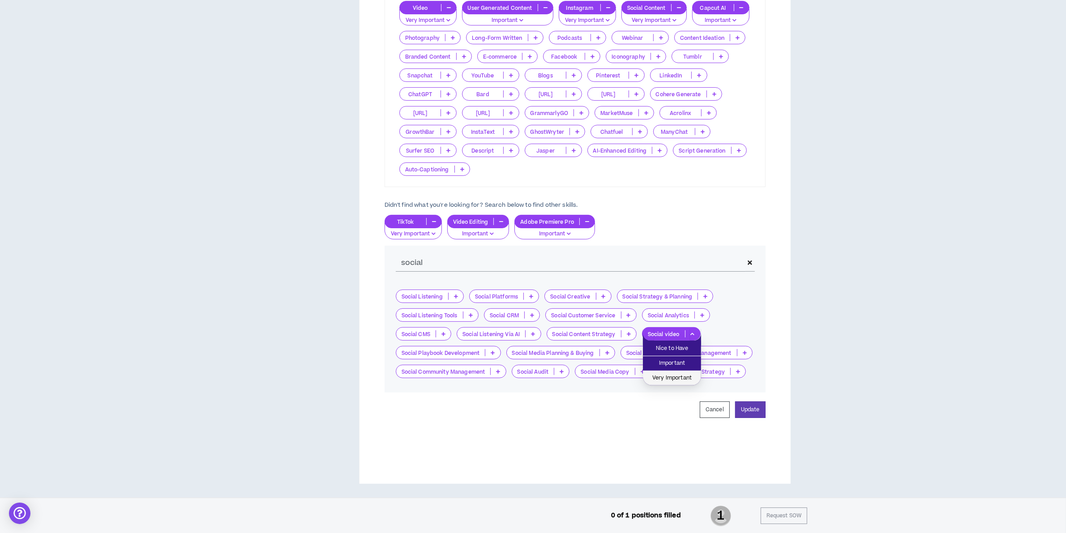
click at [672, 377] on span "Very Important" at bounding box center [672, 379] width 47 height 10
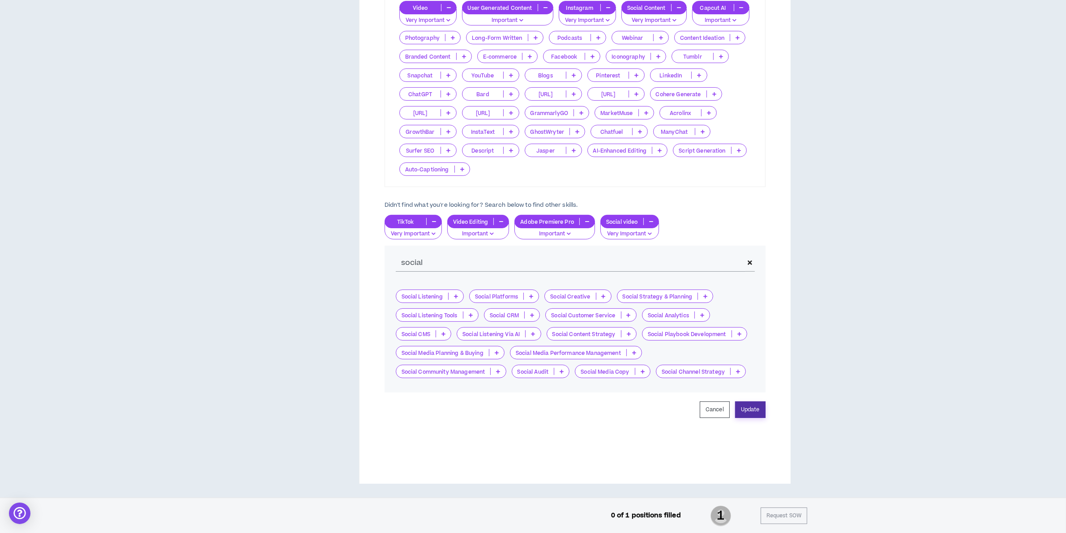
click at [760, 411] on button "Update" at bounding box center [750, 410] width 30 height 17
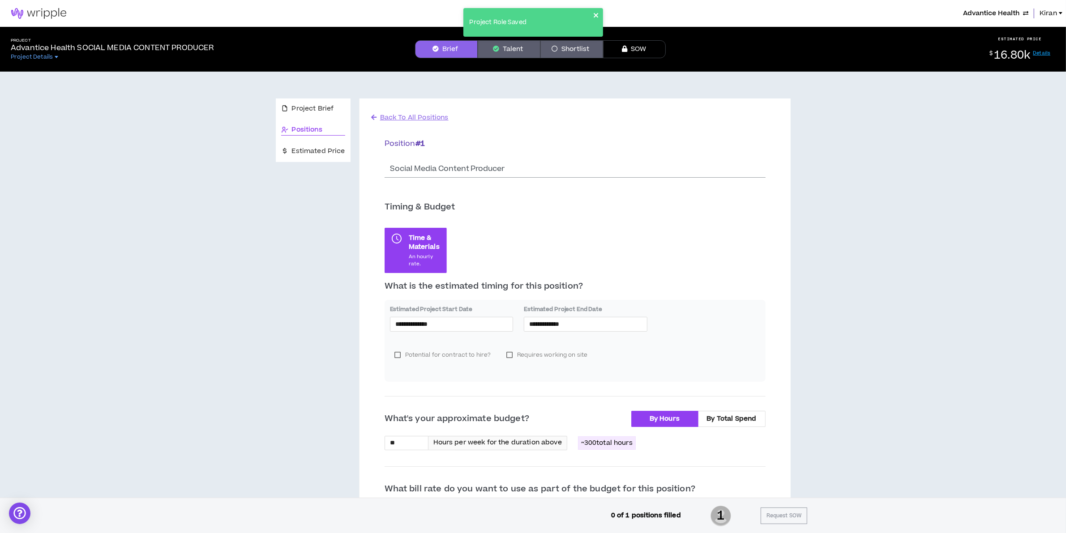
click at [597, 12] on icon "close" at bounding box center [596, 15] width 6 height 7
click at [513, 50] on button "Talent" at bounding box center [509, 49] width 63 height 18
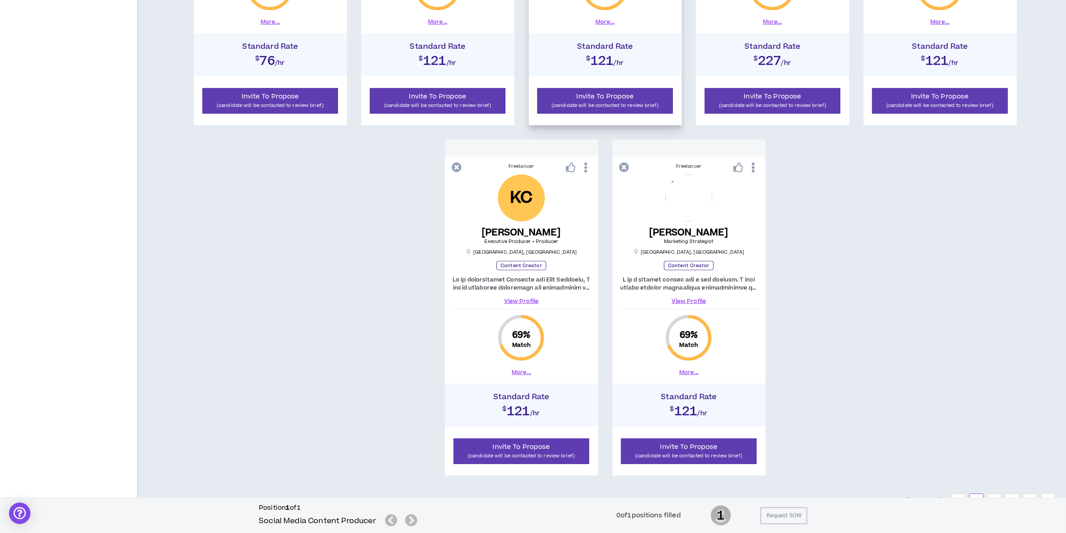
scroll to position [794, 0]
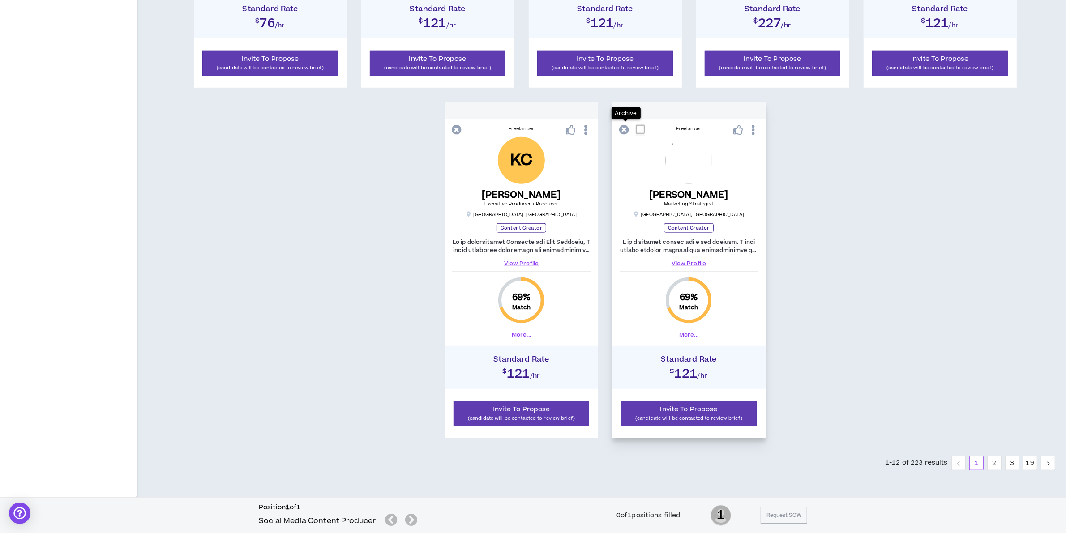
click at [623, 126] on icon at bounding box center [625, 130] width 10 height 10
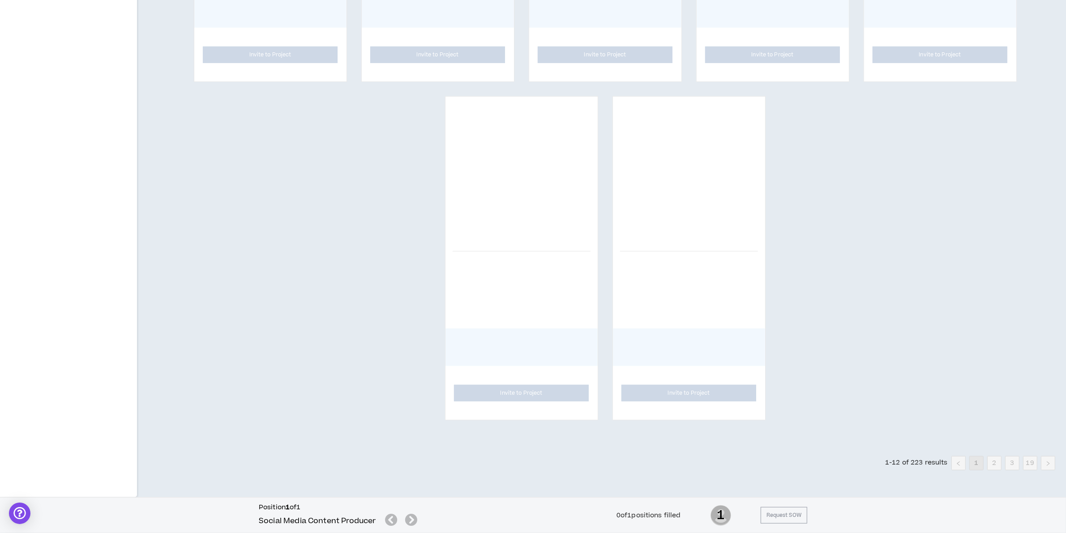
scroll to position [785, 0]
click at [593, 17] on icon "close" at bounding box center [596, 15] width 6 height 7
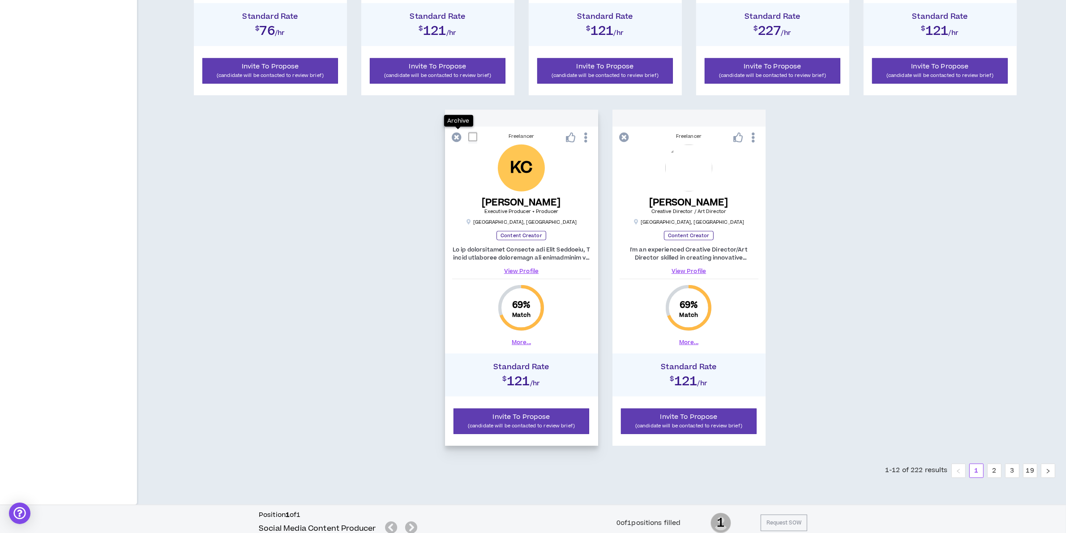
click at [452, 137] on icon at bounding box center [457, 138] width 10 height 10
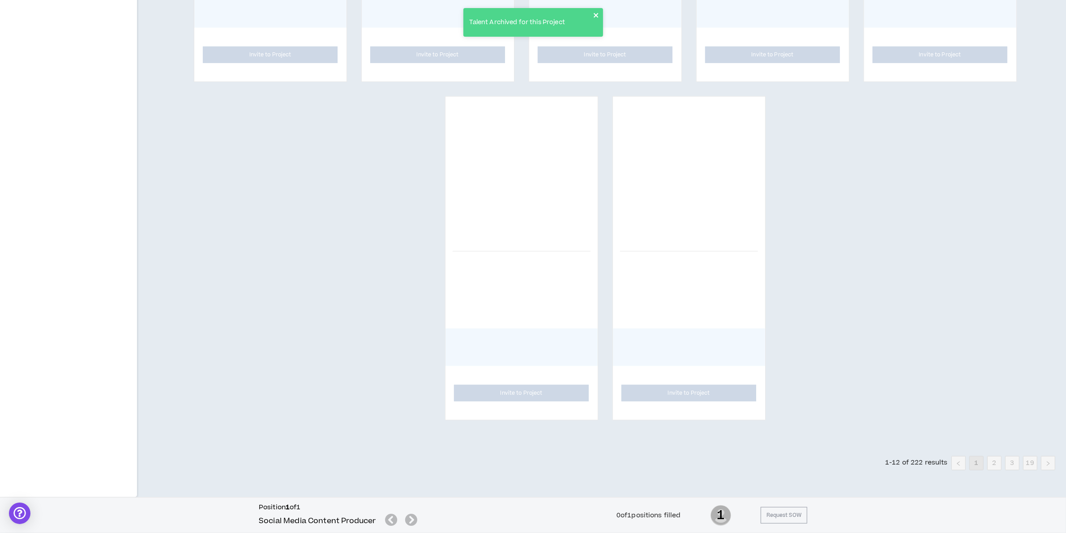
click at [596, 14] on icon "close" at bounding box center [596, 15] width 4 height 4
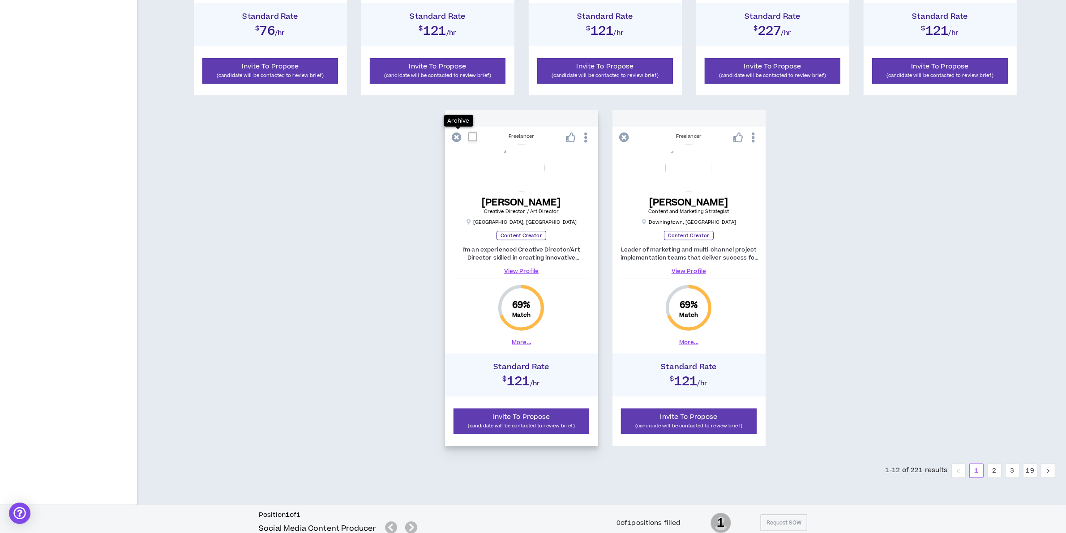
click at [456, 136] on icon at bounding box center [457, 138] width 10 height 10
click at [457, 137] on icon at bounding box center [457, 138] width 10 height 10
click at [456, 139] on icon at bounding box center [457, 138] width 10 height 10
click at [623, 136] on icon at bounding box center [625, 138] width 10 height 10
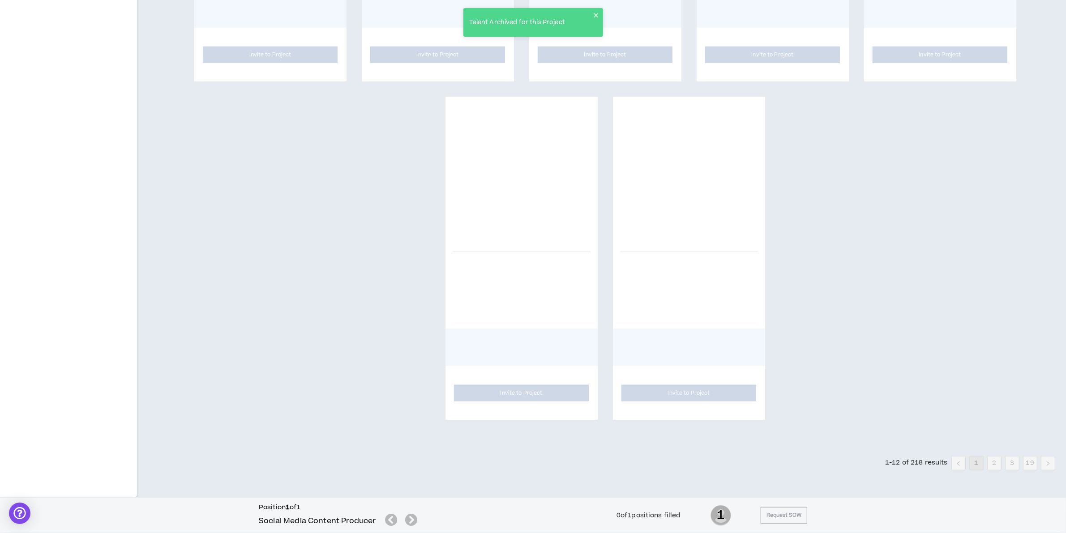
click at [590, 10] on div "Talent Archived for this Project" at bounding box center [534, 22] width 140 height 29
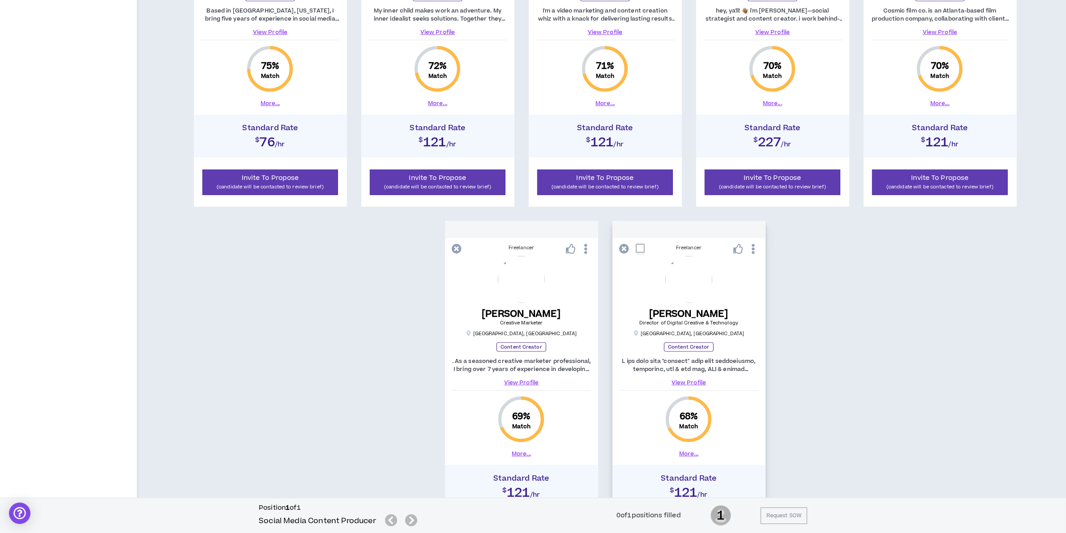
scroll to position [673, 0]
click at [628, 248] on icon at bounding box center [625, 250] width 10 height 10
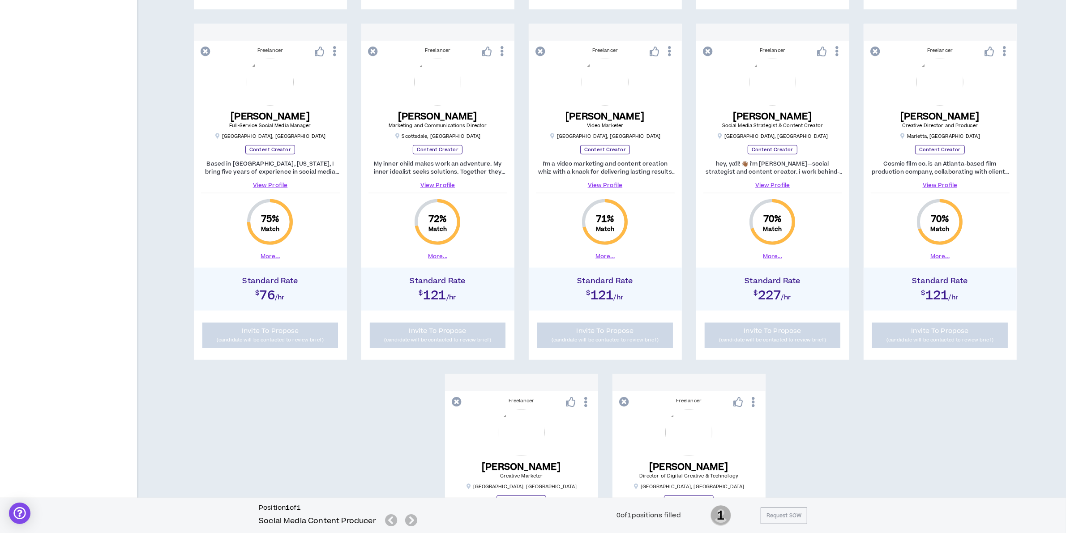
scroll to position [281, 0]
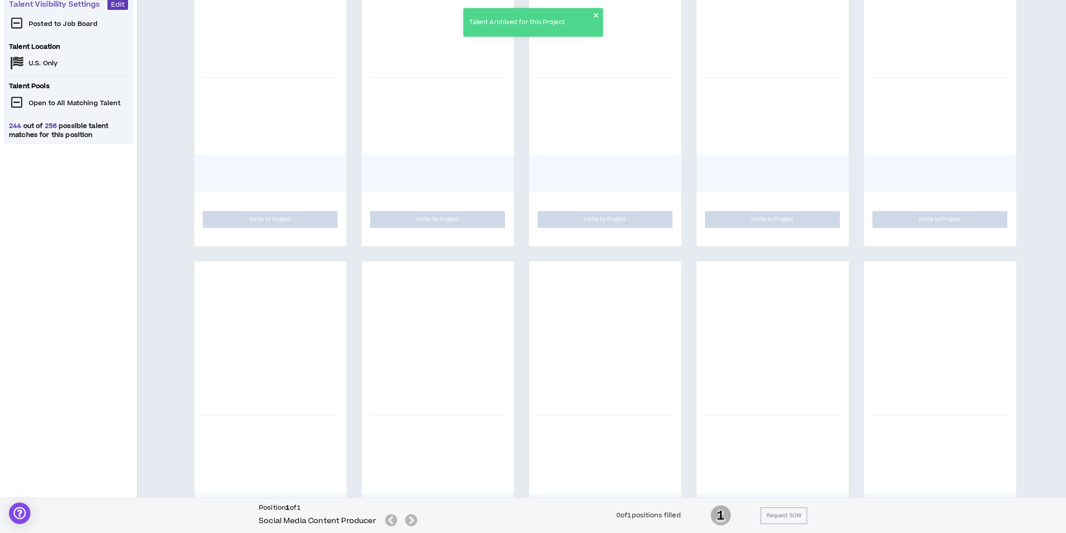
click at [593, 17] on icon "close" at bounding box center [596, 15] width 6 height 7
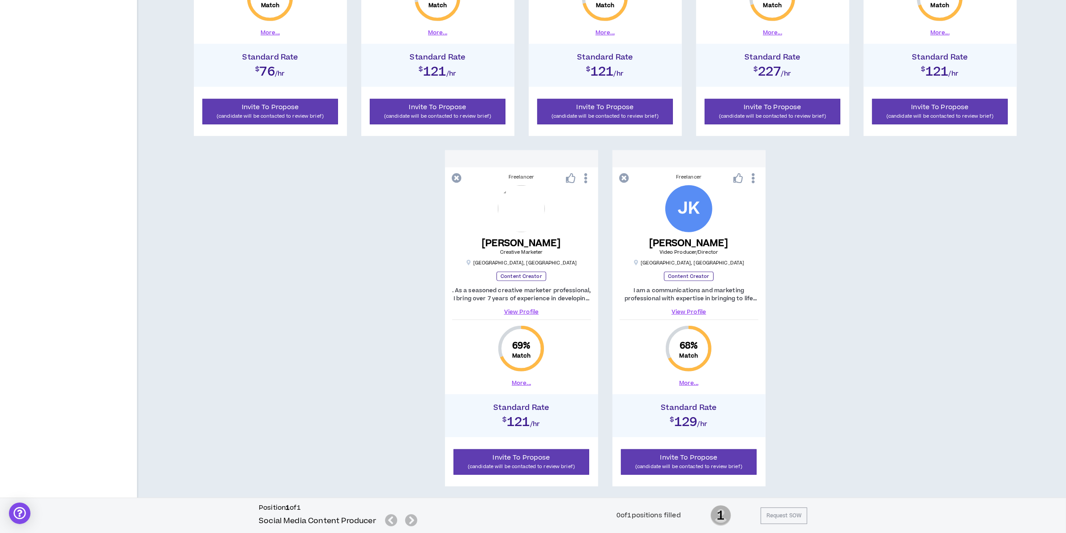
scroll to position [794, 0]
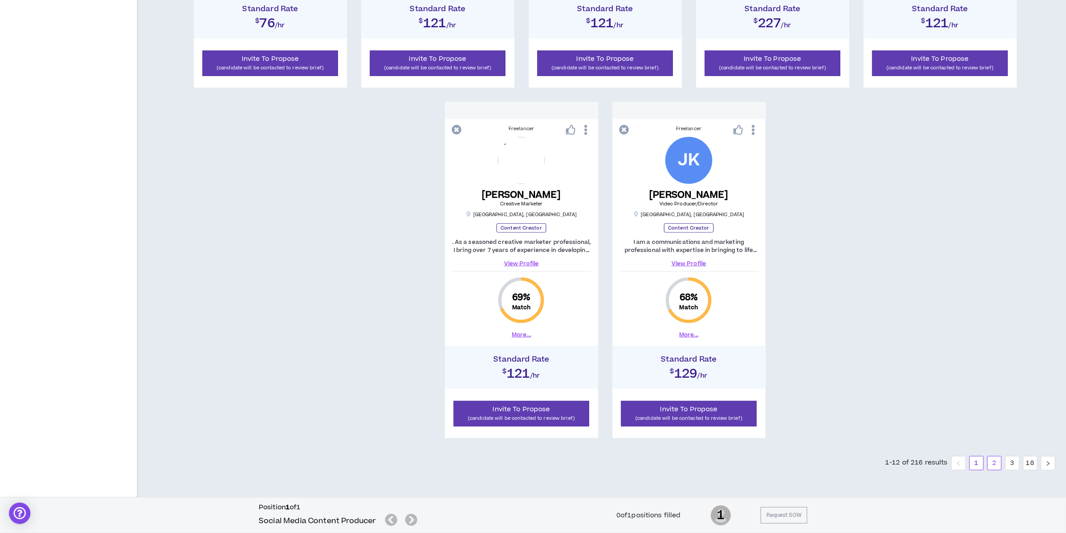
click at [996, 459] on link "2" at bounding box center [994, 463] width 13 height 13
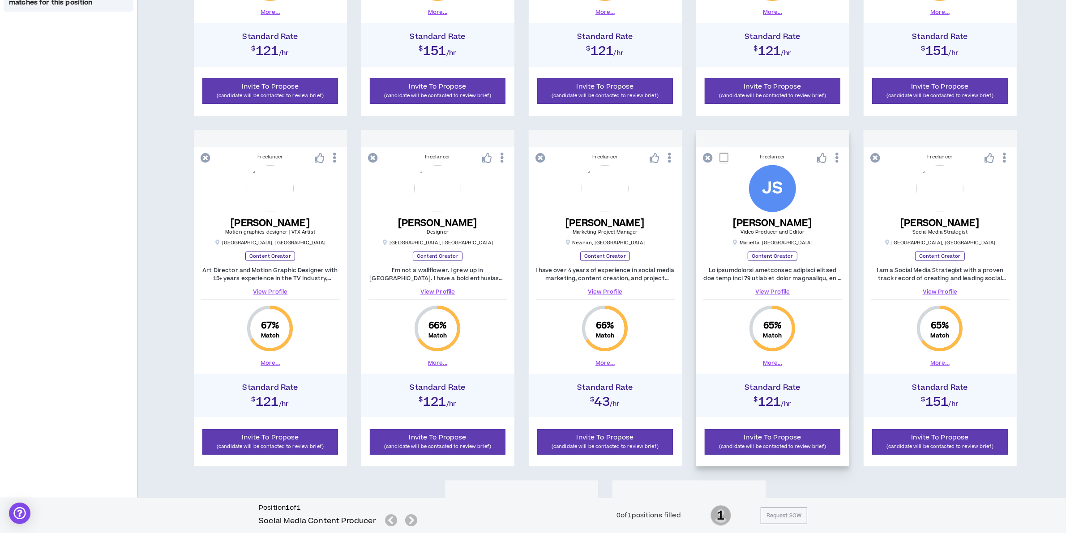
scroll to position [346, 0]
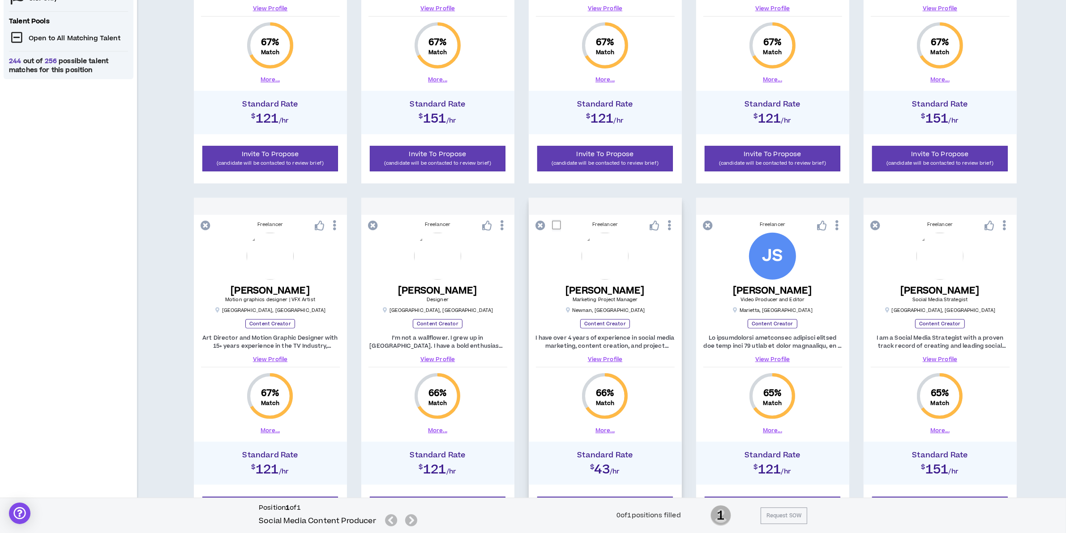
click at [613, 358] on link "View Profile" at bounding box center [605, 360] width 139 height 8
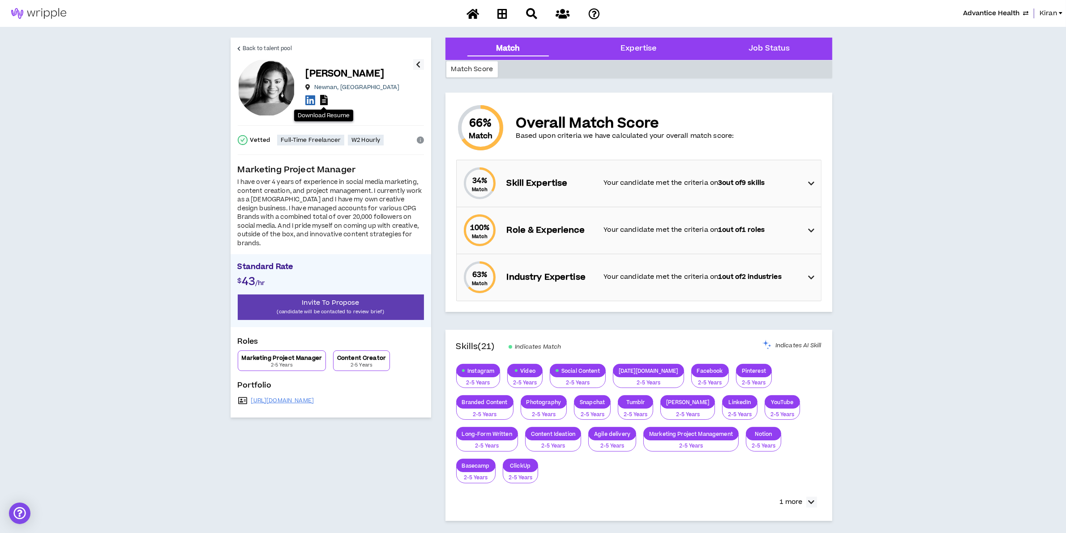
click at [325, 99] on icon at bounding box center [324, 100] width 8 height 10
click at [240, 44] on link "Back to talent pool" at bounding box center [265, 48] width 54 height 21
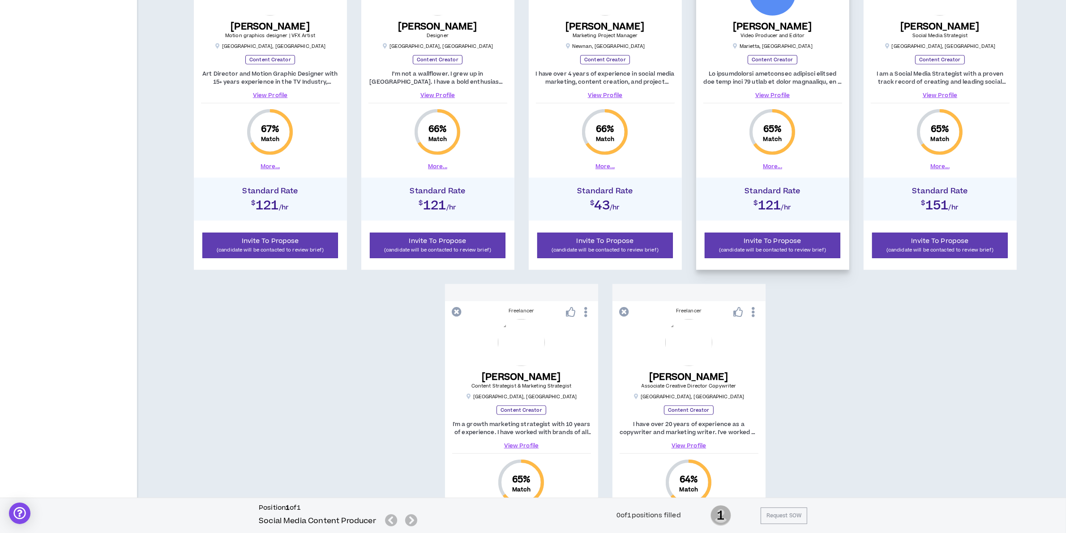
scroll to position [794, 0]
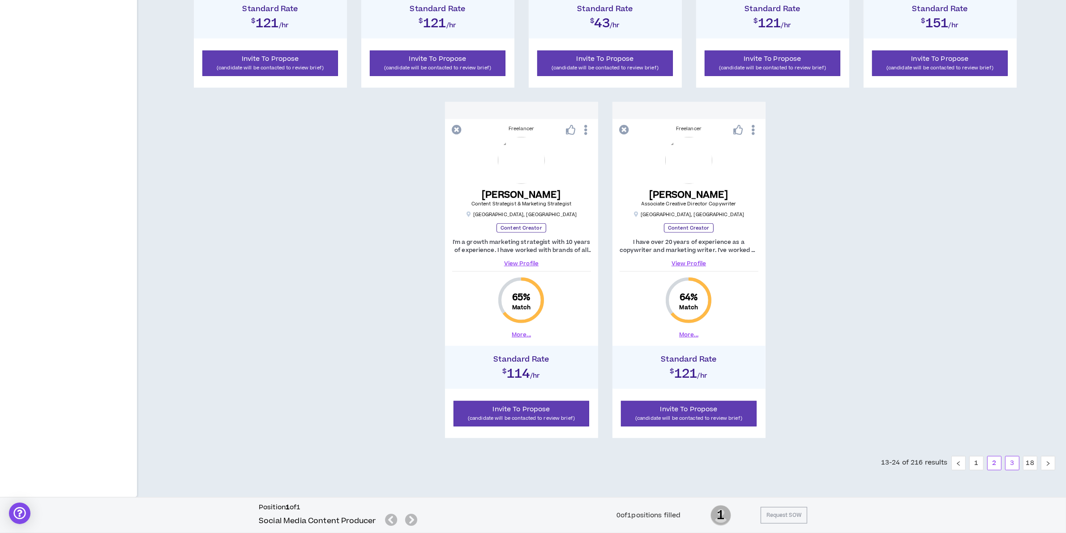
click at [1015, 464] on link "3" at bounding box center [1012, 463] width 13 height 13
drag, startPoint x: 1013, startPoint y: 467, endPoint x: 993, endPoint y: 454, distance: 23.9
click at [1012, 467] on link "4" at bounding box center [1012, 463] width 13 height 13
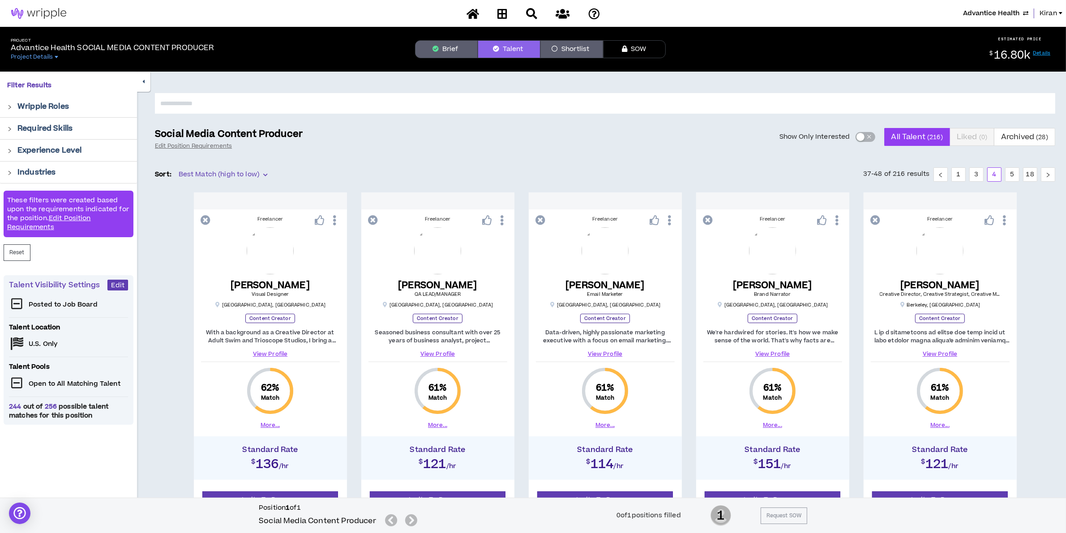
click at [451, 56] on button "Brief" at bounding box center [446, 49] width 63 height 18
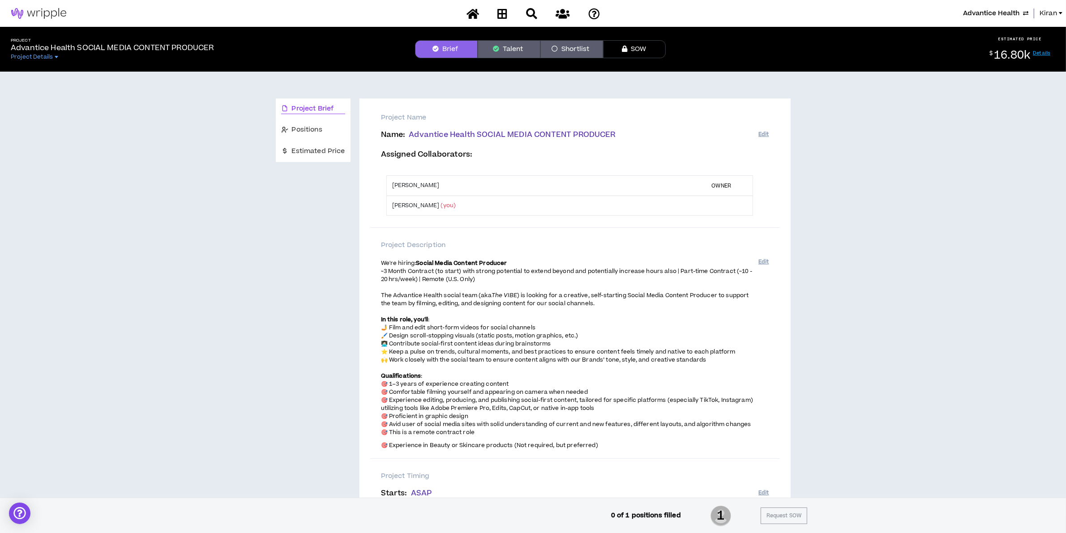
click at [513, 47] on button "Talent" at bounding box center [509, 49] width 63 height 18
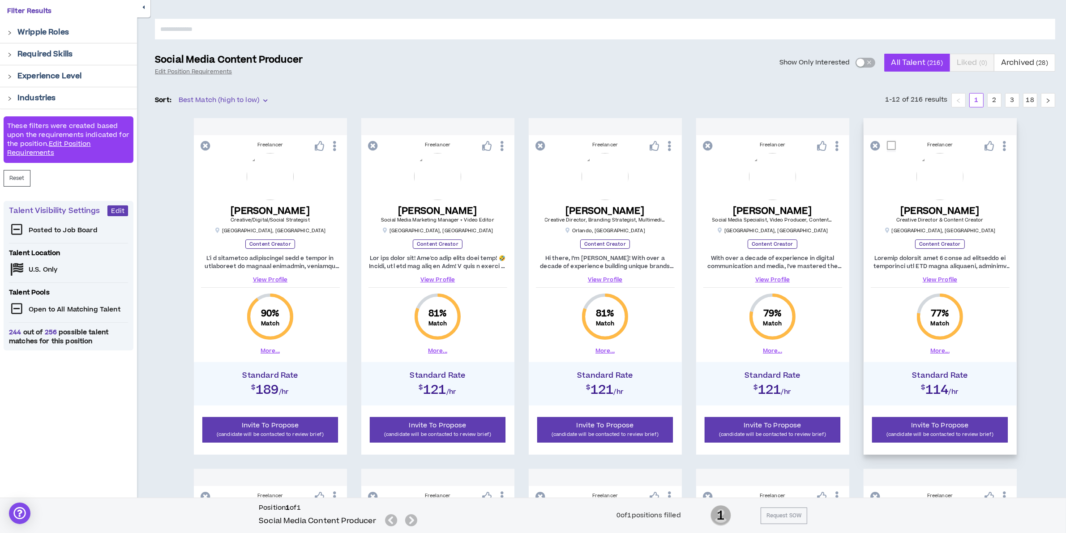
scroll to position [56, 0]
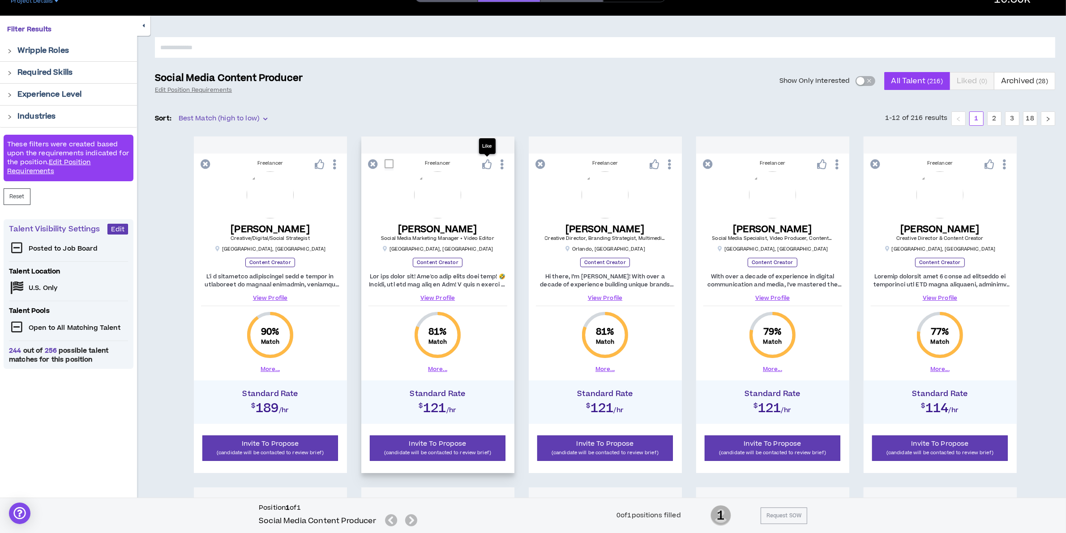
click at [487, 167] on icon at bounding box center [487, 164] width 10 height 10
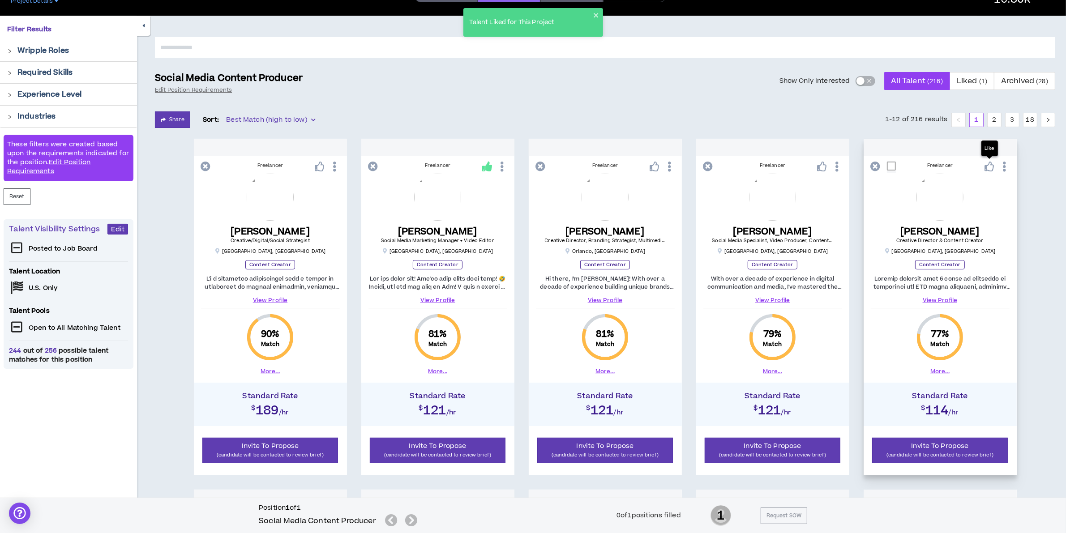
click at [990, 169] on icon at bounding box center [990, 167] width 10 height 10
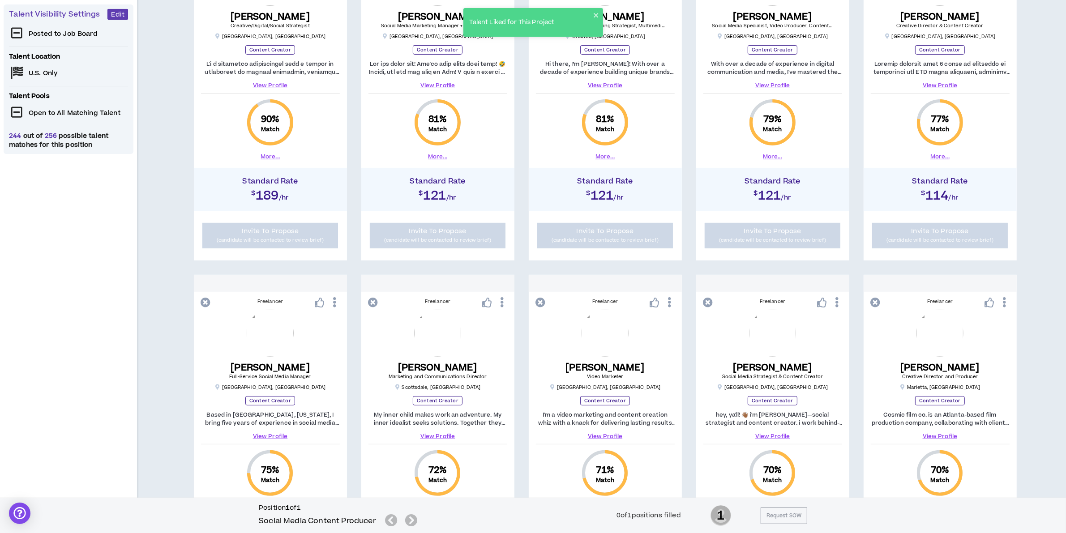
scroll to position [392, 0]
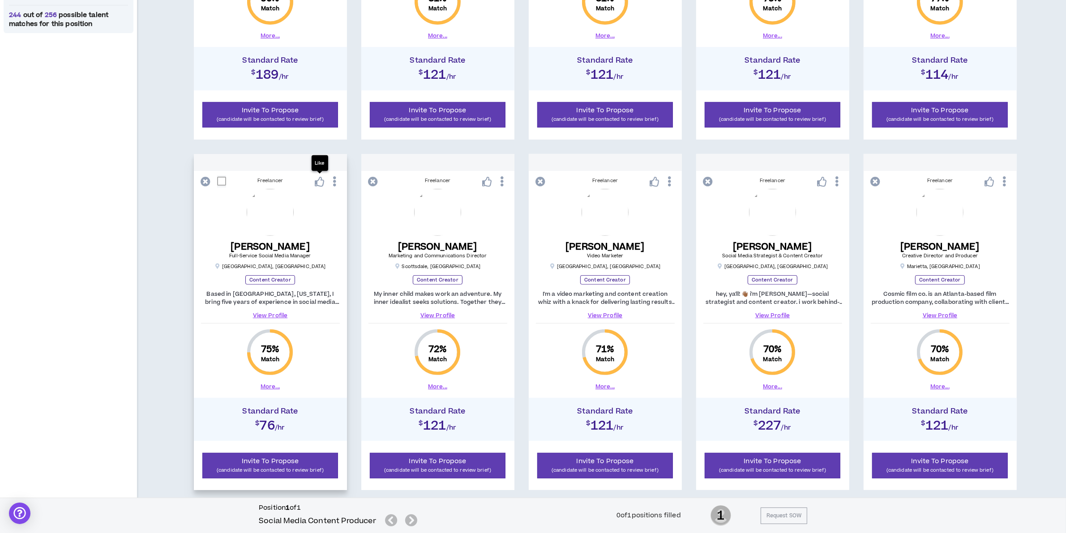
click at [318, 181] on icon at bounding box center [320, 182] width 10 height 10
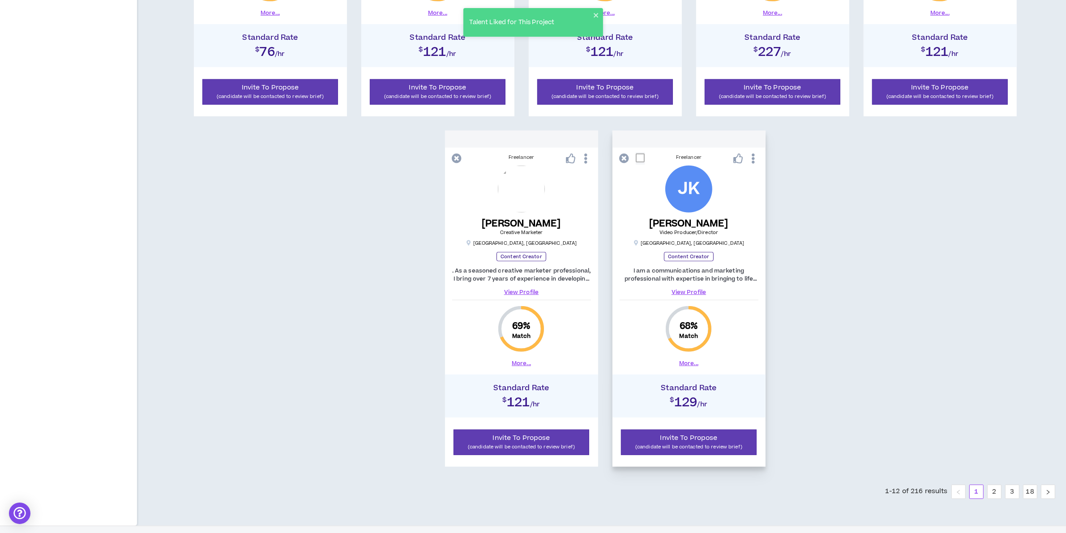
scroll to position [796, 0]
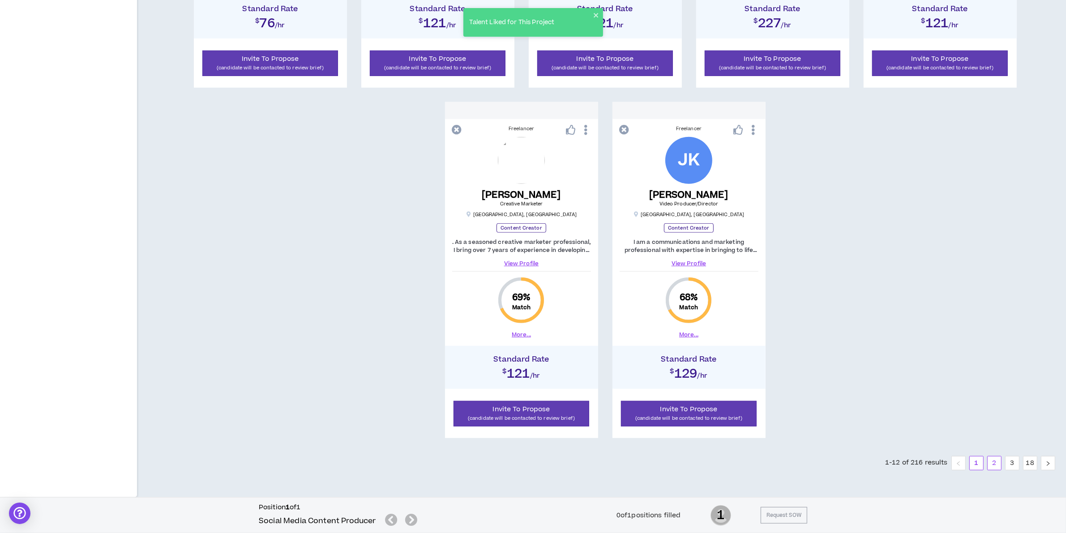
click at [995, 458] on link "2" at bounding box center [994, 463] width 13 height 13
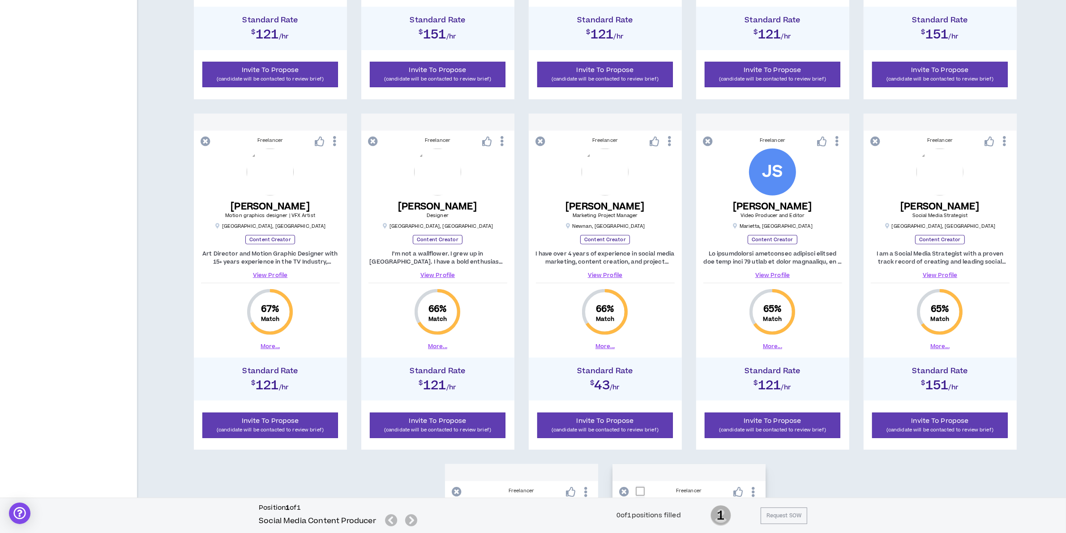
scroll to position [796, 0]
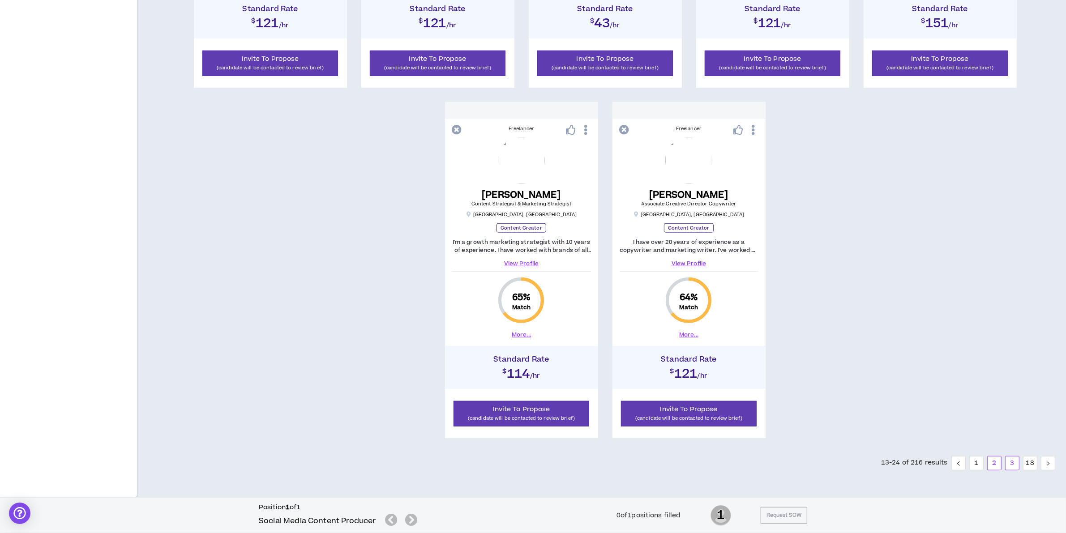
click at [1015, 460] on link "3" at bounding box center [1012, 463] width 13 height 13
